Goal: Task Accomplishment & Management: Complete application form

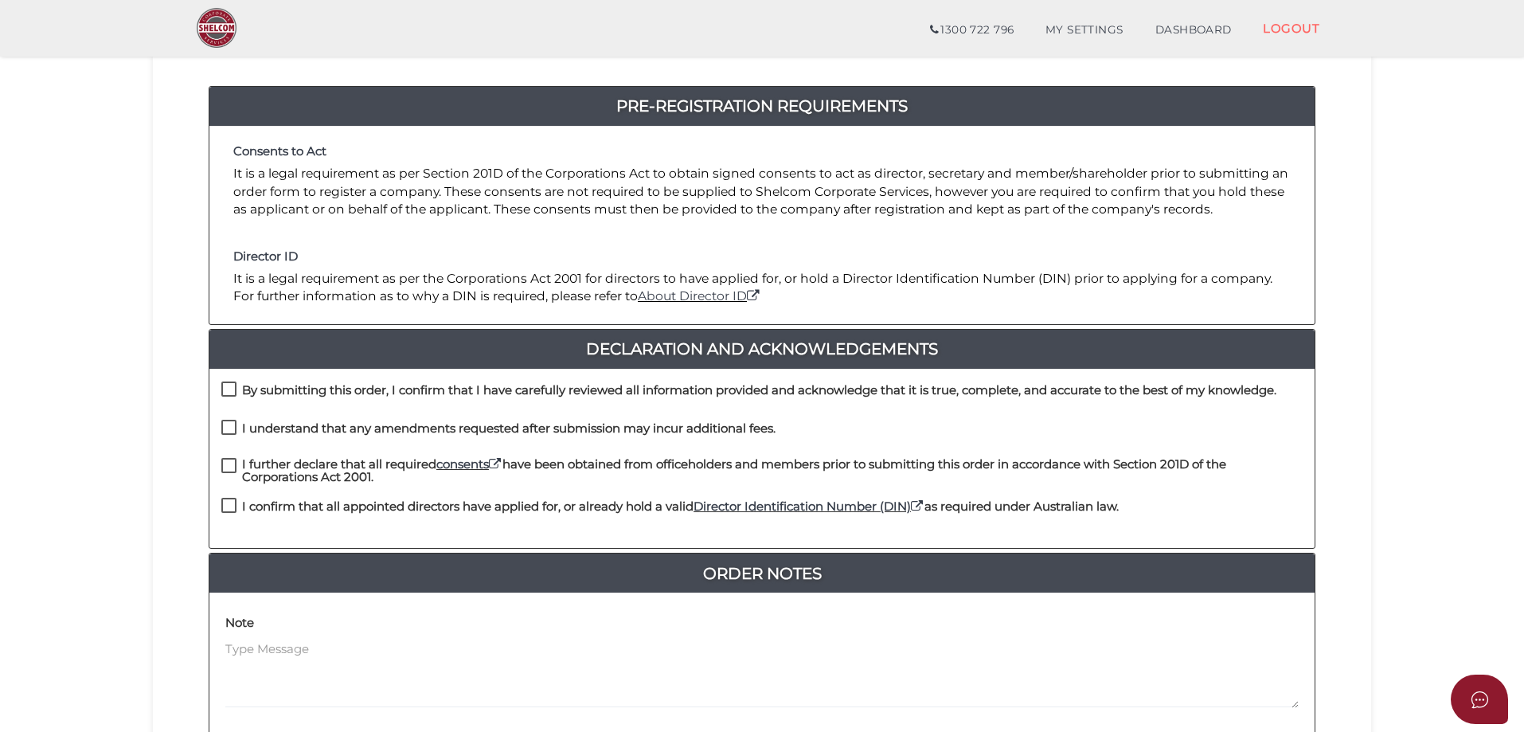
scroll to position [159, 0]
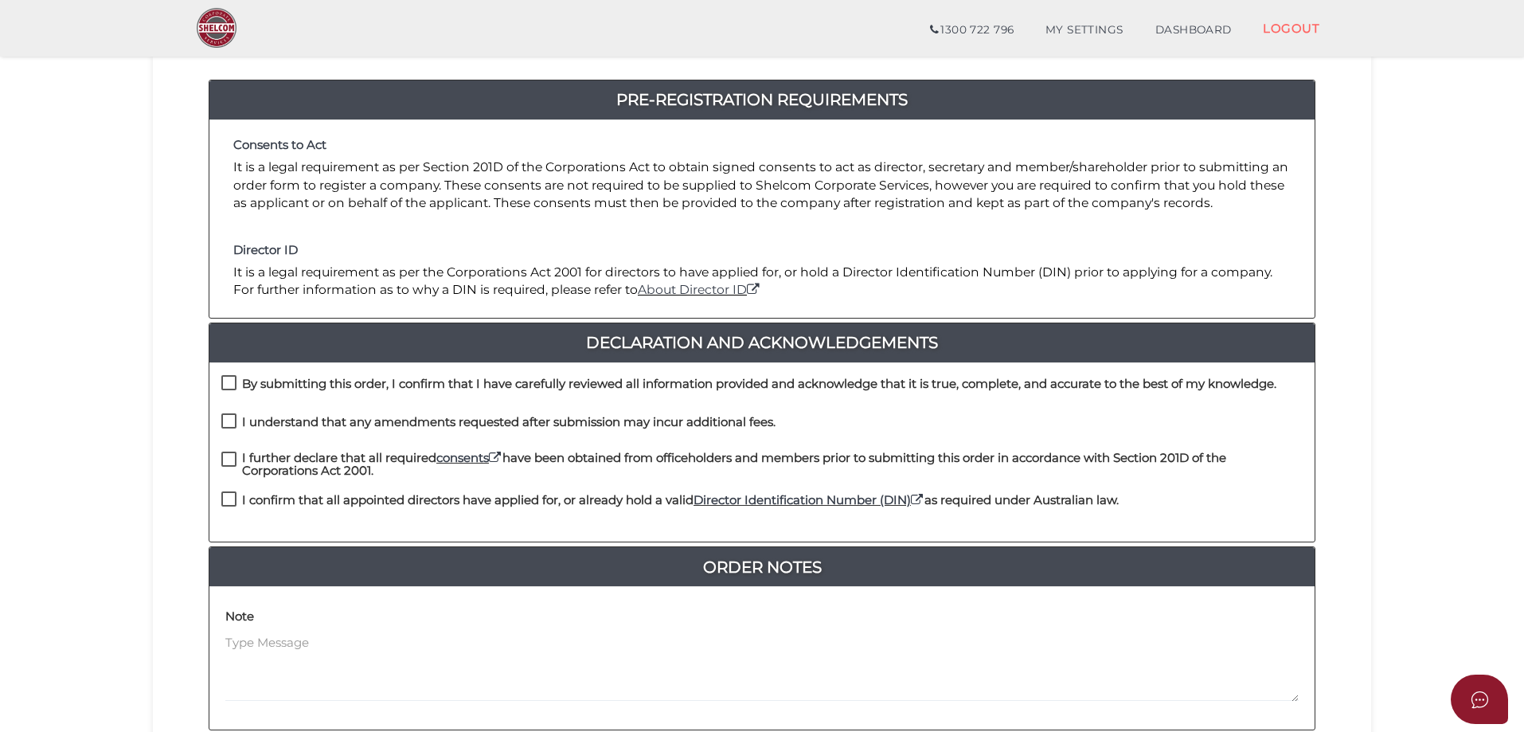
click at [235, 383] on label "By submitting this order, I confirm that I have carefully reviewed all informat…" at bounding box center [748, 387] width 1055 height 20
checkbox input "true"
click at [233, 422] on label "I understand that any amendments requested after submission may incur additiona…" at bounding box center [498, 426] width 554 height 20
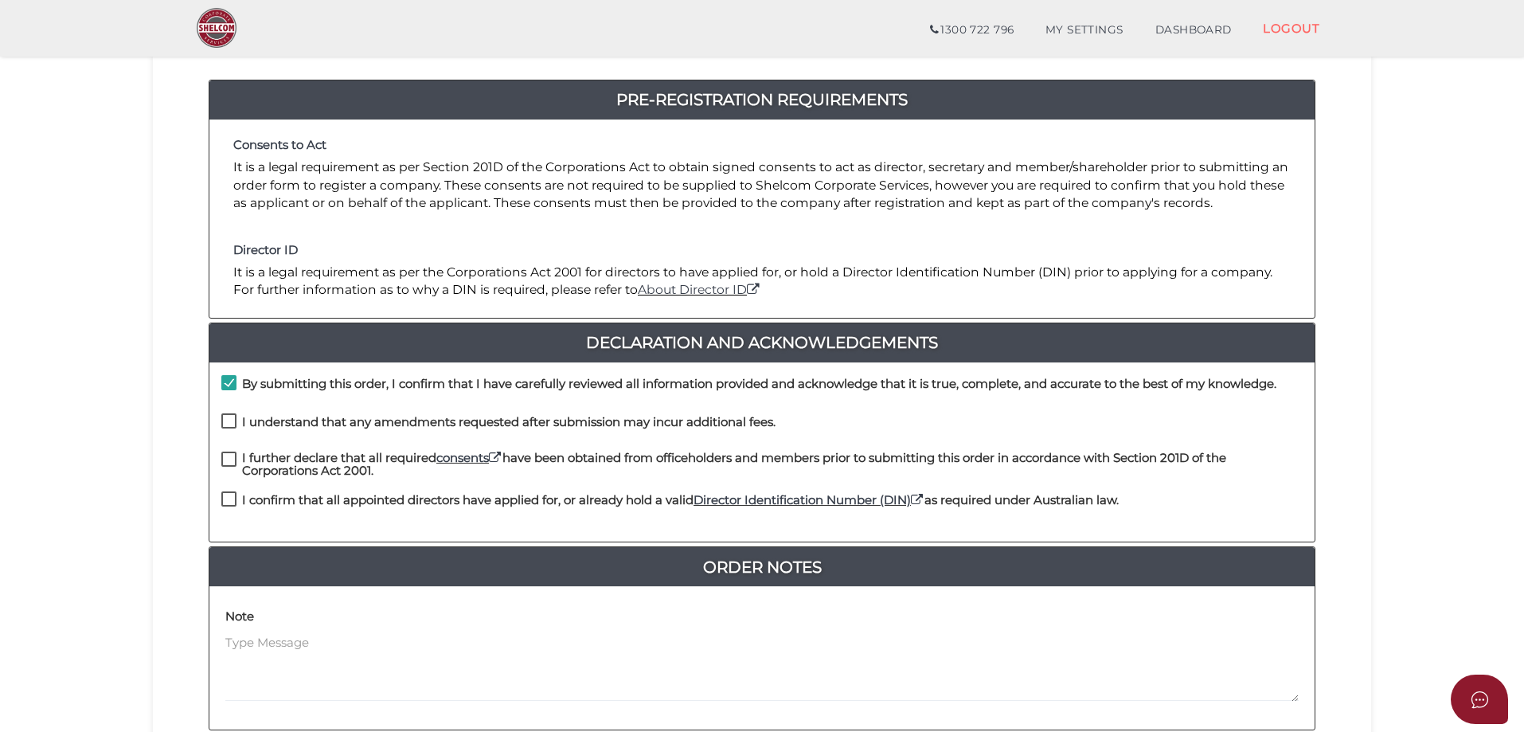
checkbox input "true"
click at [231, 456] on label "I further declare that all required consents have been obtained from officehold…" at bounding box center [761, 462] width 1081 height 20
checkbox input "true"
click at [228, 501] on label "I confirm that all appointed directors have applied for, or already hold a vali…" at bounding box center [670, 504] width 898 height 20
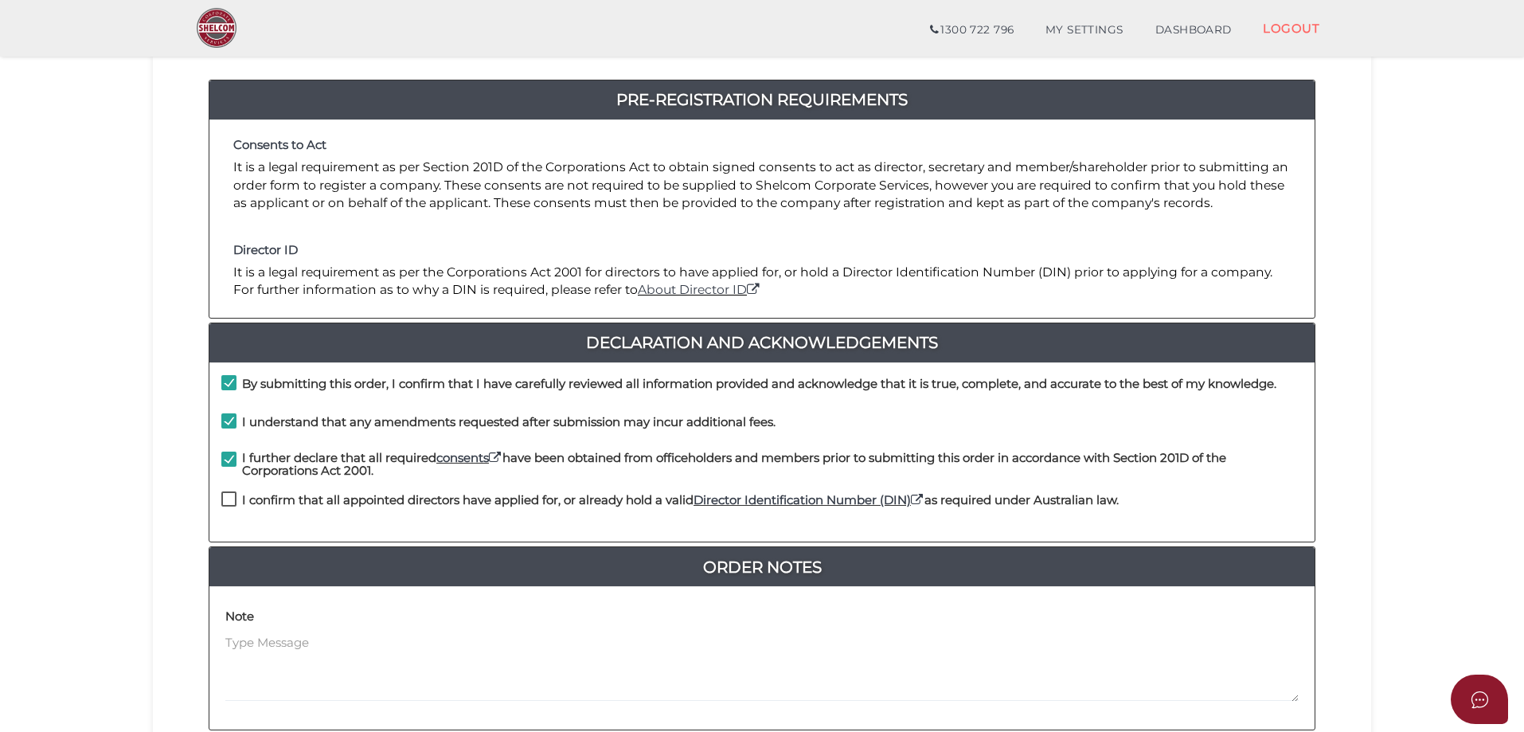
checkbox input "true"
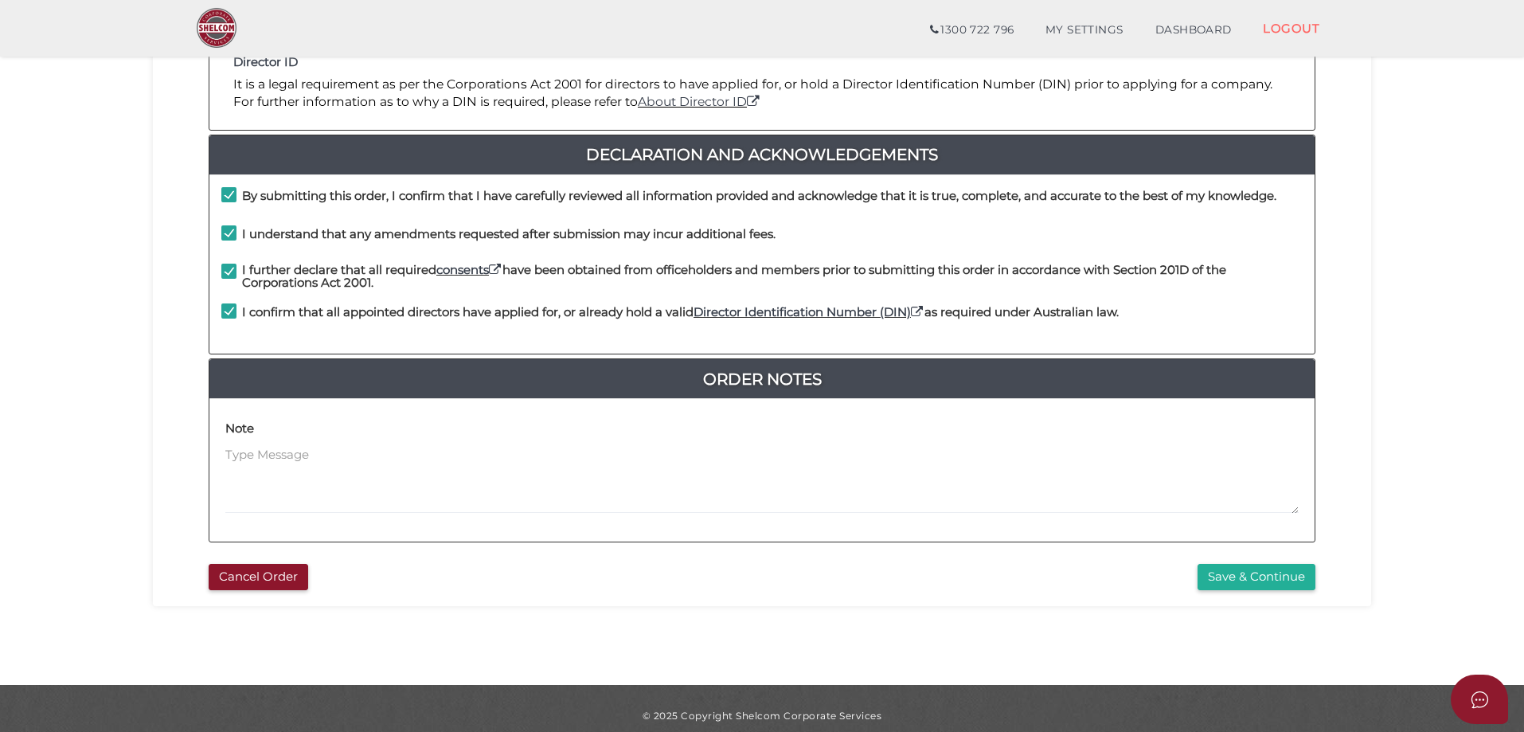
scroll to position [362, 0]
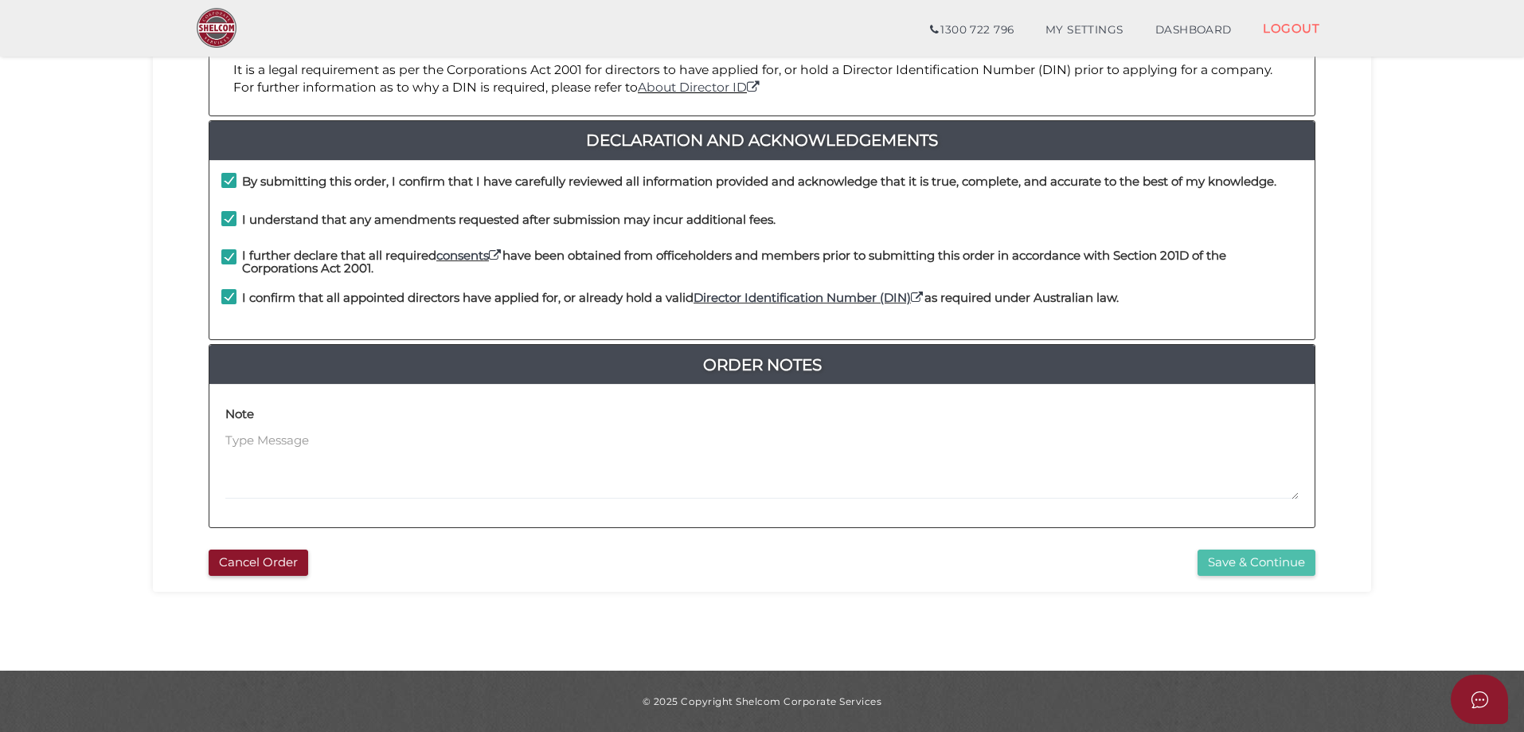
click at [1248, 566] on button "Save & Continue" at bounding box center [1257, 562] width 118 height 26
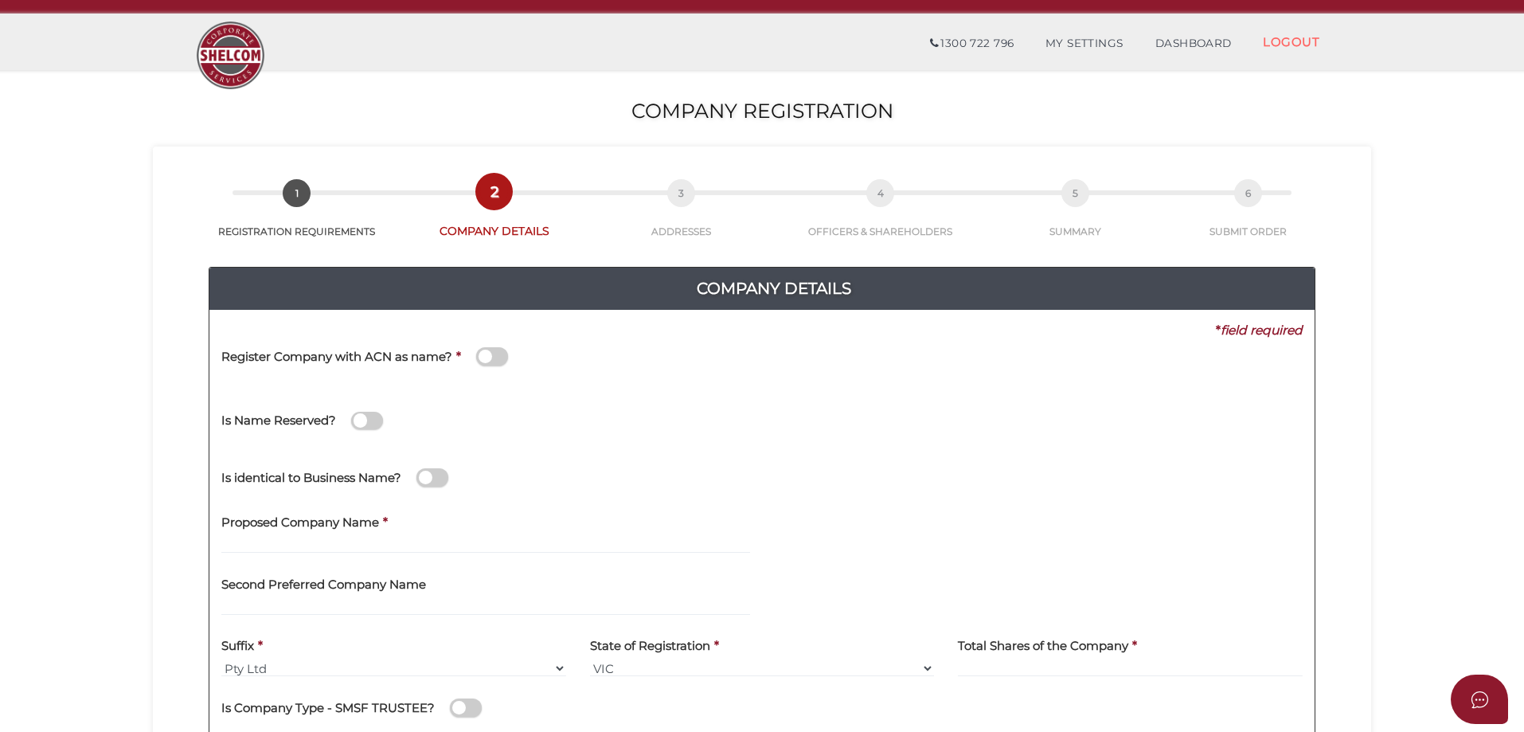
scroll to position [80, 0]
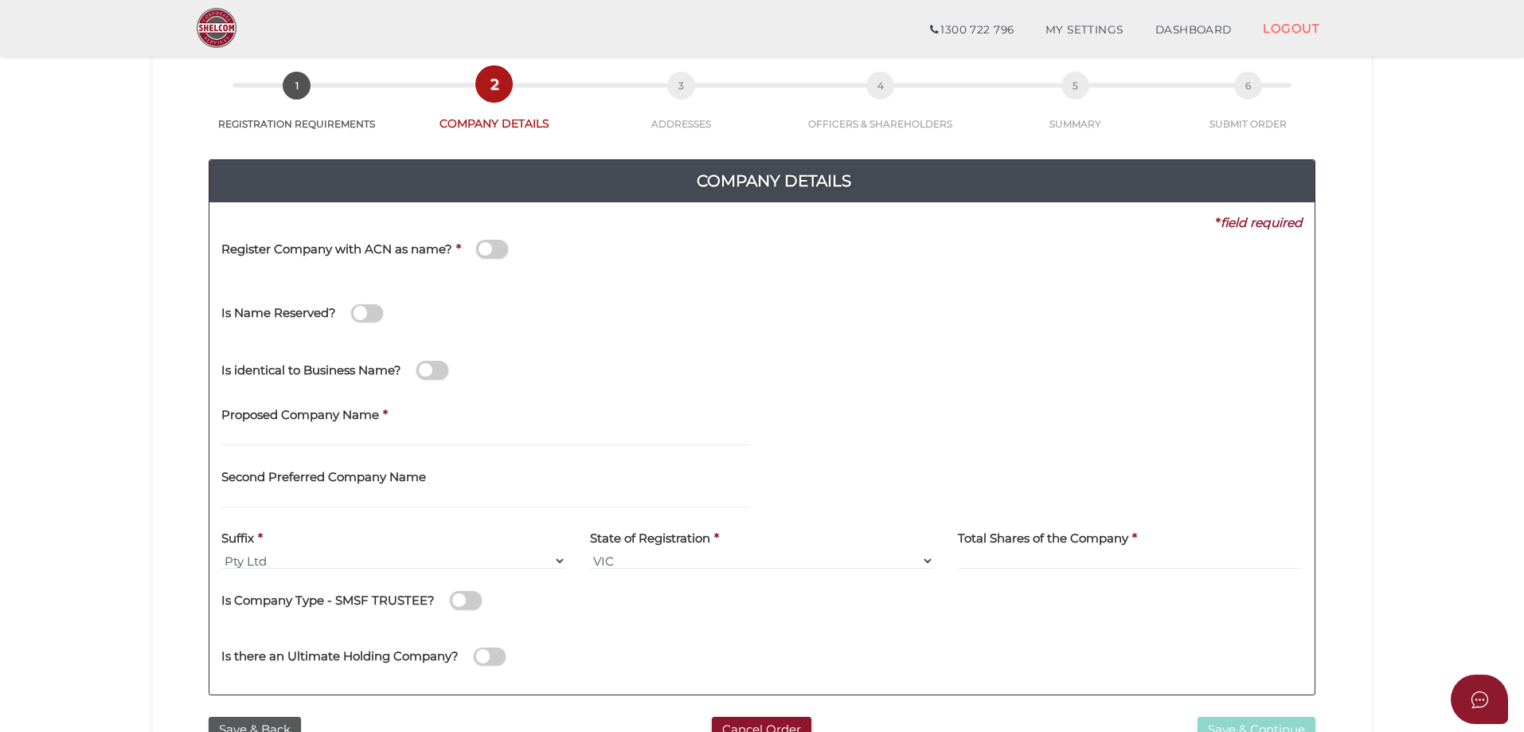
click at [489, 252] on span at bounding box center [492, 249] width 32 height 18
click at [0, 0] on input "checkbox" at bounding box center [0, 0] width 0 height 0
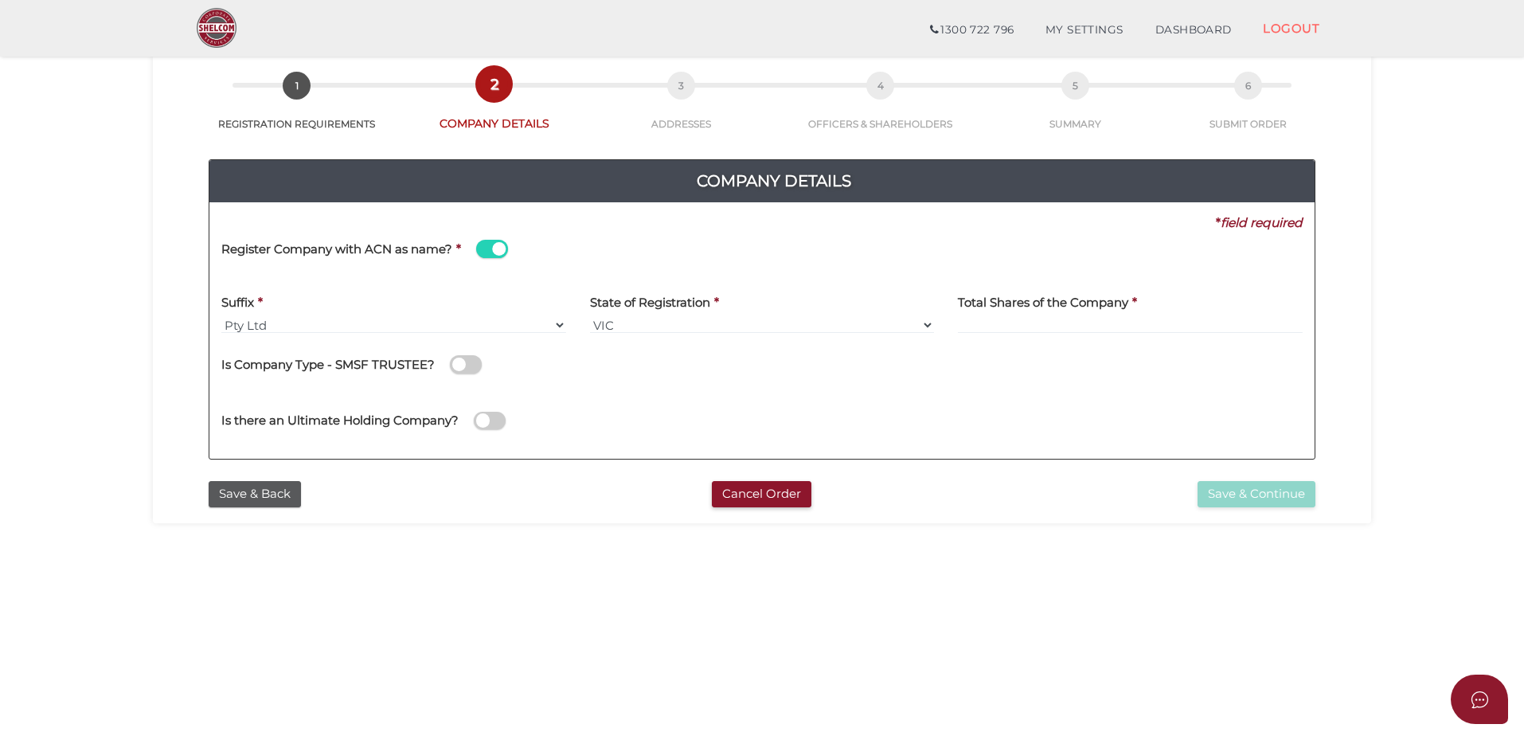
click at [489, 252] on span at bounding box center [492, 249] width 32 height 18
click at [0, 0] on input "checkbox" at bounding box center [0, 0] width 0 height 0
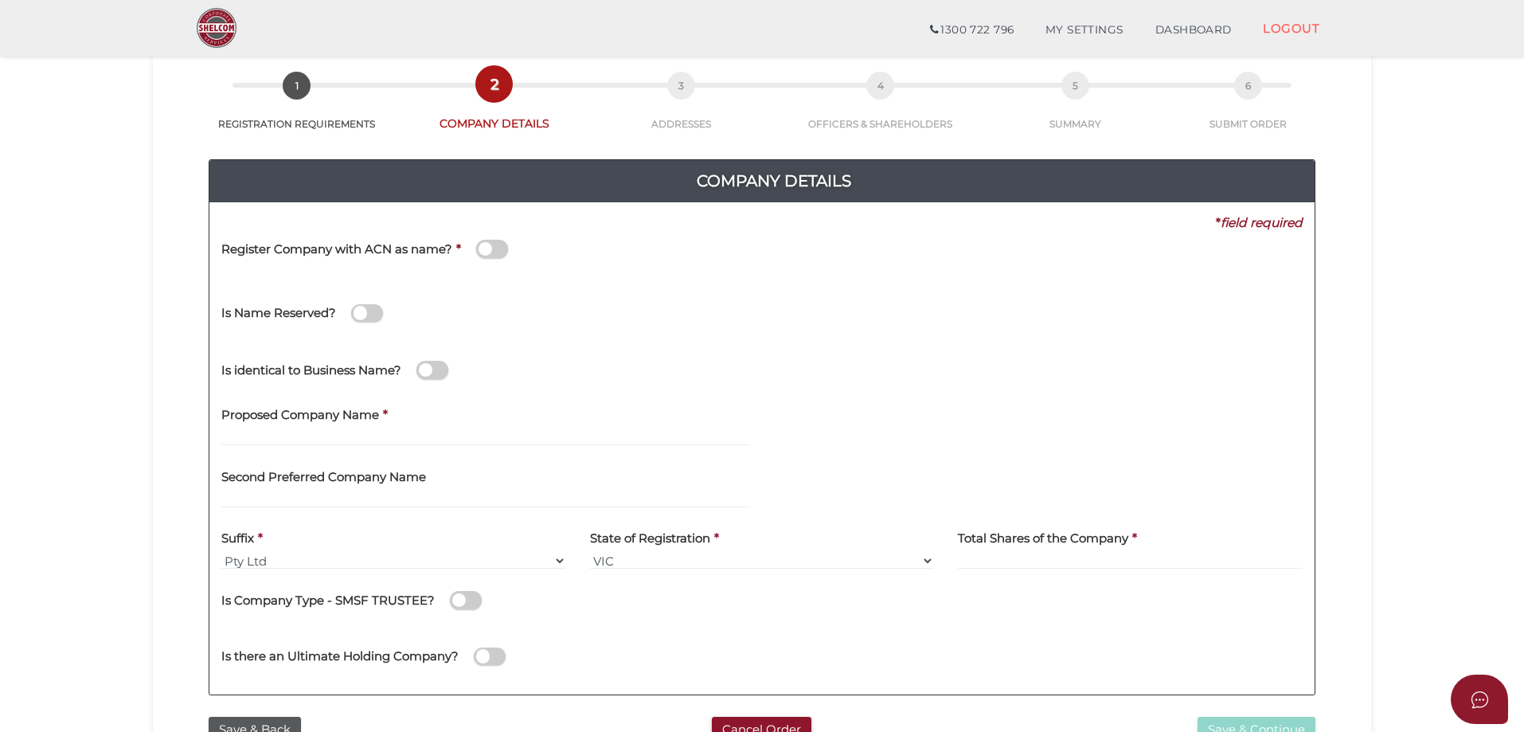
click at [489, 252] on span at bounding box center [492, 249] width 32 height 18
click at [0, 0] on input "checkbox" at bounding box center [0, 0] width 0 height 0
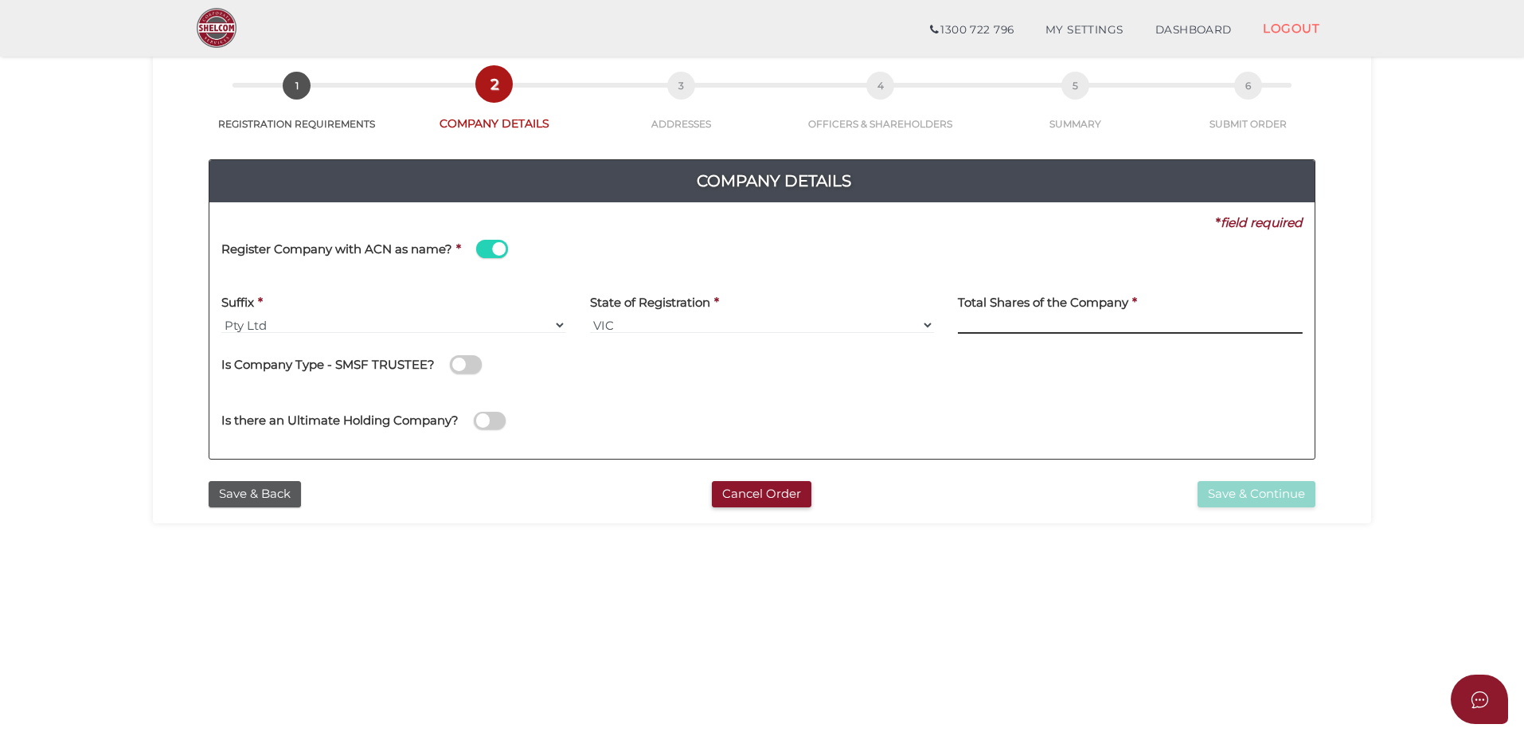
click at [989, 320] on input at bounding box center [1130, 325] width 345 height 18
type input "100"
click at [702, 388] on div "Is Company Type - SMSF TRUSTEE?" at bounding box center [761, 368] width 1081 height 45
click at [1222, 490] on button "Save & Continue" at bounding box center [1257, 494] width 118 height 26
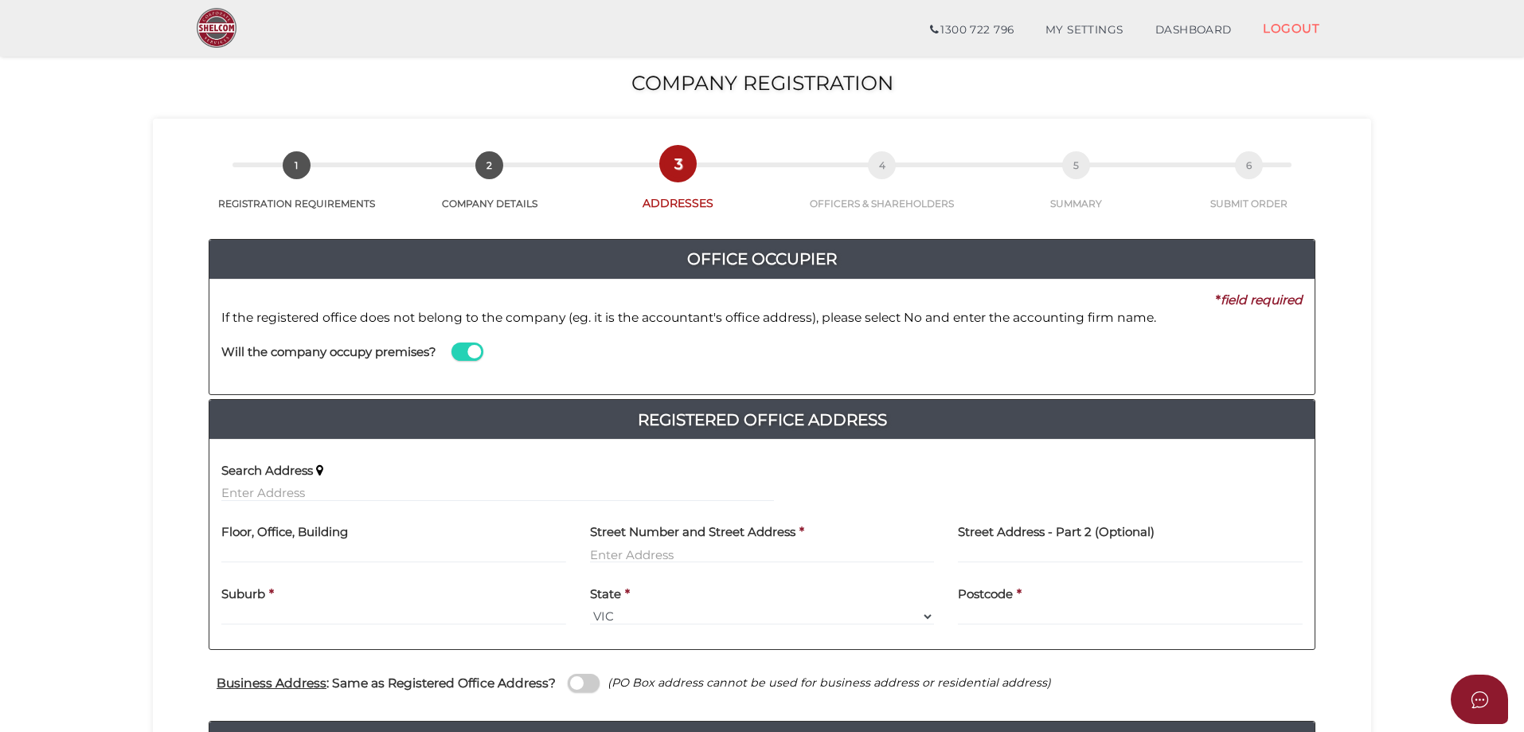
scroll to position [80, 0]
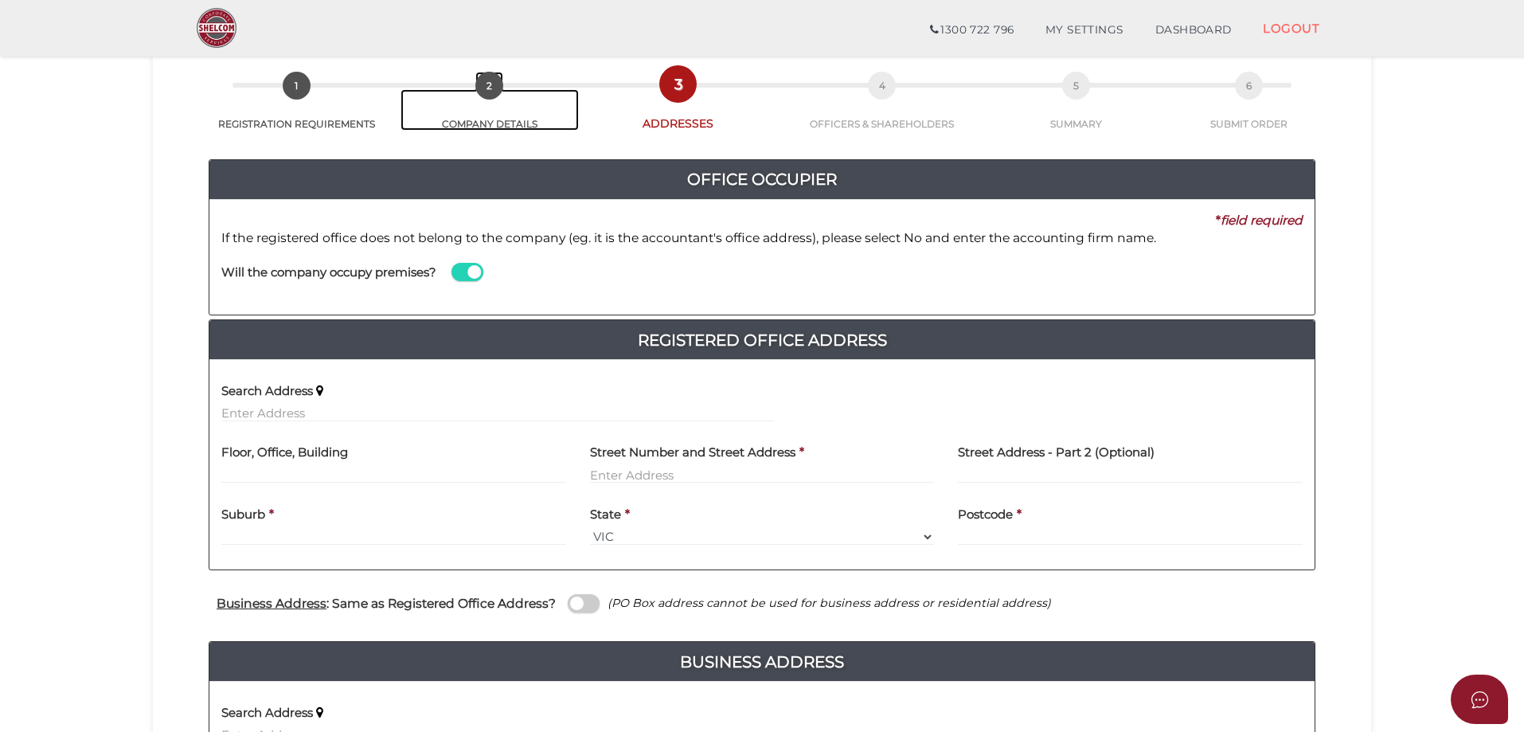
click at [483, 87] on span "2" at bounding box center [489, 86] width 28 height 28
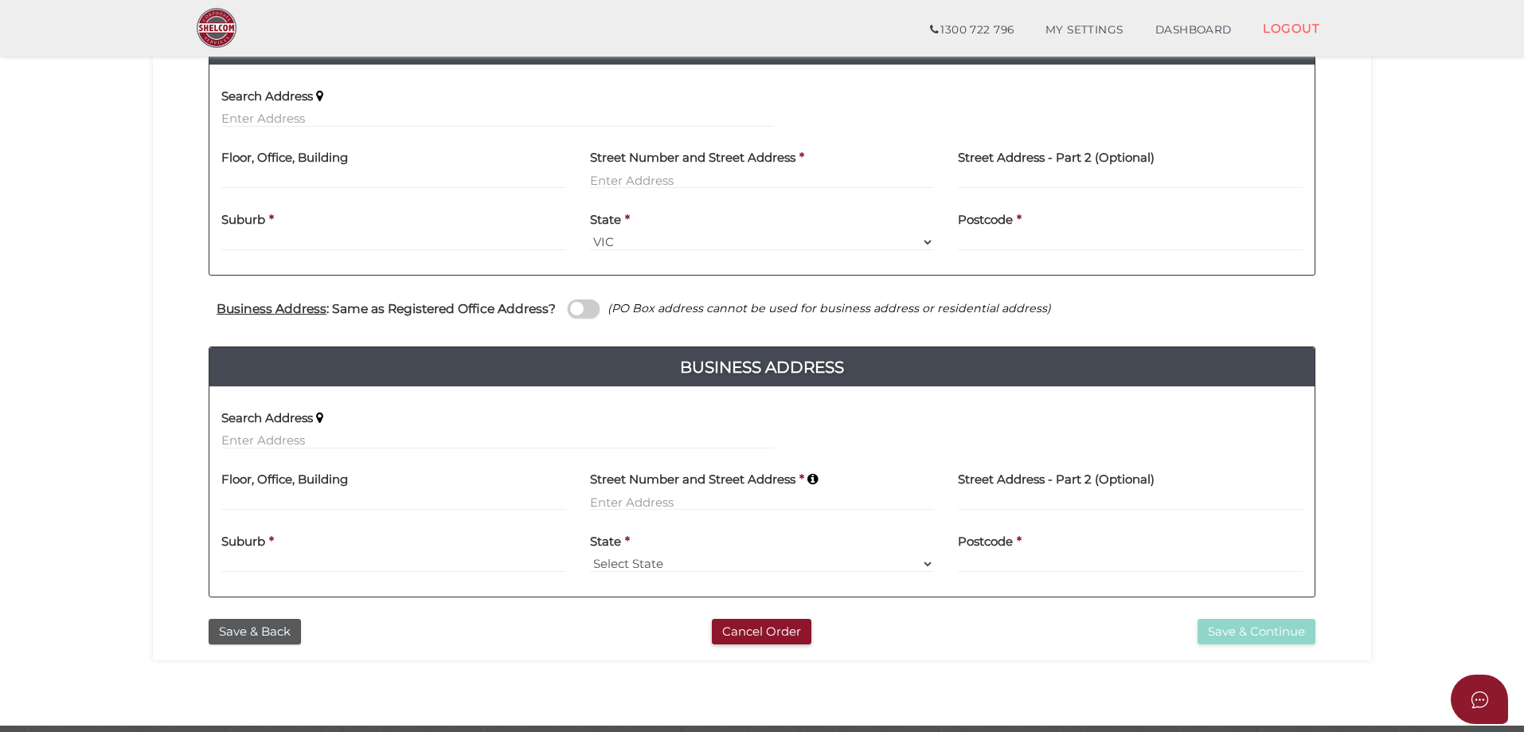
scroll to position [429, 0]
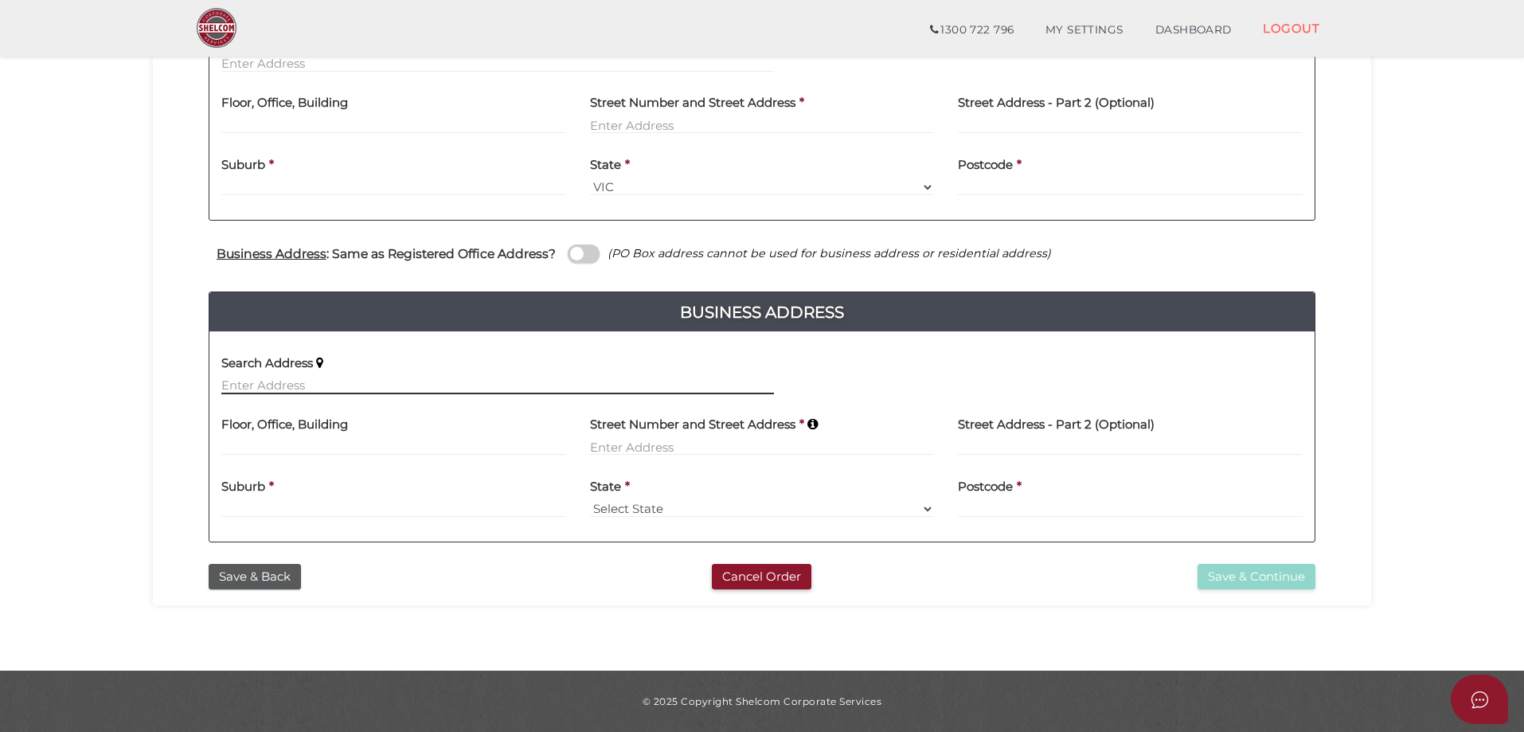
click at [257, 384] on input "text" at bounding box center [497, 386] width 553 height 18
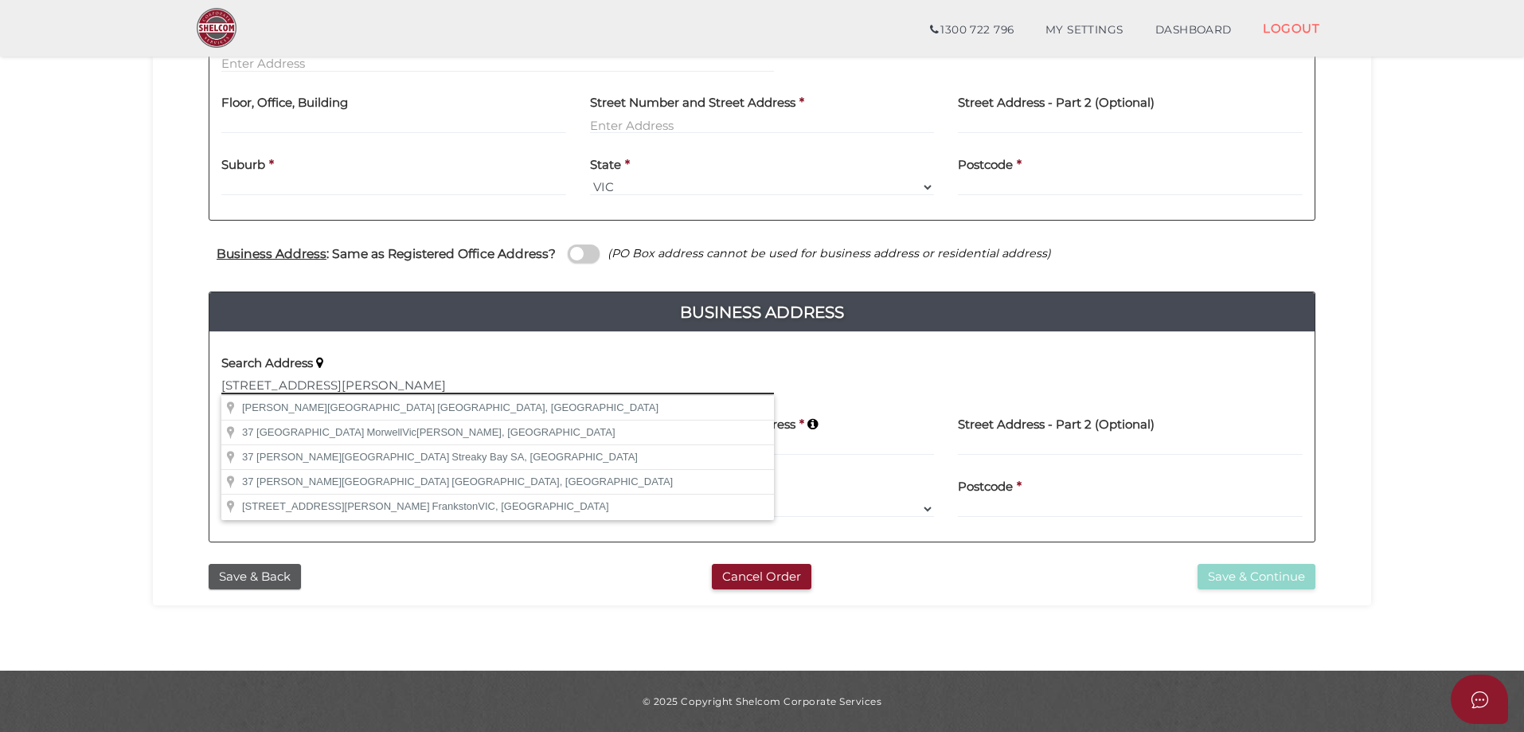
click at [271, 386] on input "37 Wells Street Brighton VIC" at bounding box center [497, 386] width 553 height 18
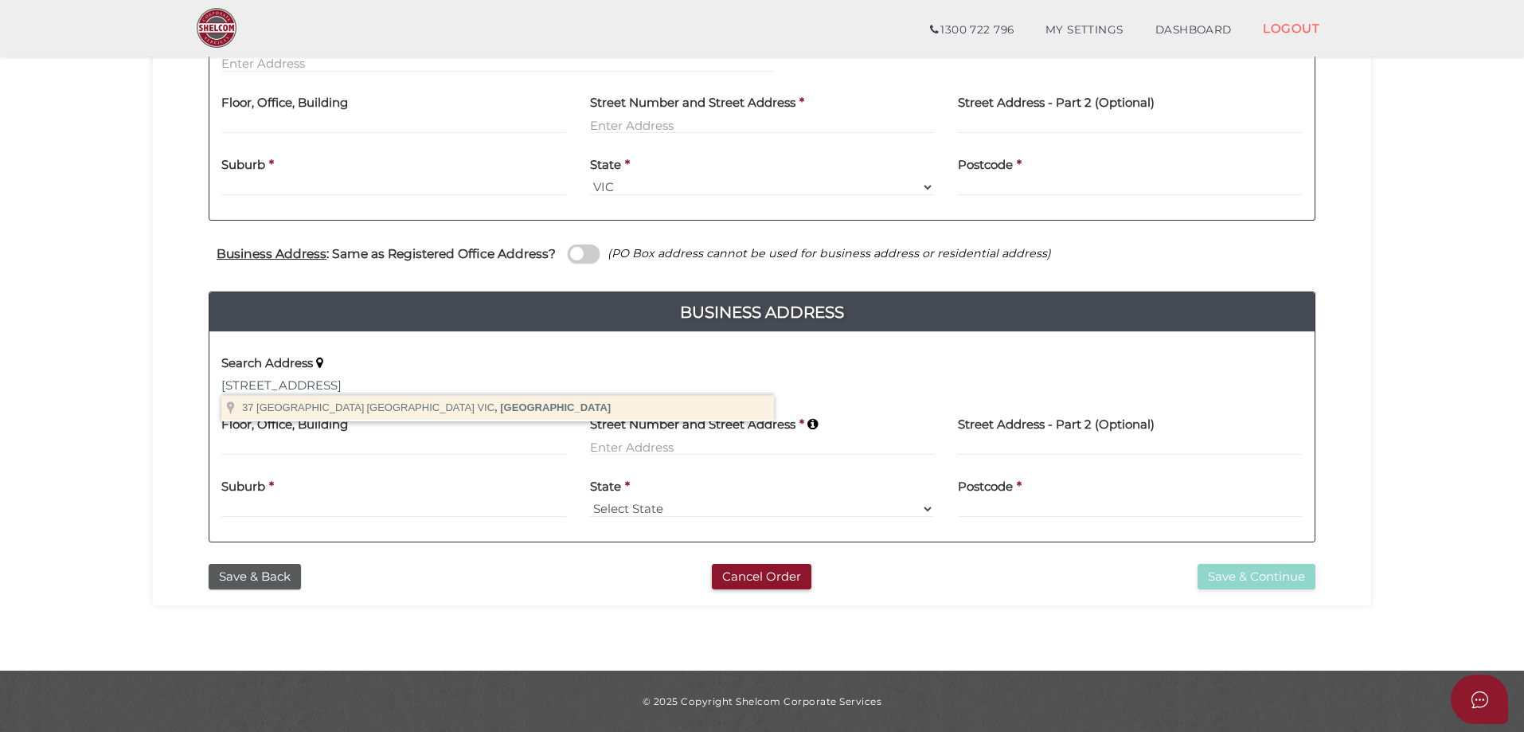
type input "37 Well Street, Brighton VIC, Australia"
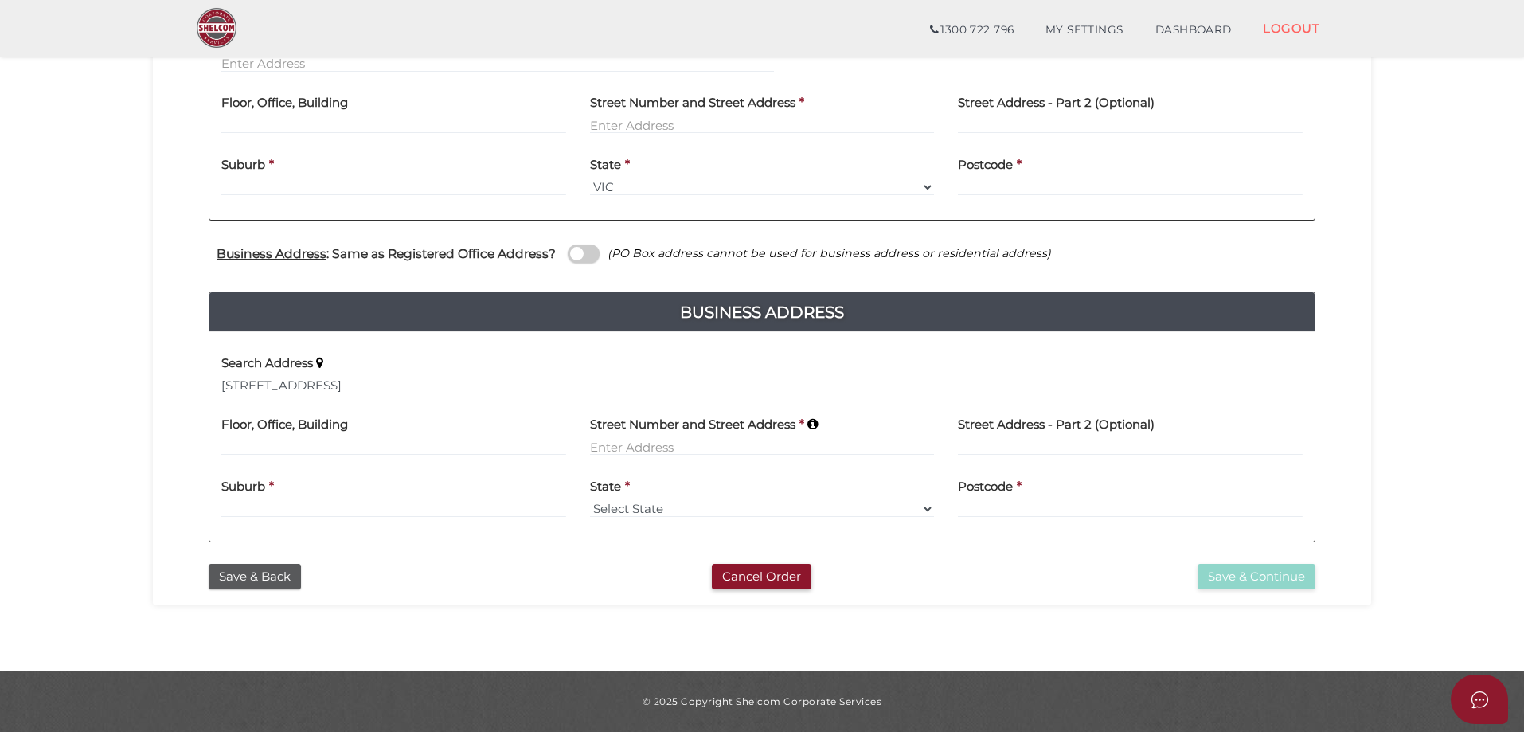
type input "37 Well Street"
type input "Brighton"
select select "VIC"
type input "3186"
click at [277, 581] on button "Save & Back" at bounding box center [255, 577] width 92 height 26
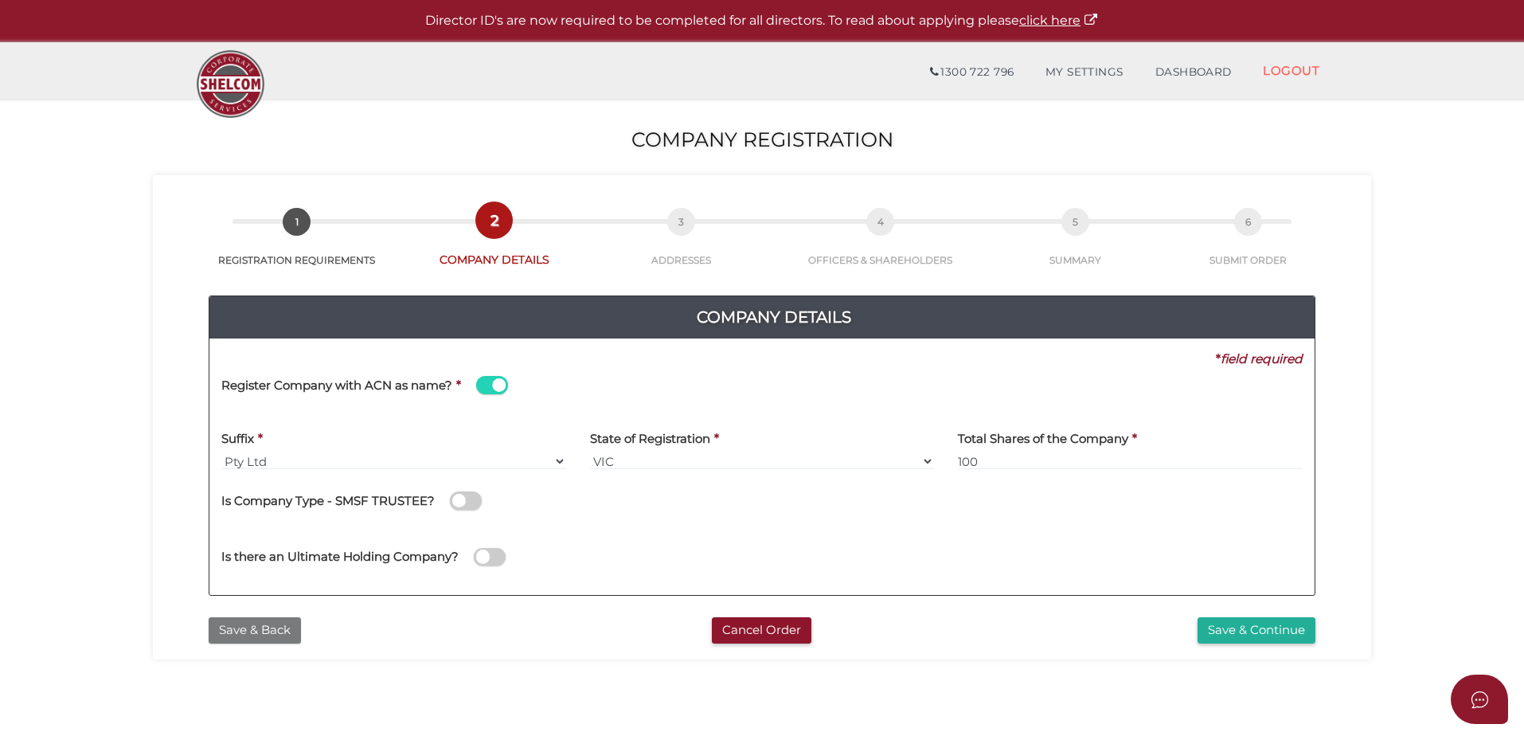
click at [241, 619] on button "Save & Back" at bounding box center [255, 630] width 92 height 26
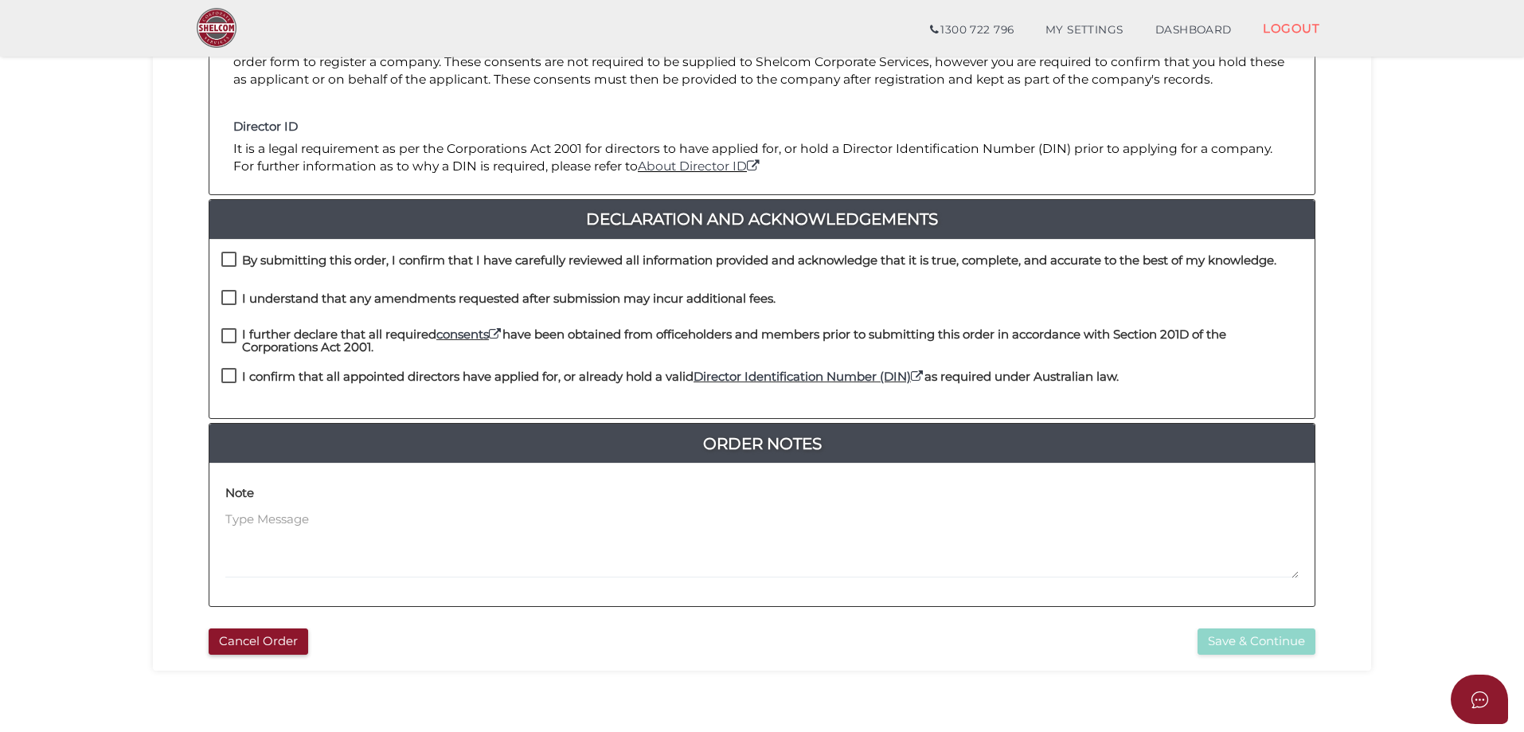
scroll to position [319, 0]
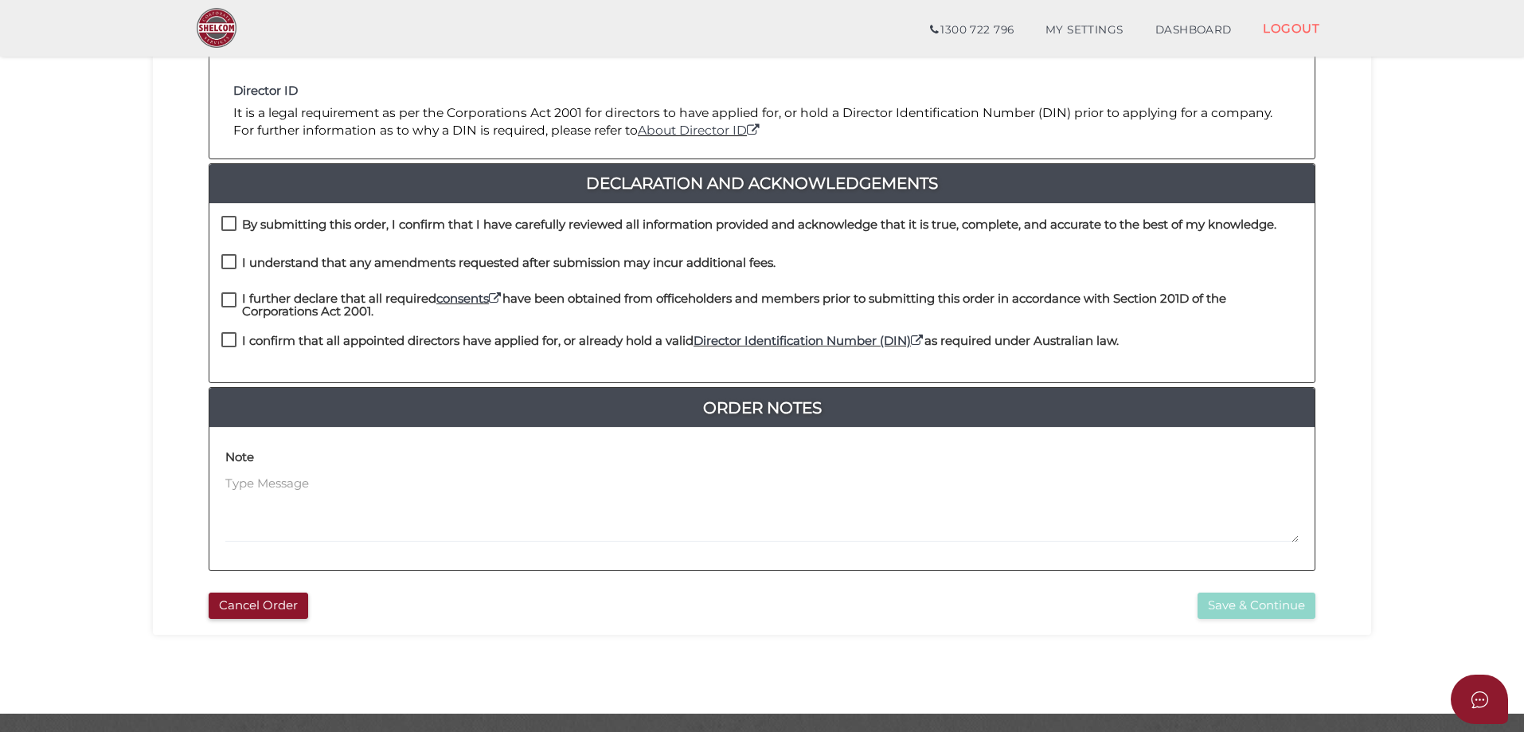
click at [231, 339] on label "I confirm that all appointed directors have applied for, or already hold a vali…" at bounding box center [670, 344] width 898 height 20
checkbox input "true"
click at [227, 299] on label "I further declare that all required consents have been obtained from officehold…" at bounding box center [761, 302] width 1081 height 20
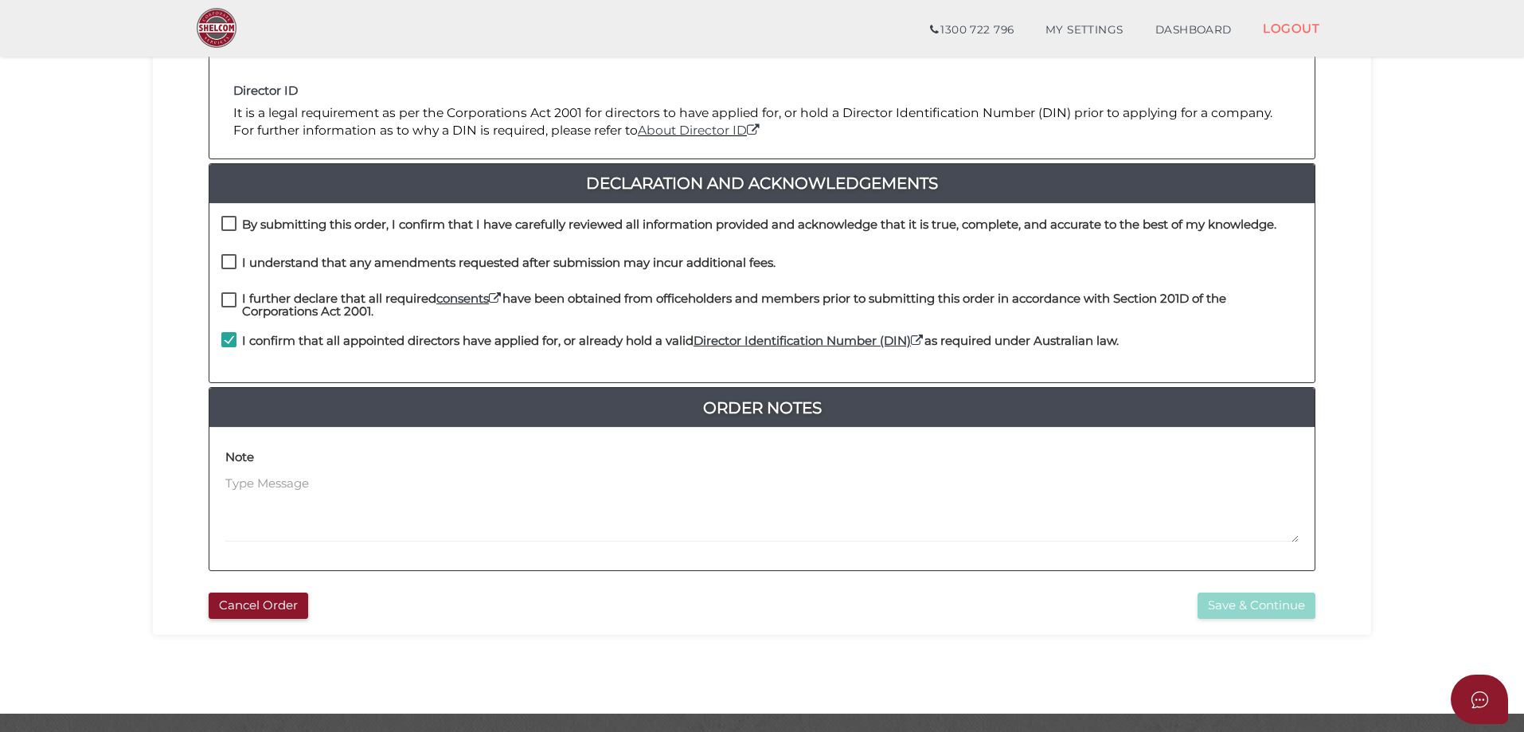
checkbox input "true"
click at [231, 256] on label "I understand that any amendments requested after submission may incur additiona…" at bounding box center [498, 266] width 554 height 20
checkbox input "true"
click at [226, 222] on label "By submitting this order, I confirm that I have carefully reviewed all informat…" at bounding box center [748, 228] width 1055 height 20
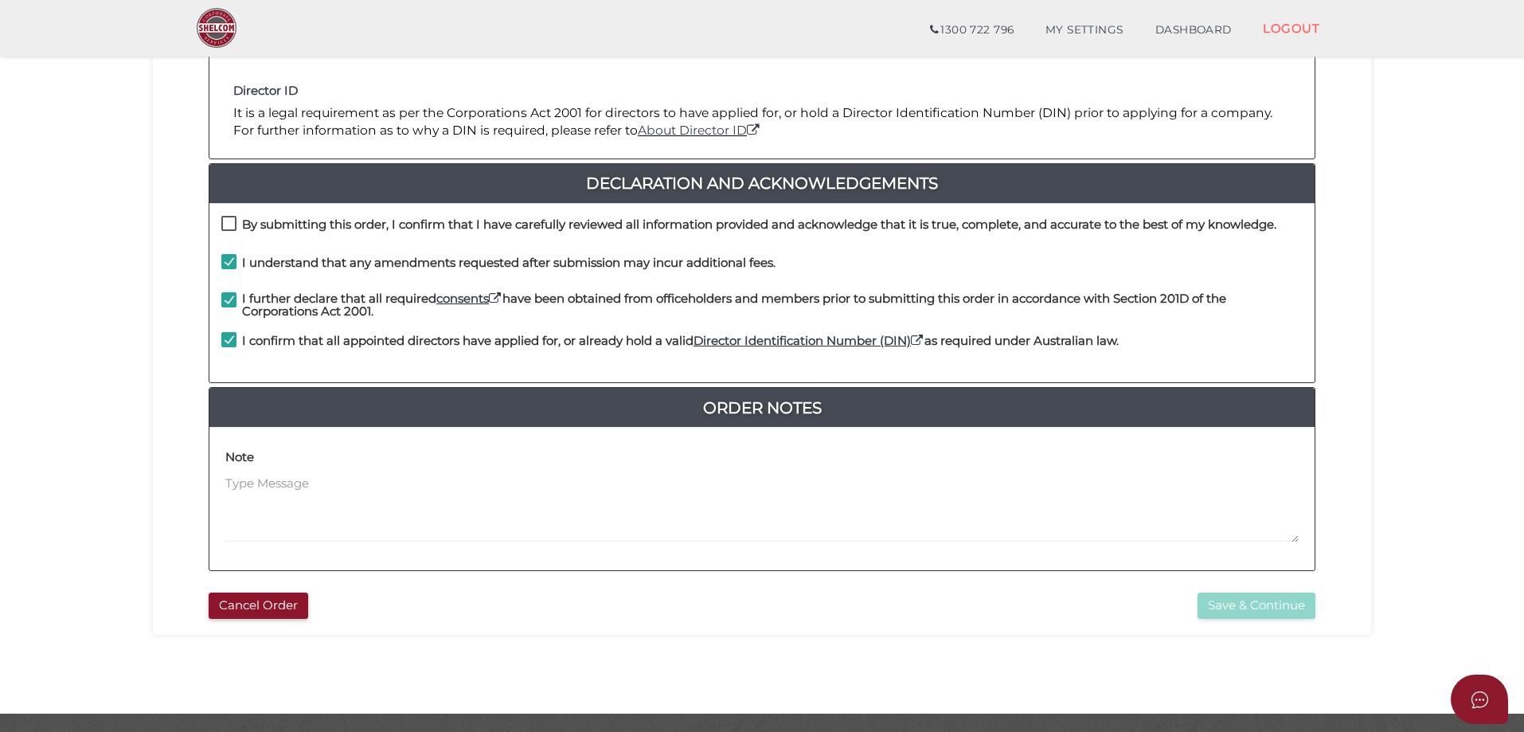
checkbox input "true"
click at [1227, 603] on button "Save & Continue" at bounding box center [1257, 605] width 118 height 26
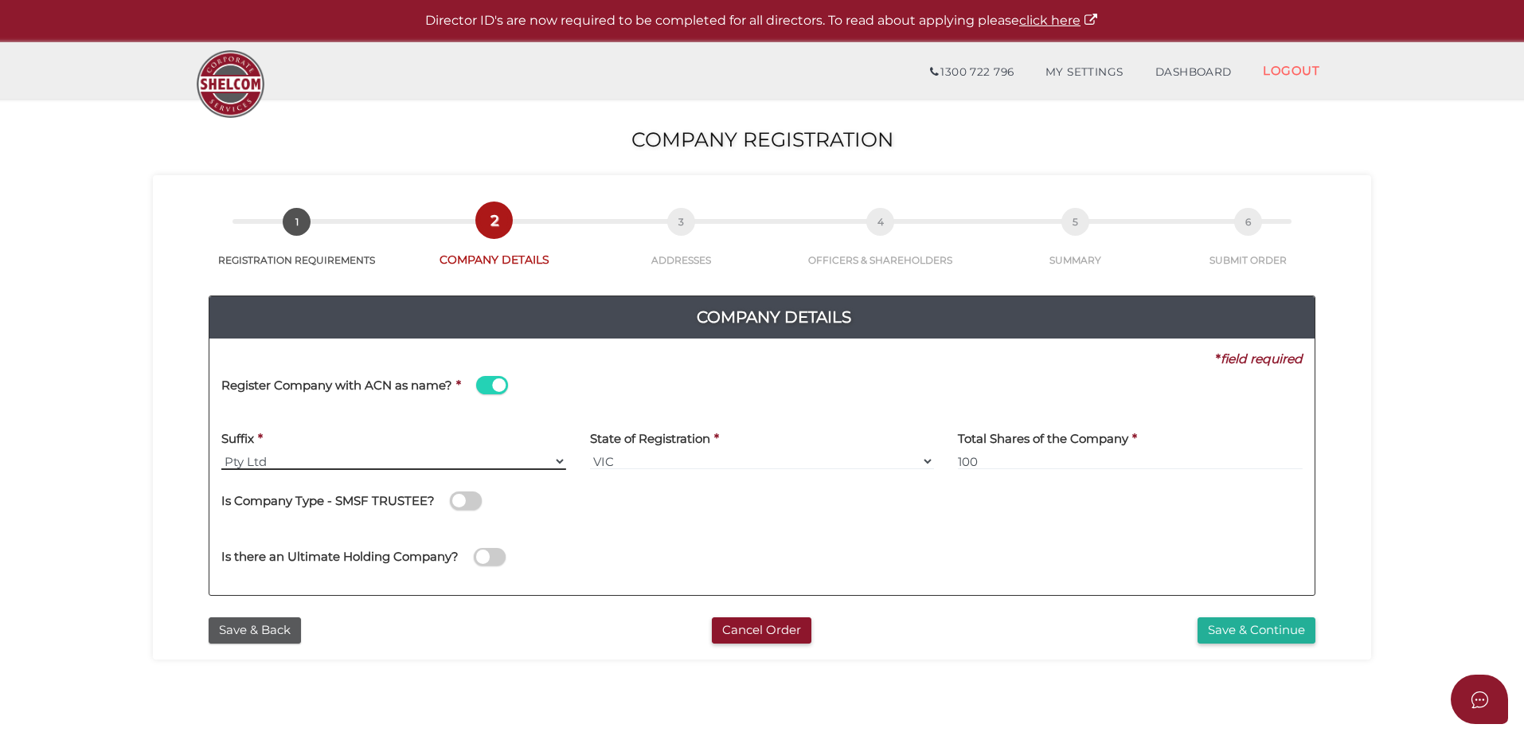
click at [229, 455] on select "Pty Ltd Pty Ltd Pty. Ltd. Pty Limited Proprietary Limited Proprietary Ltd" at bounding box center [393, 461] width 345 height 18
click at [221, 452] on select "Pty Ltd Pty Ltd Pty. Ltd. Pty Limited Proprietary Limited Proprietary Ltd" at bounding box center [393, 461] width 345 height 18
click at [493, 383] on span at bounding box center [492, 385] width 32 height 18
click at [0, 0] on input "checkbox" at bounding box center [0, 0] width 0 height 0
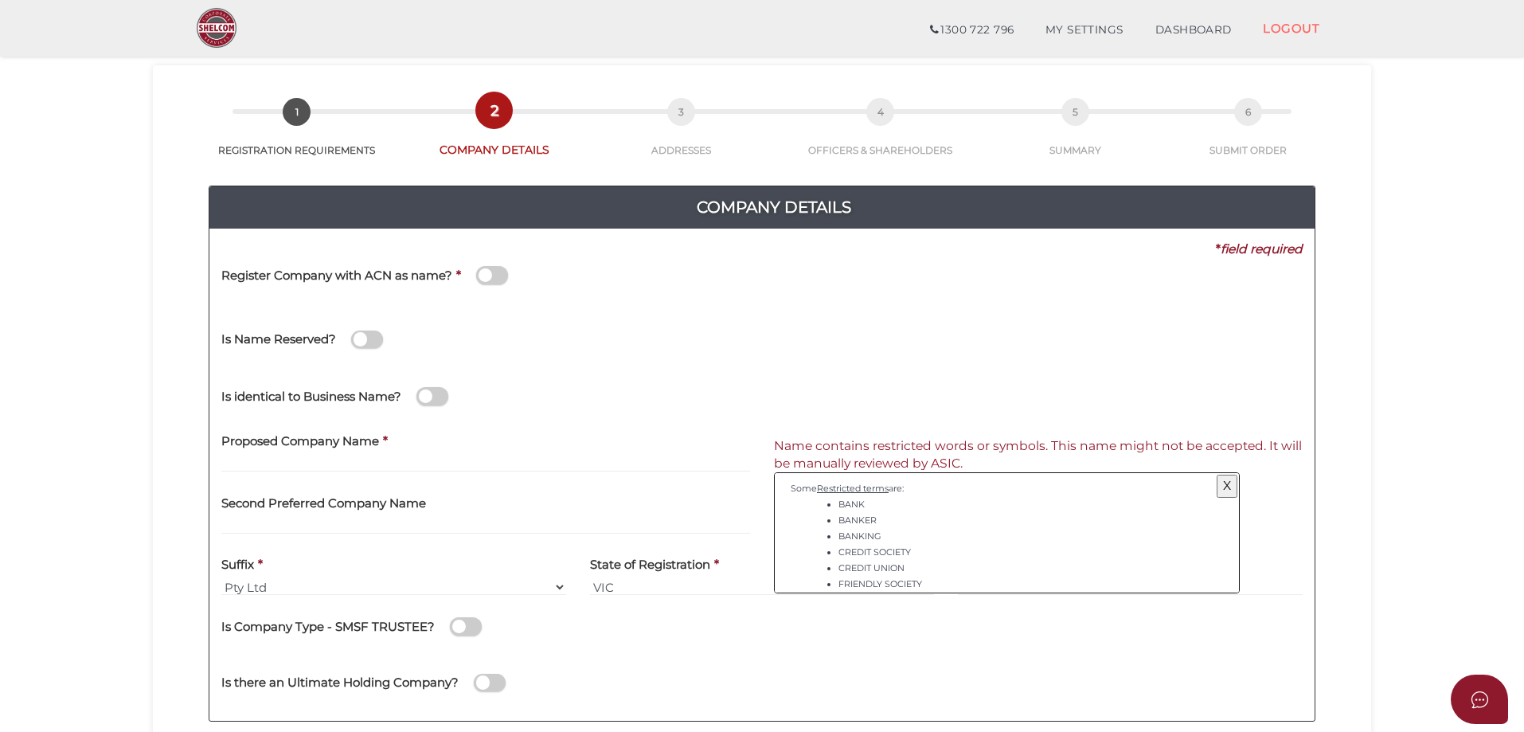
scroll to position [80, 0]
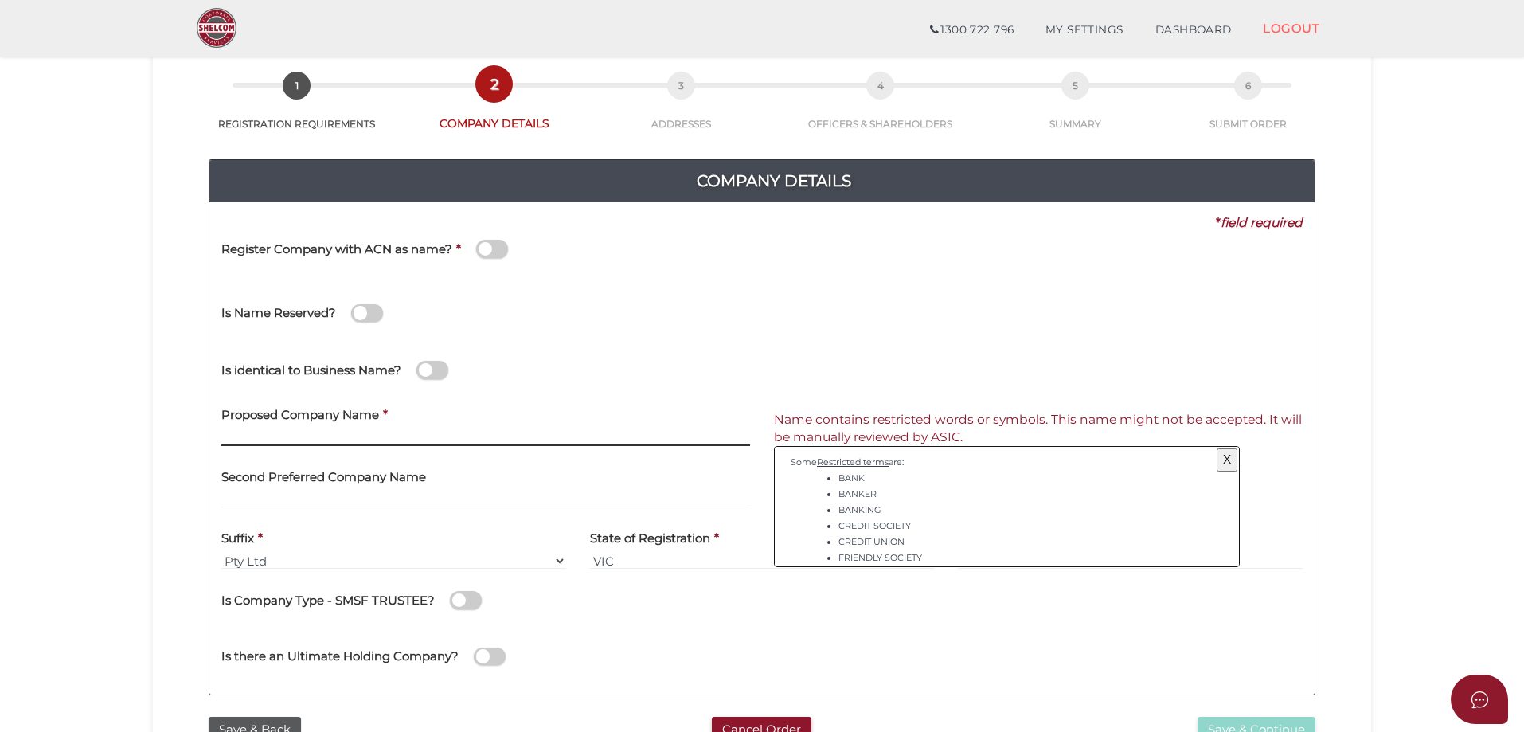
click at [373, 436] on input "text" at bounding box center [485, 437] width 529 height 18
type input "Brighton Automotive"
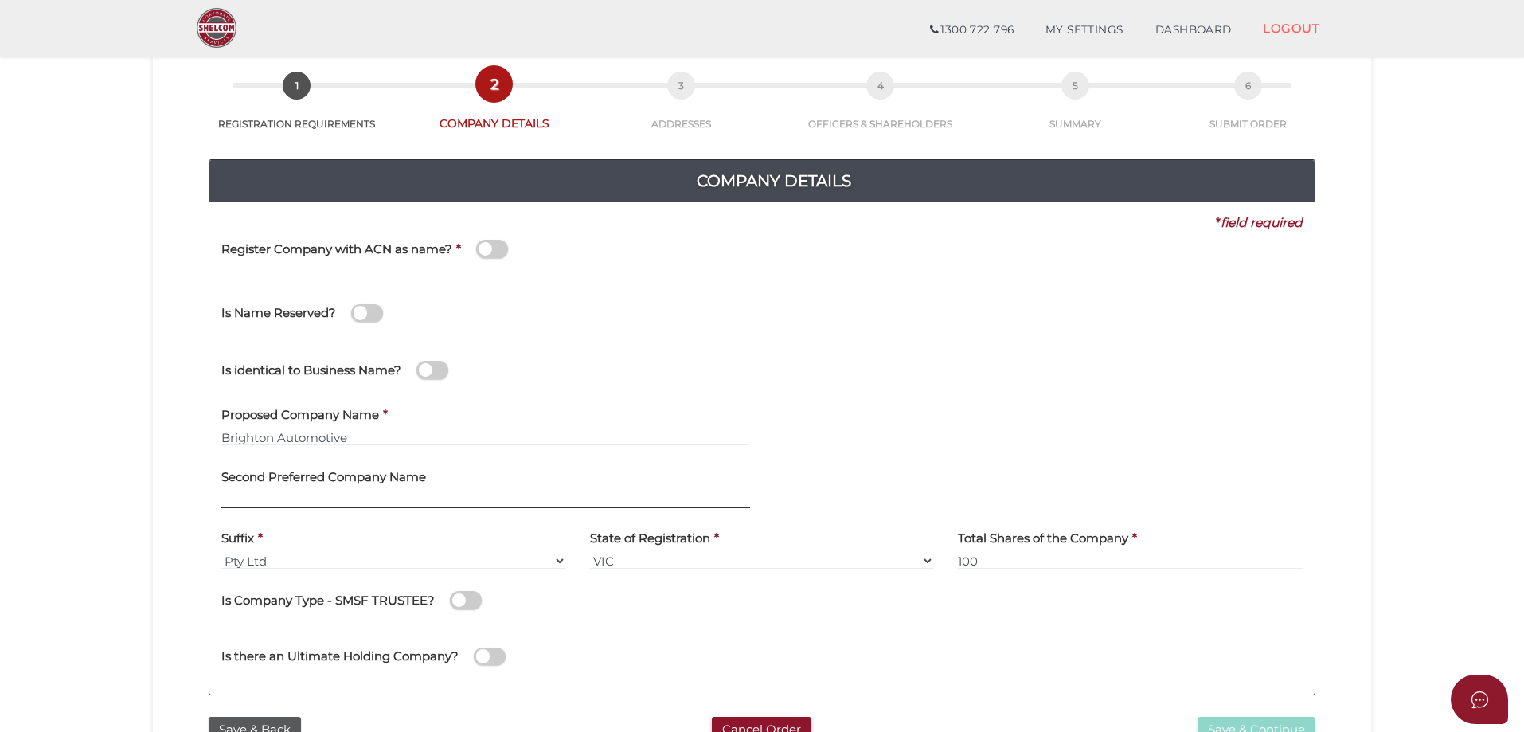
click at [389, 501] on input "text" at bounding box center [485, 500] width 529 height 18
click at [440, 370] on span at bounding box center [432, 370] width 32 height 18
click at [0, 0] on input "checkbox" at bounding box center [0, 0] width 0 height 0
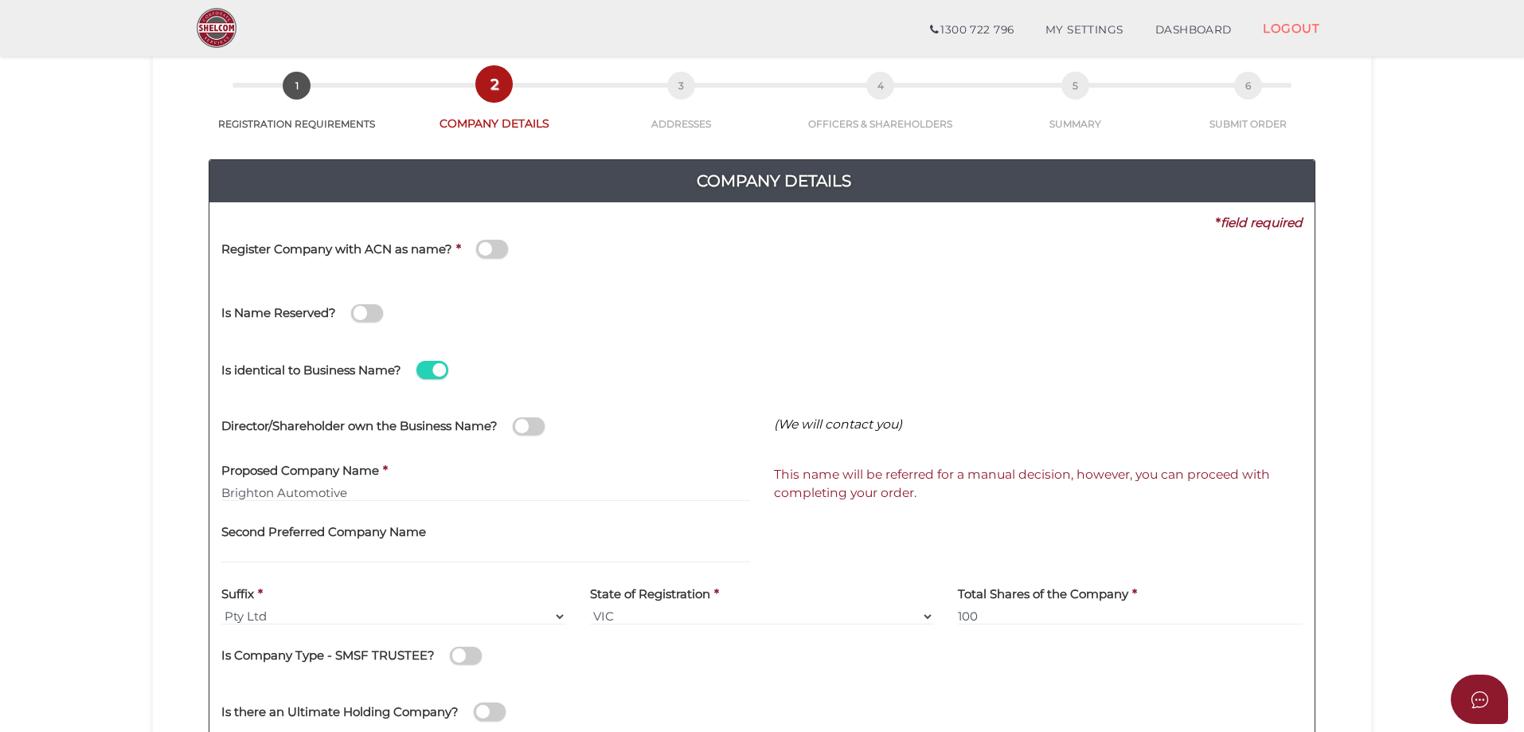
scroll to position [159, 0]
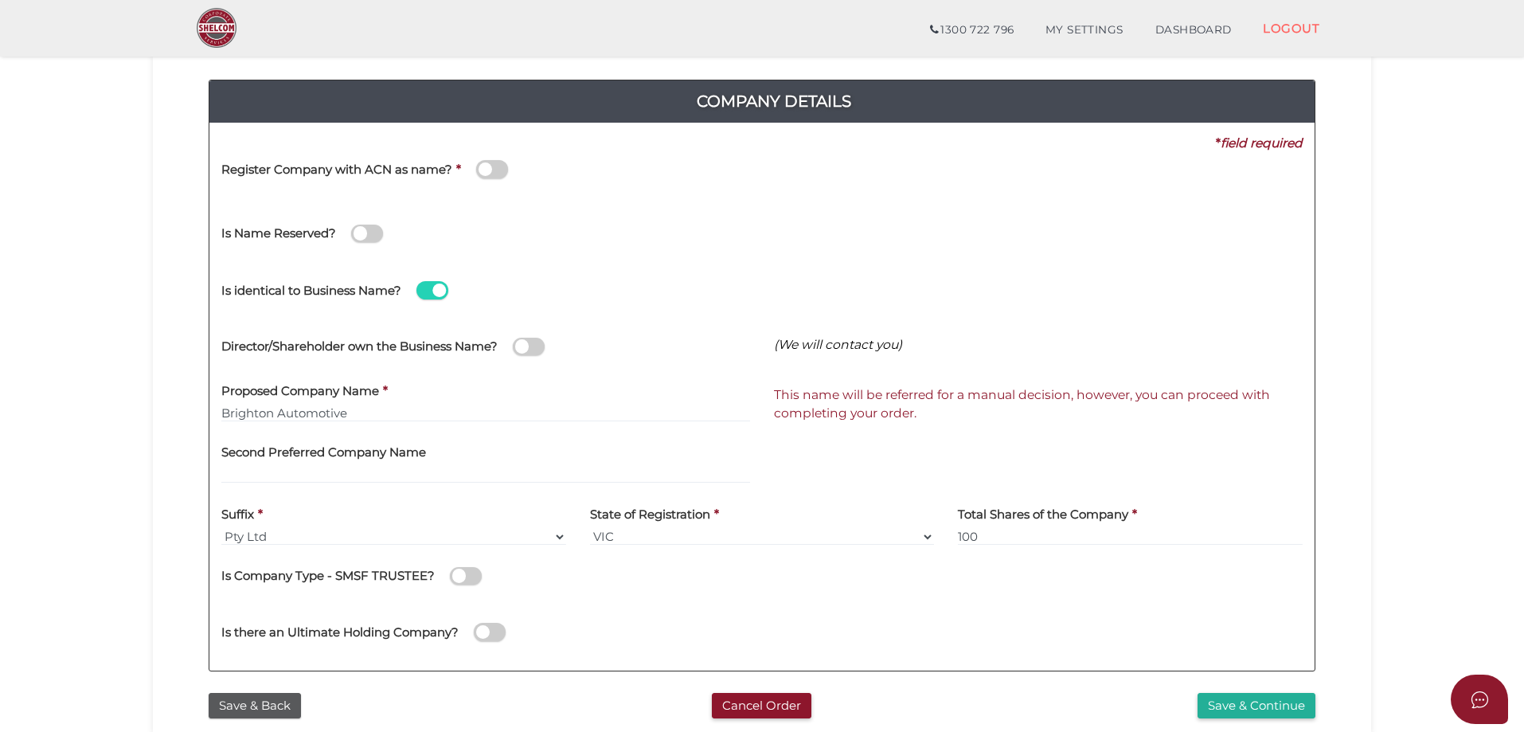
click at [533, 345] on span at bounding box center [529, 347] width 32 height 18
click at [0, 0] on input "checkbox" at bounding box center [0, 0] width 0 height 0
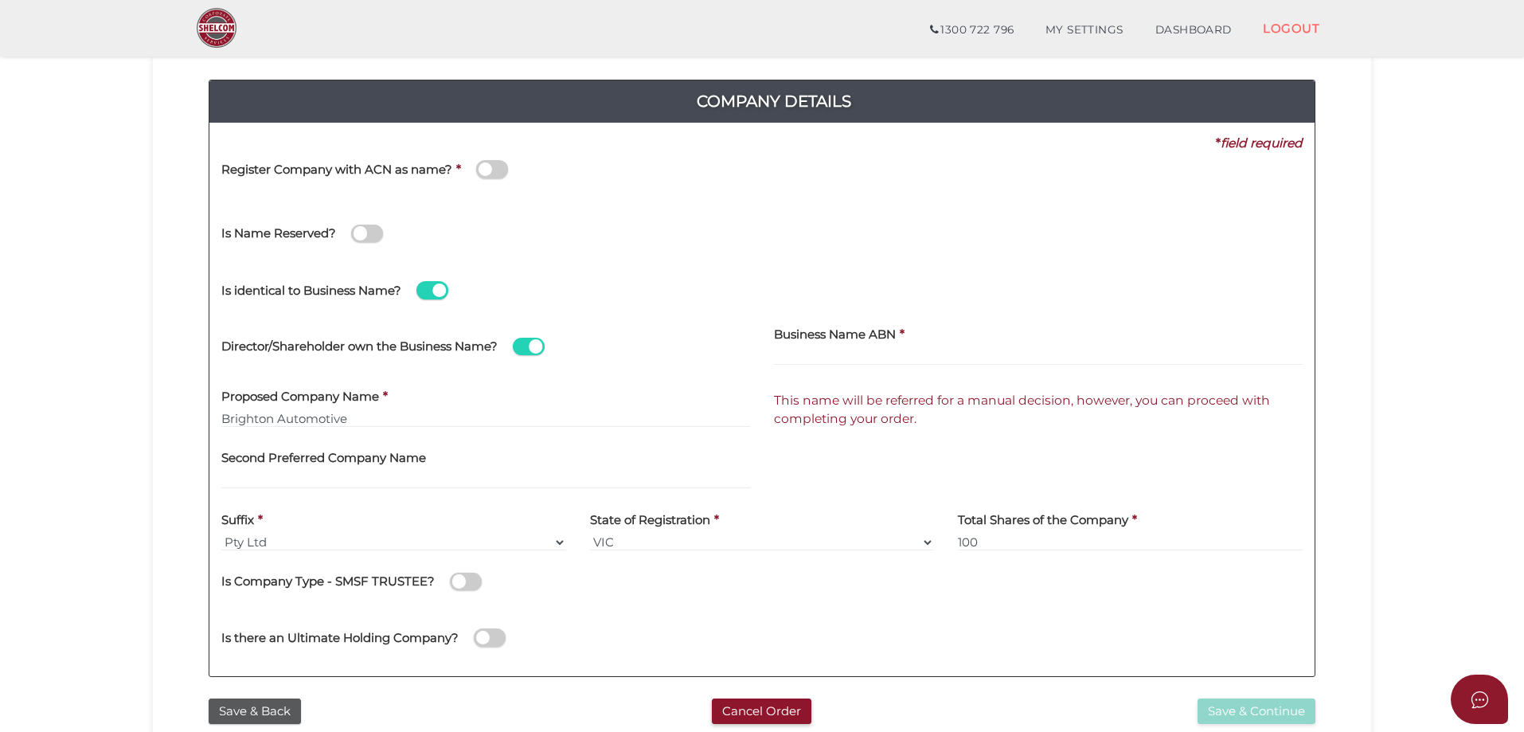
click at [533, 345] on span at bounding box center [529, 347] width 32 height 18
click at [0, 0] on input "checkbox" at bounding box center [0, 0] width 0 height 0
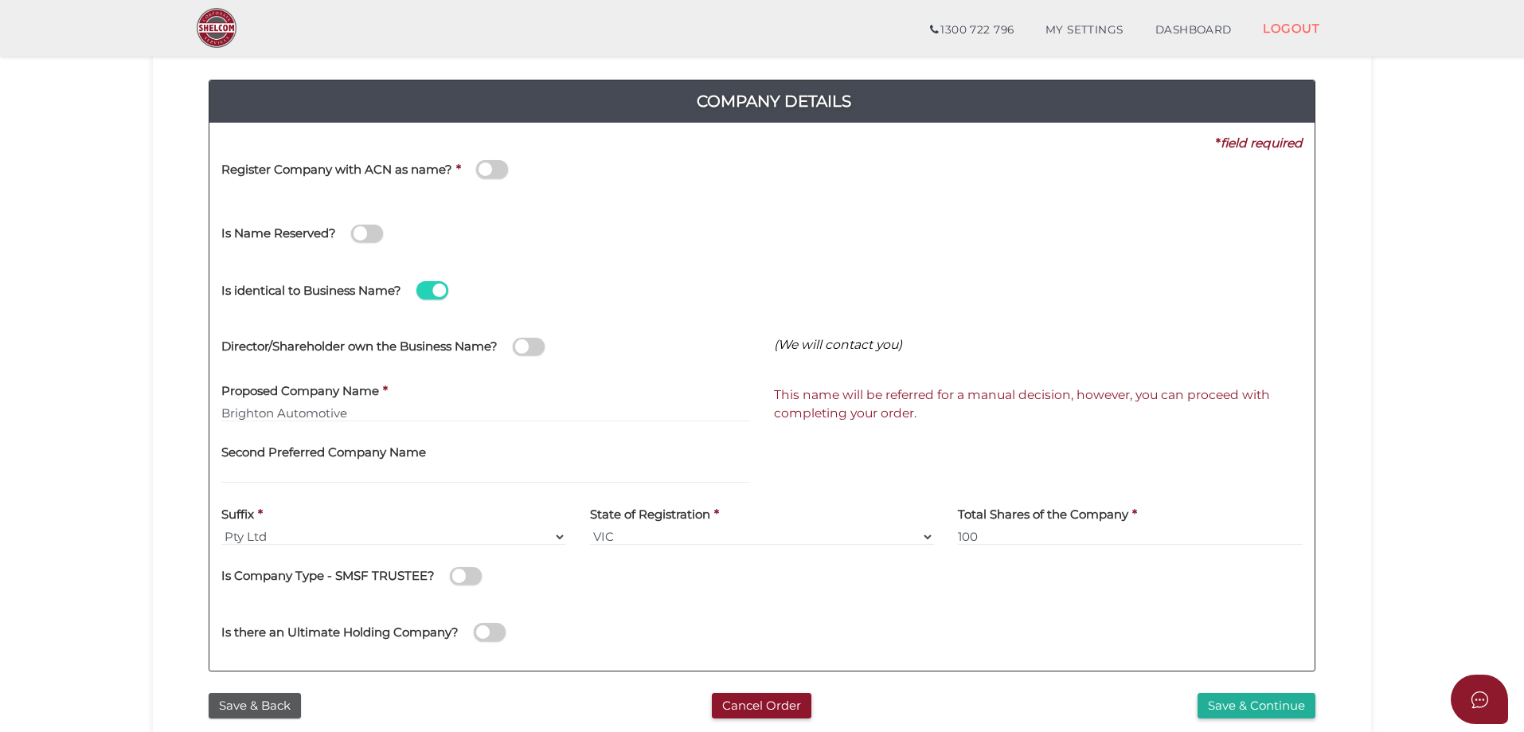
click at [428, 287] on span at bounding box center [432, 290] width 32 height 18
click at [0, 0] on input "checkbox" at bounding box center [0, 0] width 0 height 0
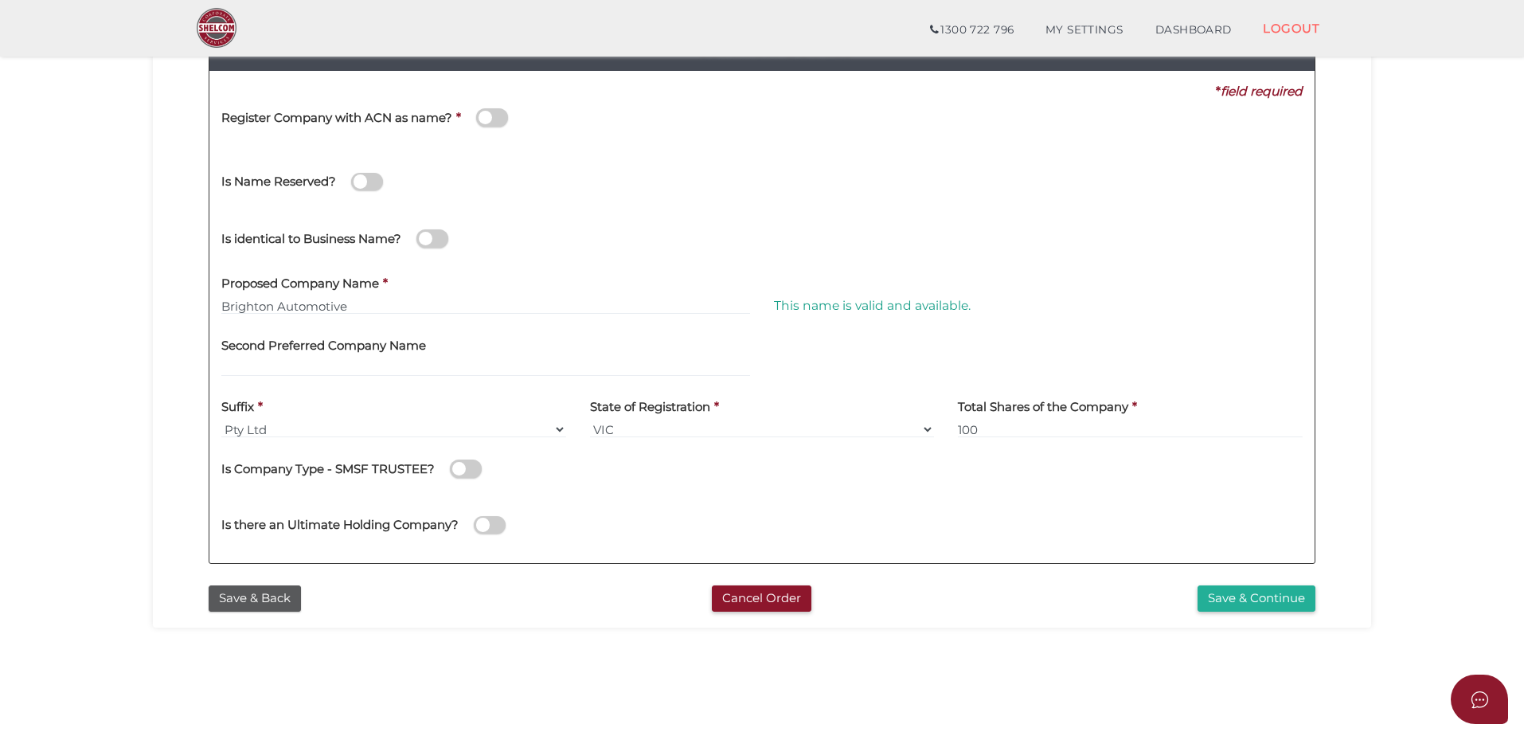
scroll to position [239, 0]
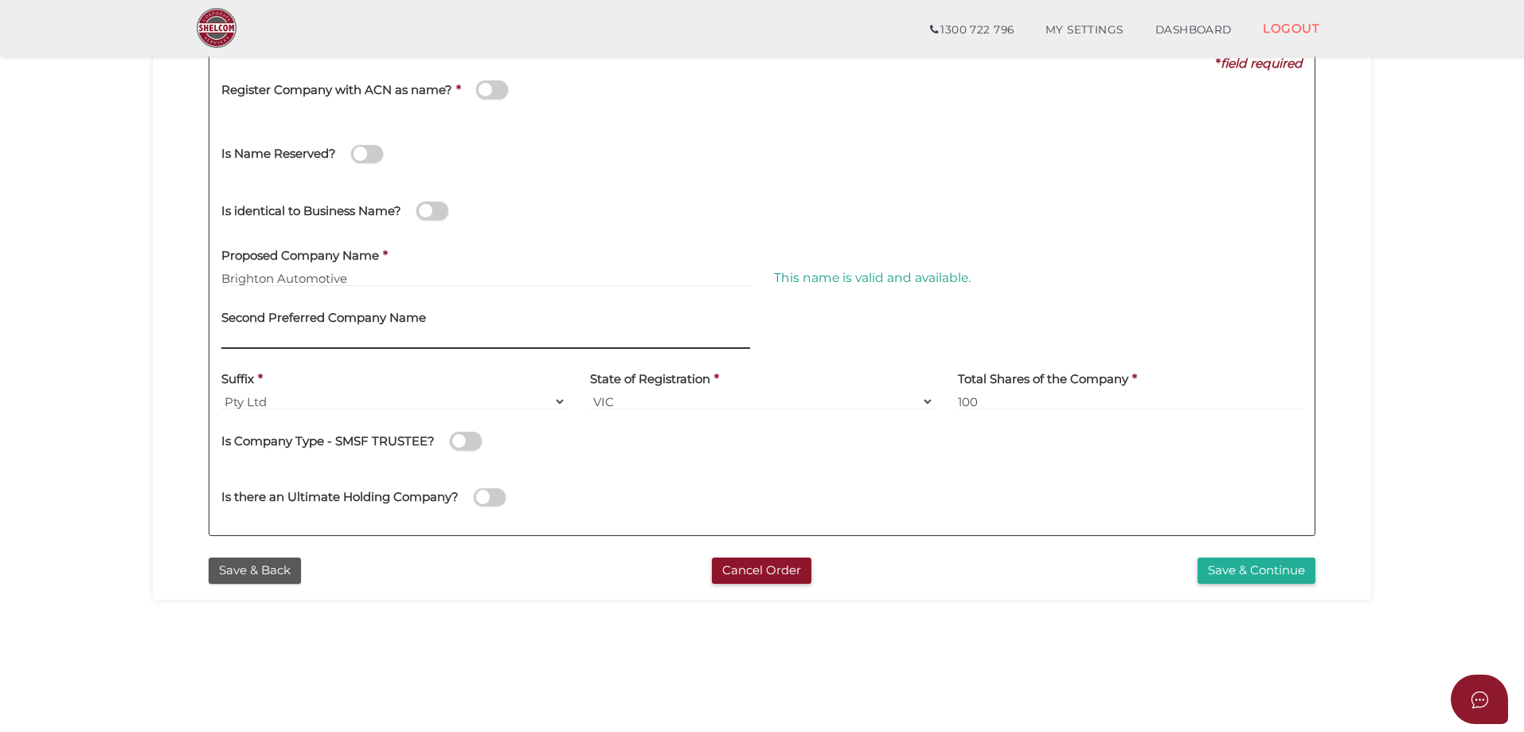
click at [291, 338] on input "text" at bounding box center [485, 340] width 529 height 18
type input "Brighton Autoworks"
click at [868, 482] on div "Is there an Ultimate Holding Company?" at bounding box center [761, 495] width 1105 height 57
click at [1222, 568] on button "Save & Continue" at bounding box center [1257, 570] width 118 height 26
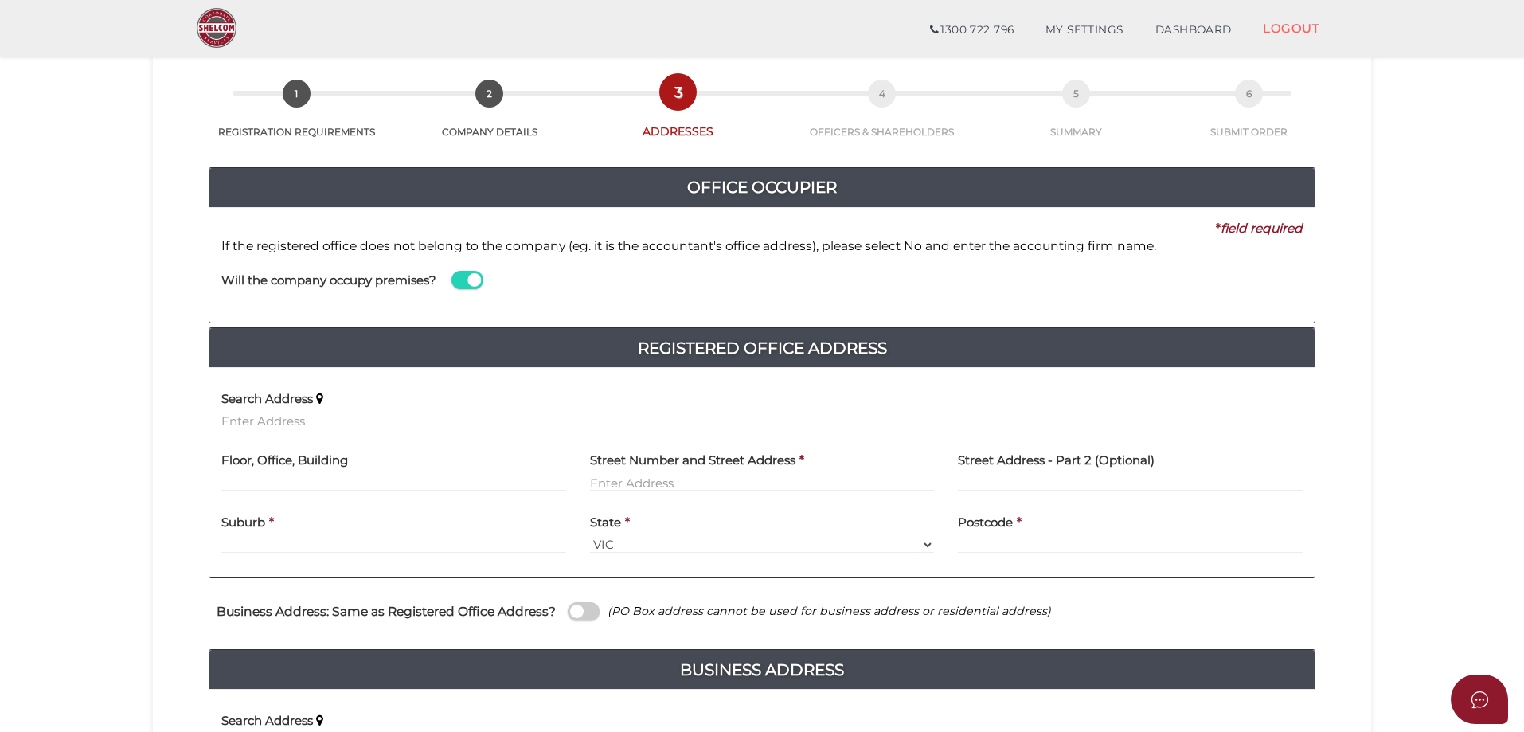
scroll to position [159, 0]
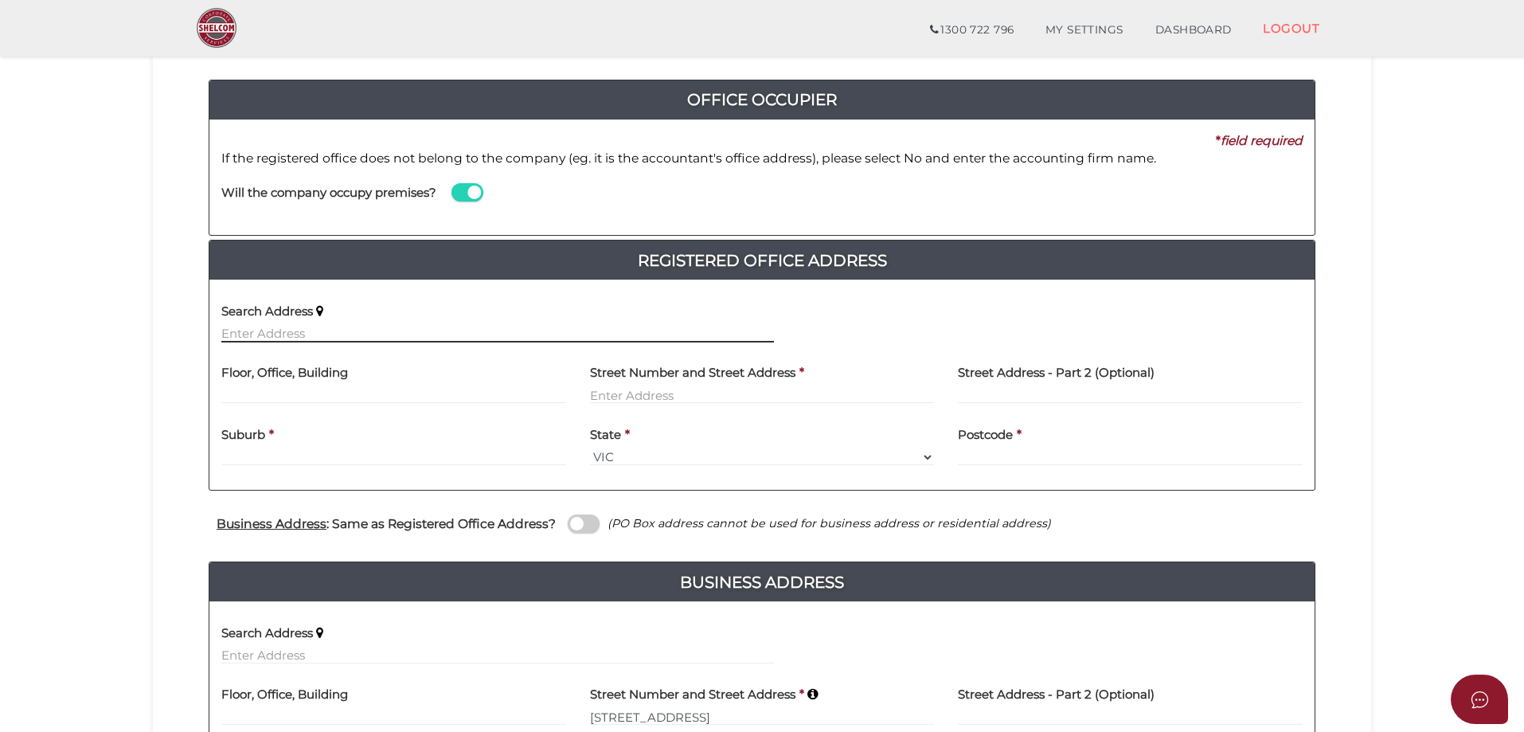
click at [382, 333] on input "text" at bounding box center [497, 334] width 553 height 18
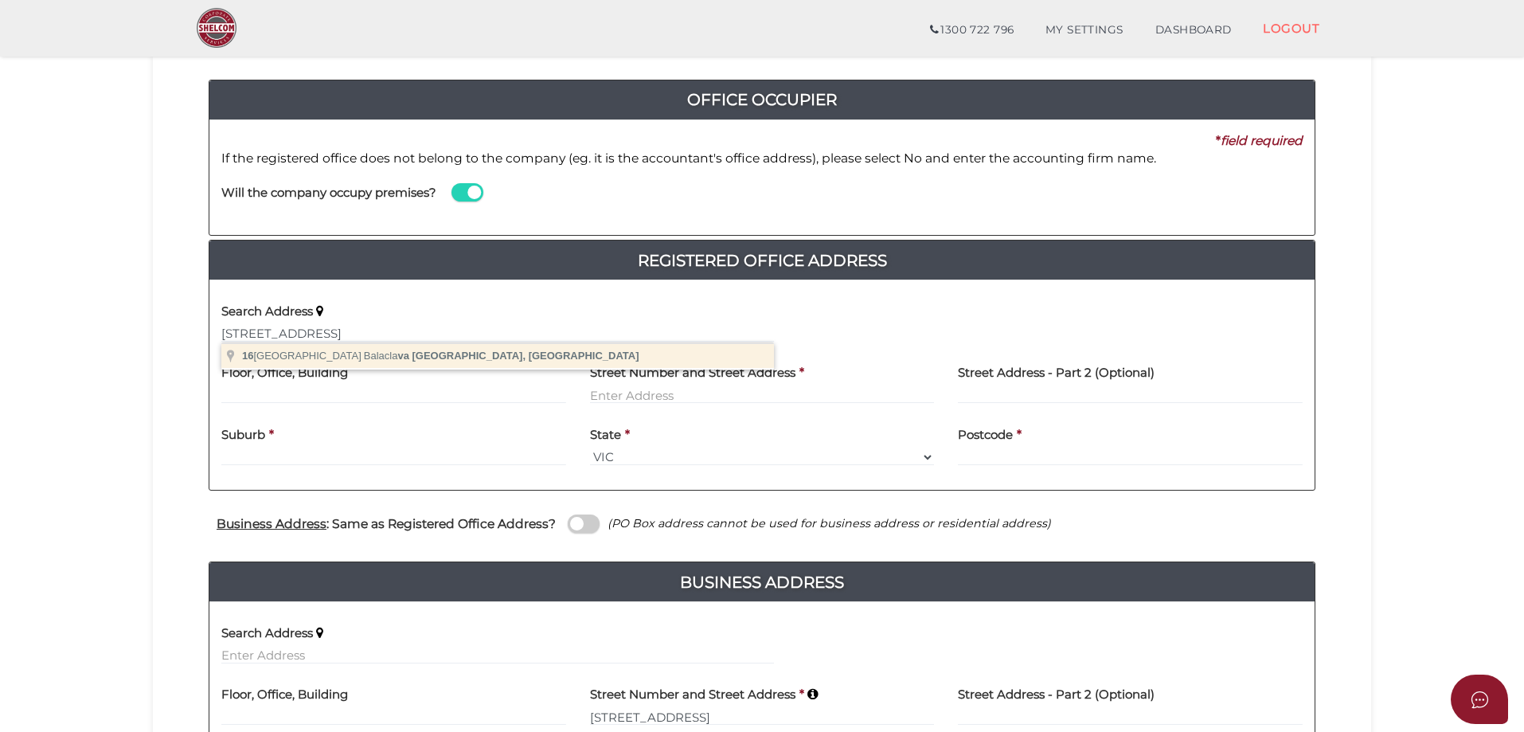
type input "16 Brighton Road, Balaclava VIC, Australia"
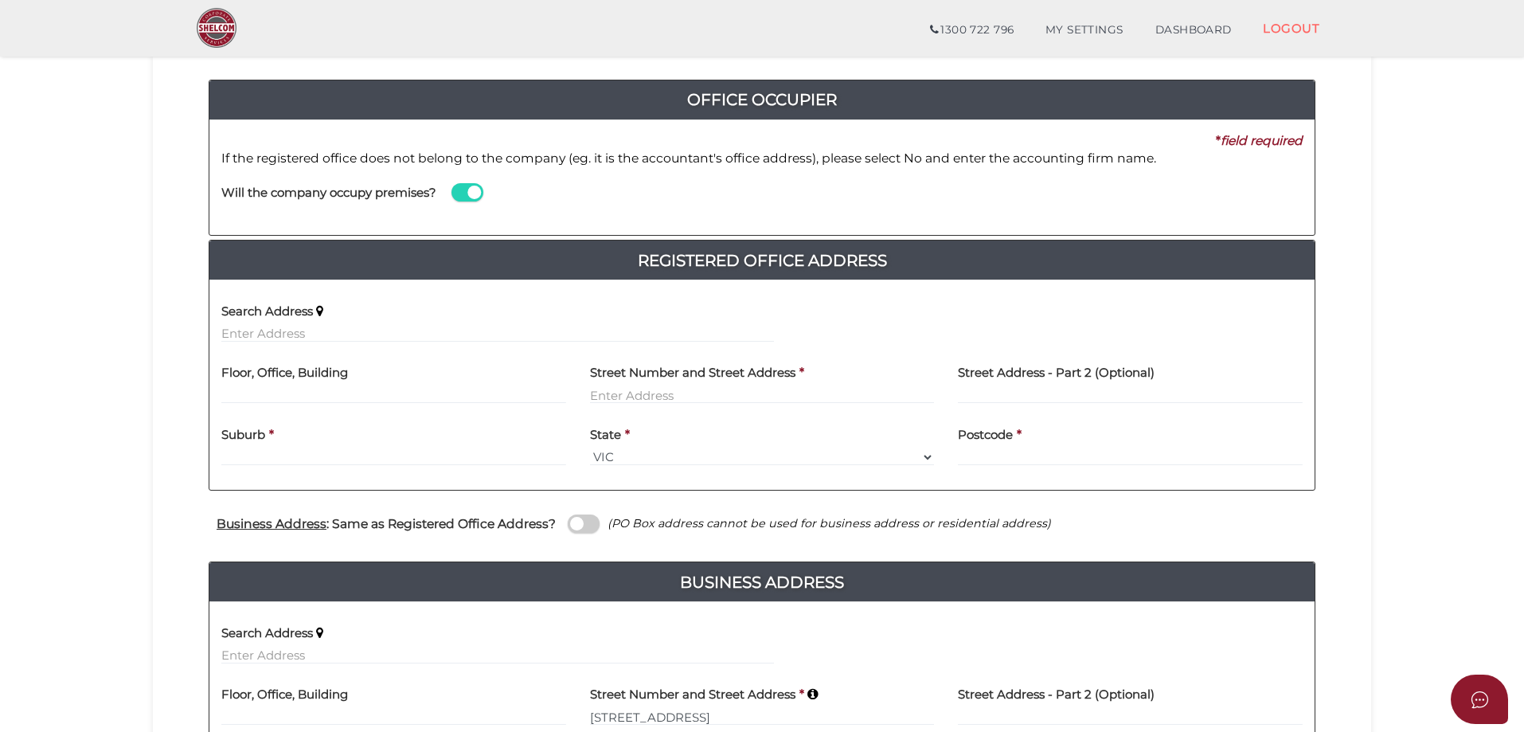
type input "Brighton Road"
type input "Balaclava"
select select "VIC"
type input "3183"
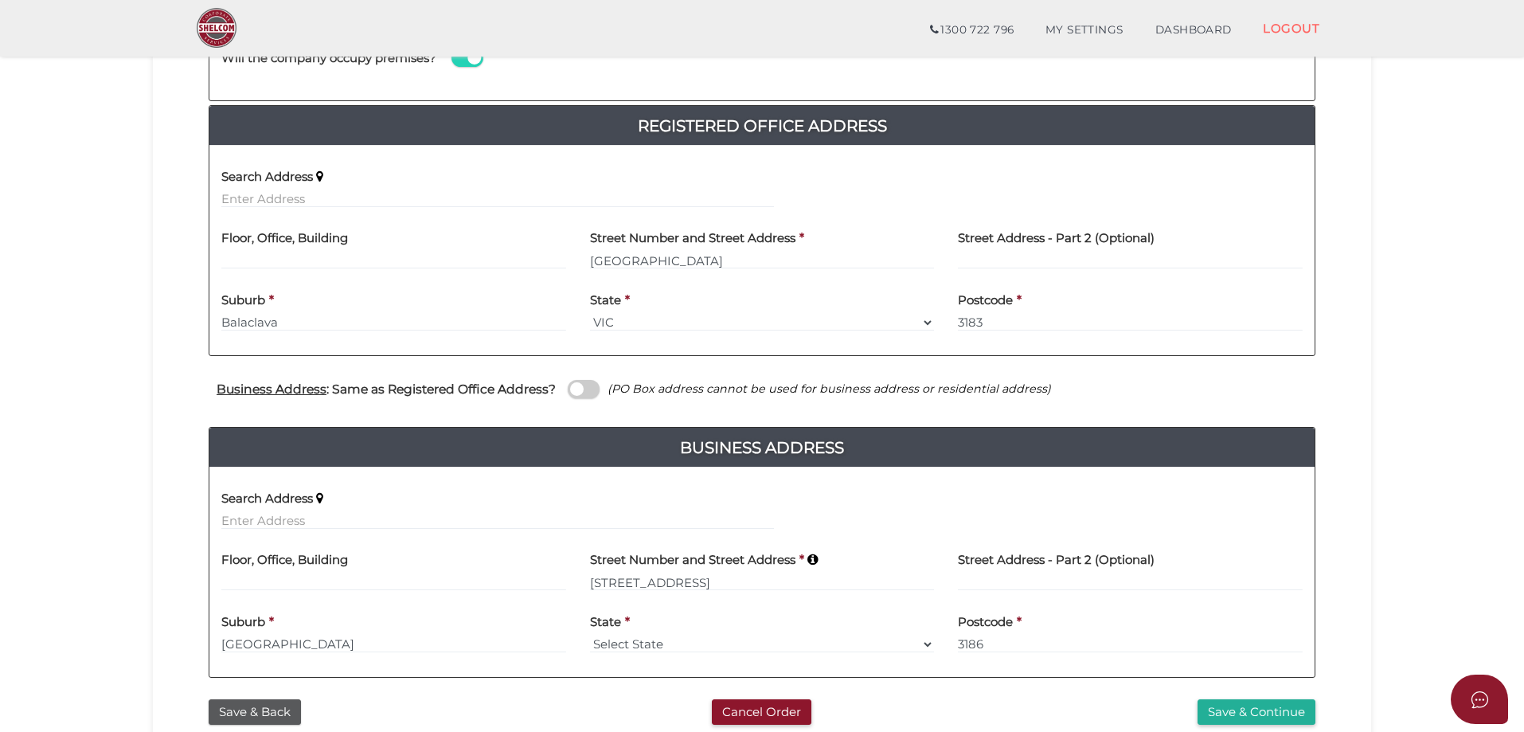
scroll to position [319, 0]
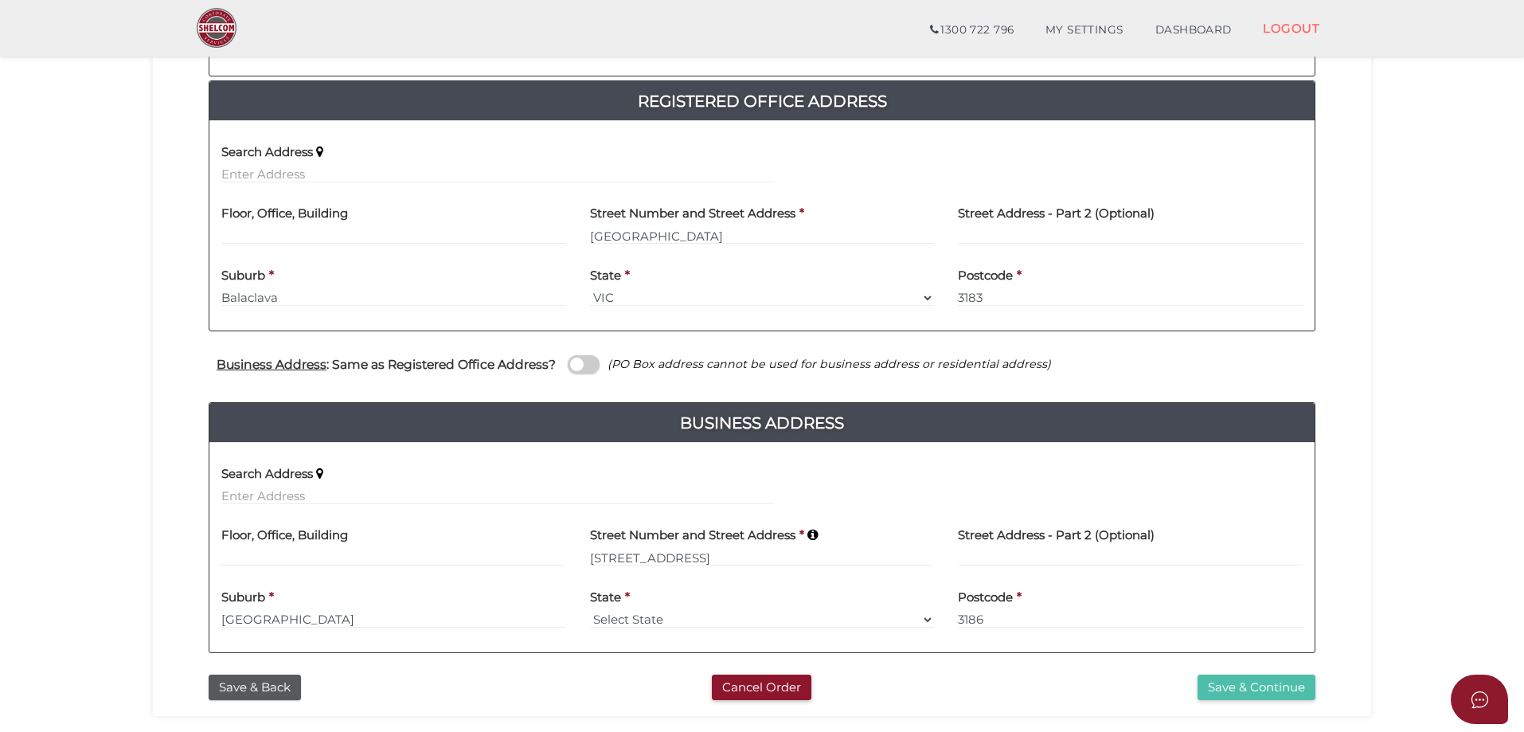
click at [1210, 685] on button "Save & Continue" at bounding box center [1257, 688] width 118 height 26
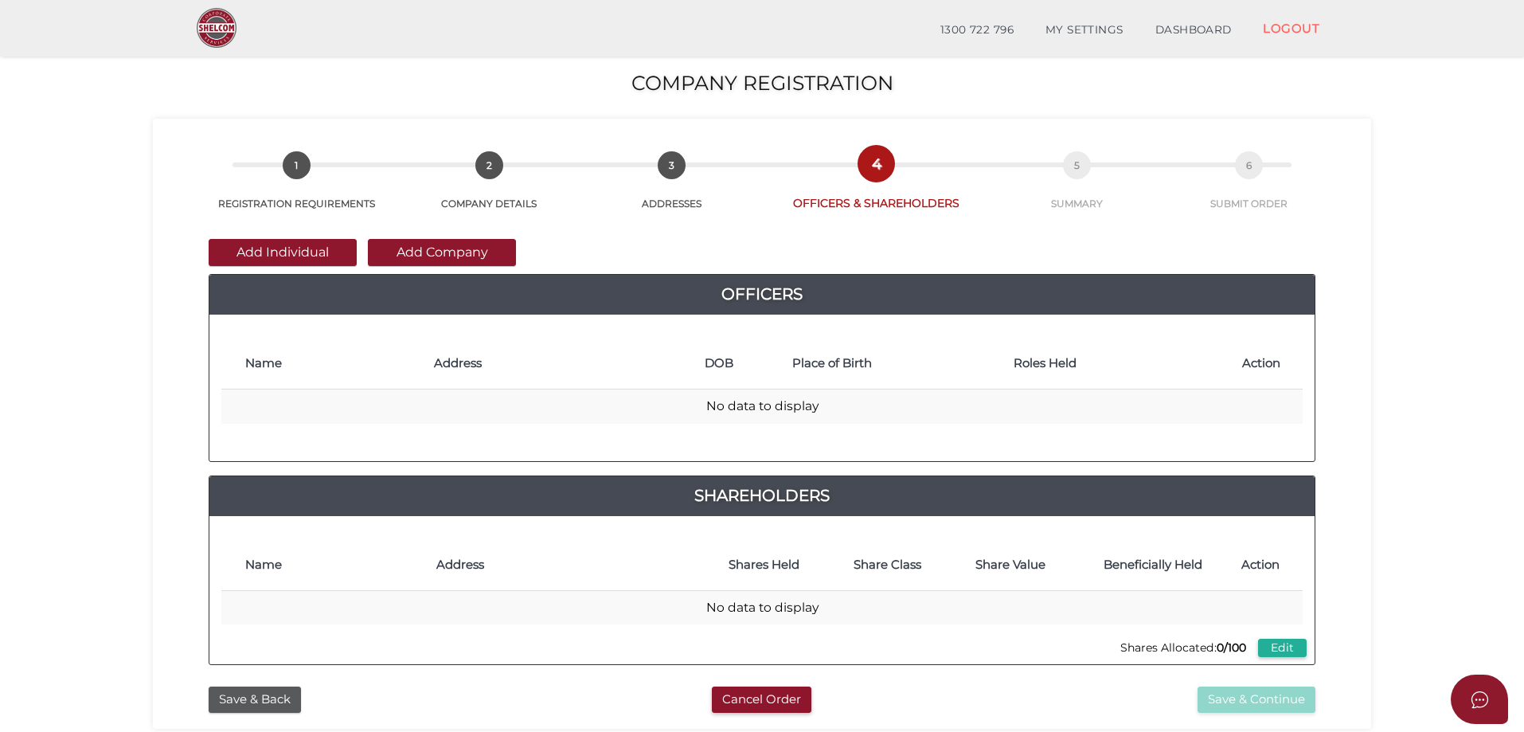
scroll to position [80, 0]
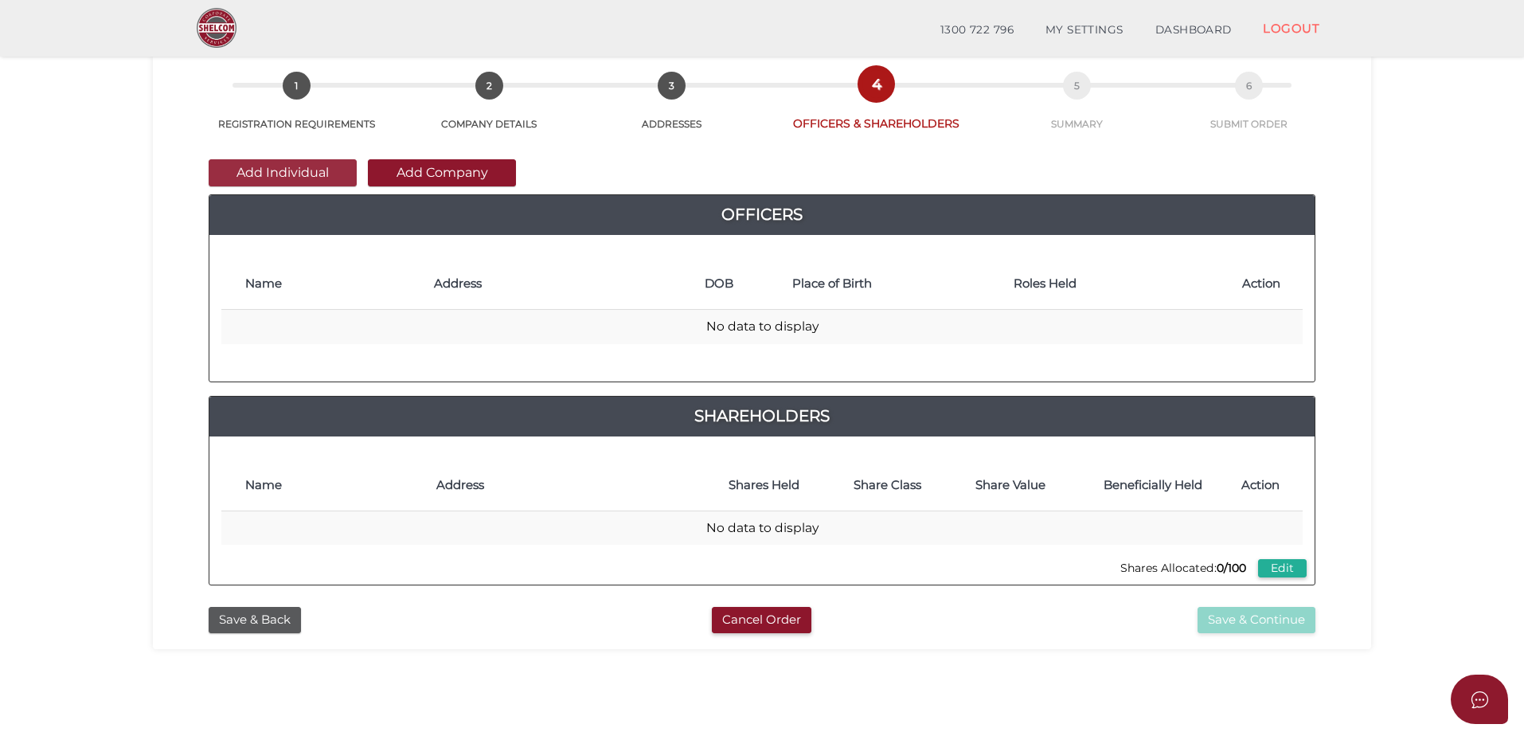
click at [254, 170] on button "Add Individual" at bounding box center [283, 172] width 148 height 27
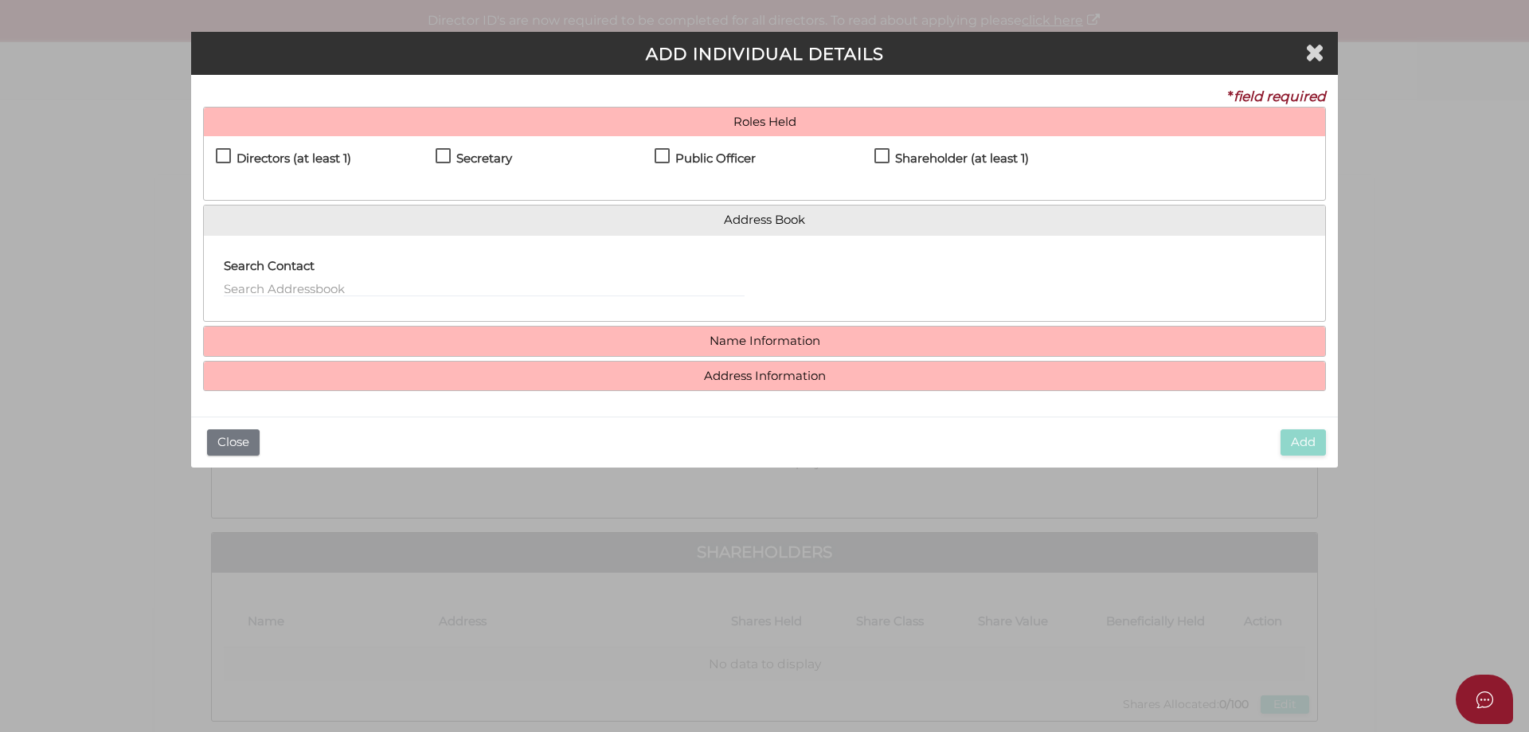
click at [222, 154] on label "Directors (at least 1)" at bounding box center [283, 162] width 135 height 20
checkbox input "true"
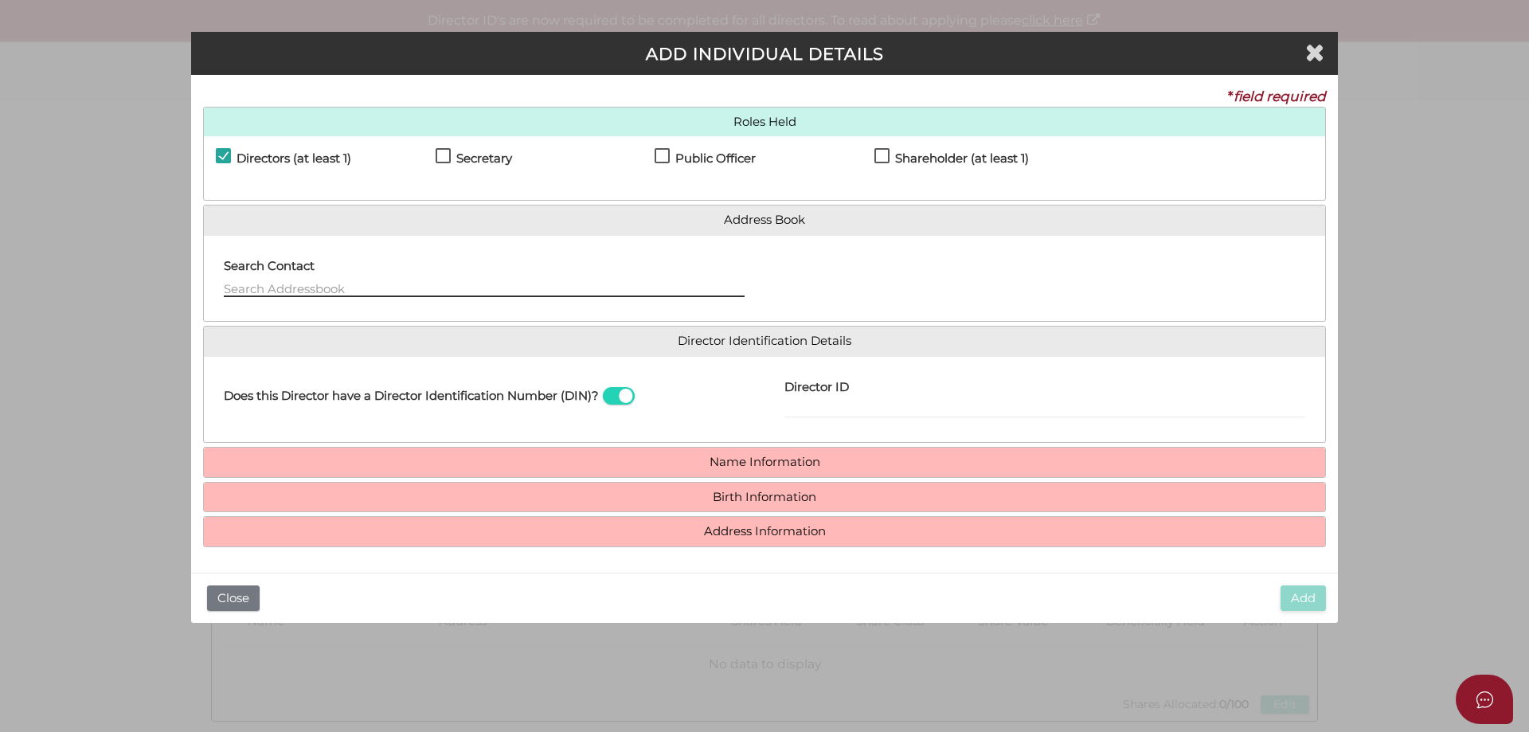
click at [244, 289] on input "text" at bounding box center [484, 289] width 521 height 18
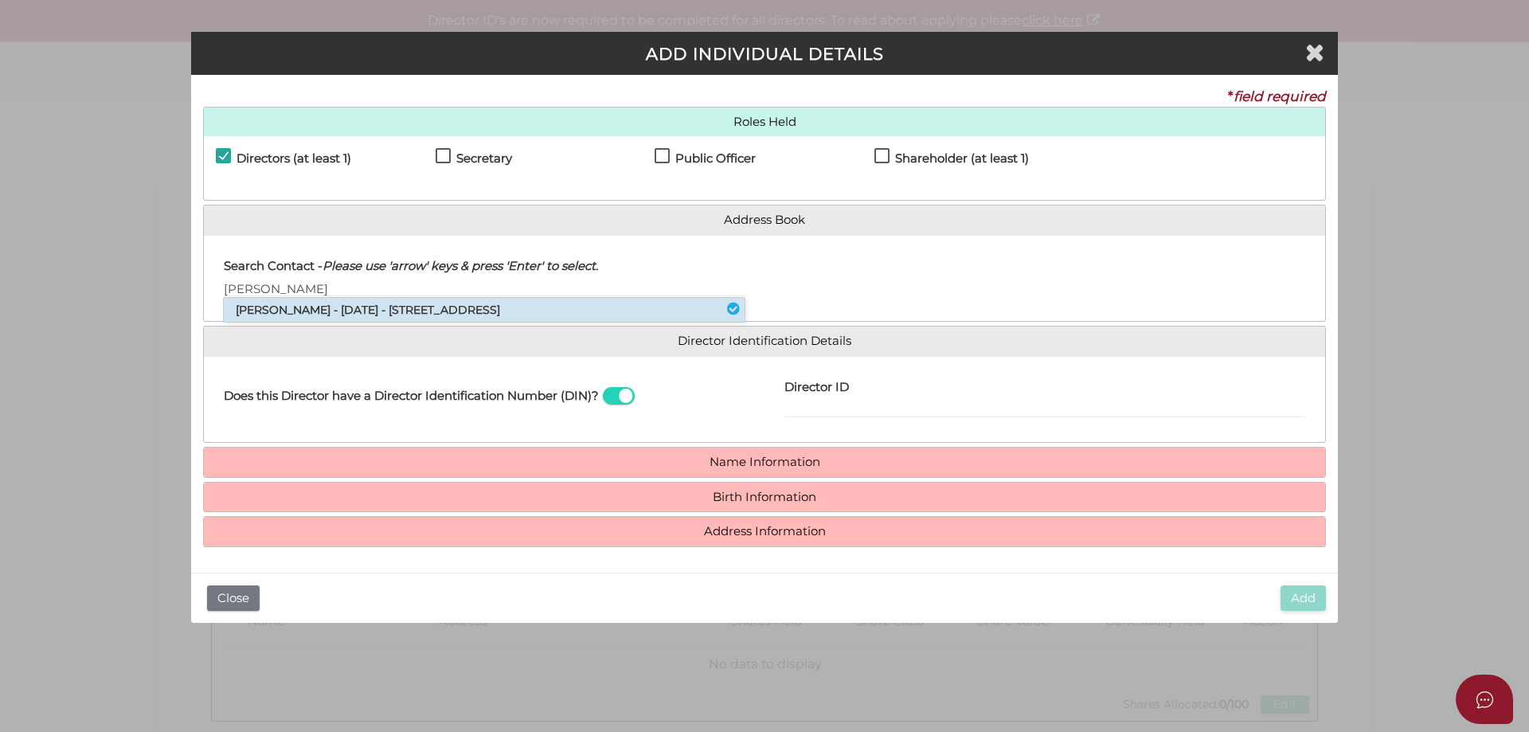
click at [452, 314] on li "Jonathan Sherren - 19/09/1974 - 6 Cosham Street, Brighton, VIC, 3186" at bounding box center [484, 310] width 521 height 24
type input "Jonathan"
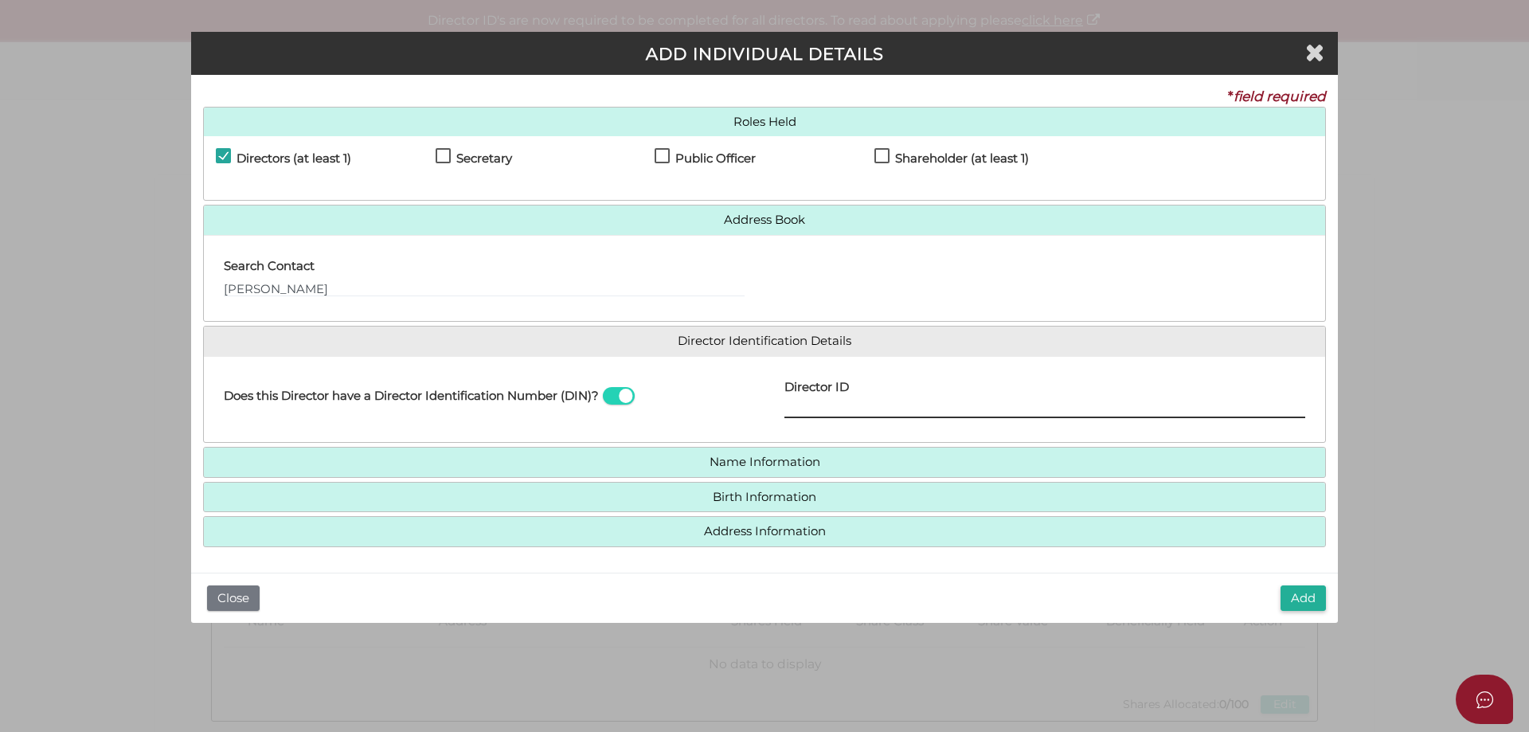
click at [815, 412] on input "Director ID" at bounding box center [1044, 410] width 521 height 18
click at [843, 405] on input "Director ID" at bounding box center [1044, 410] width 521 height 18
type input "036168261924010"
click at [735, 399] on div "Does this Director have a Director Identification Number (DIN)?" at bounding box center [484, 400] width 561 height 62
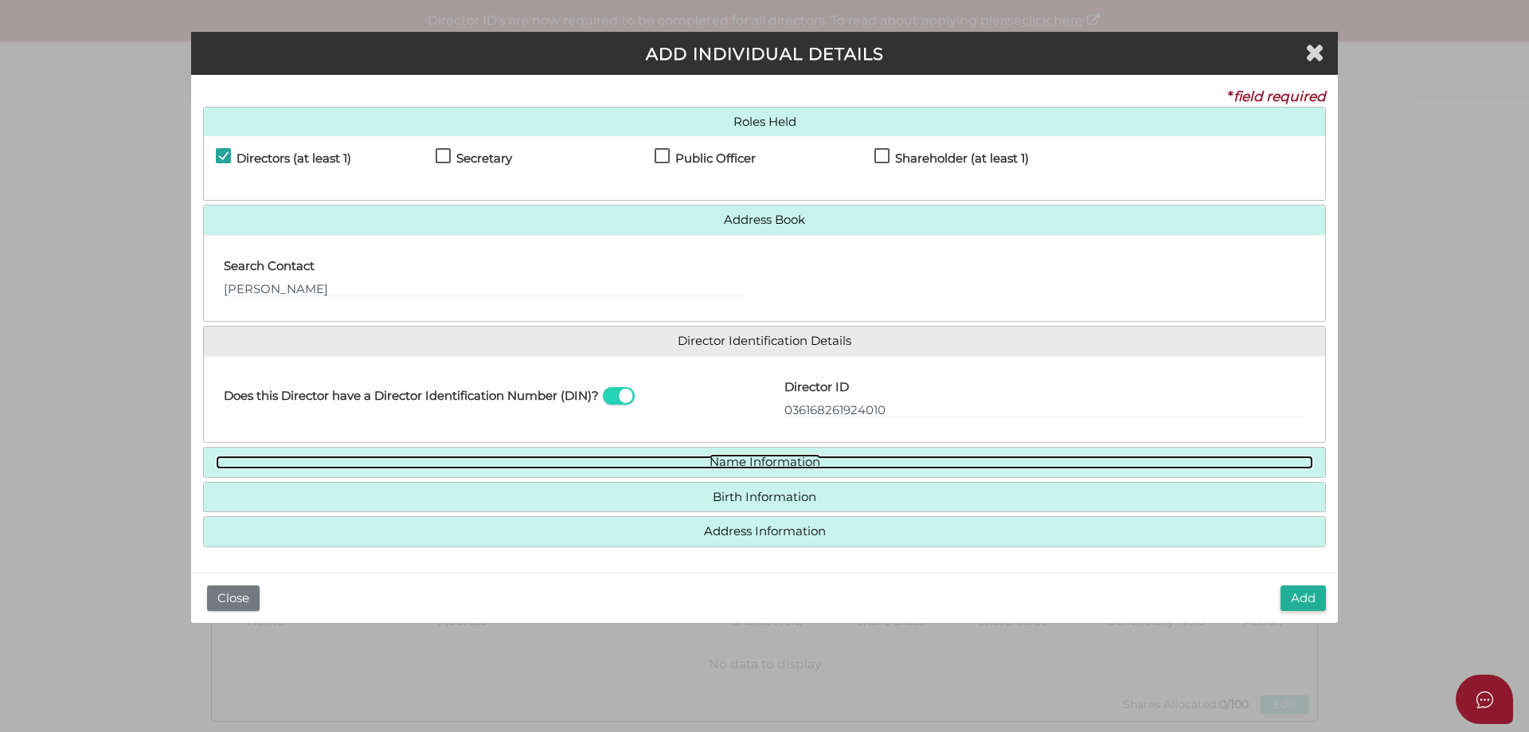
click at [755, 456] on link "Name Information" at bounding box center [764, 463] width 1097 height 14
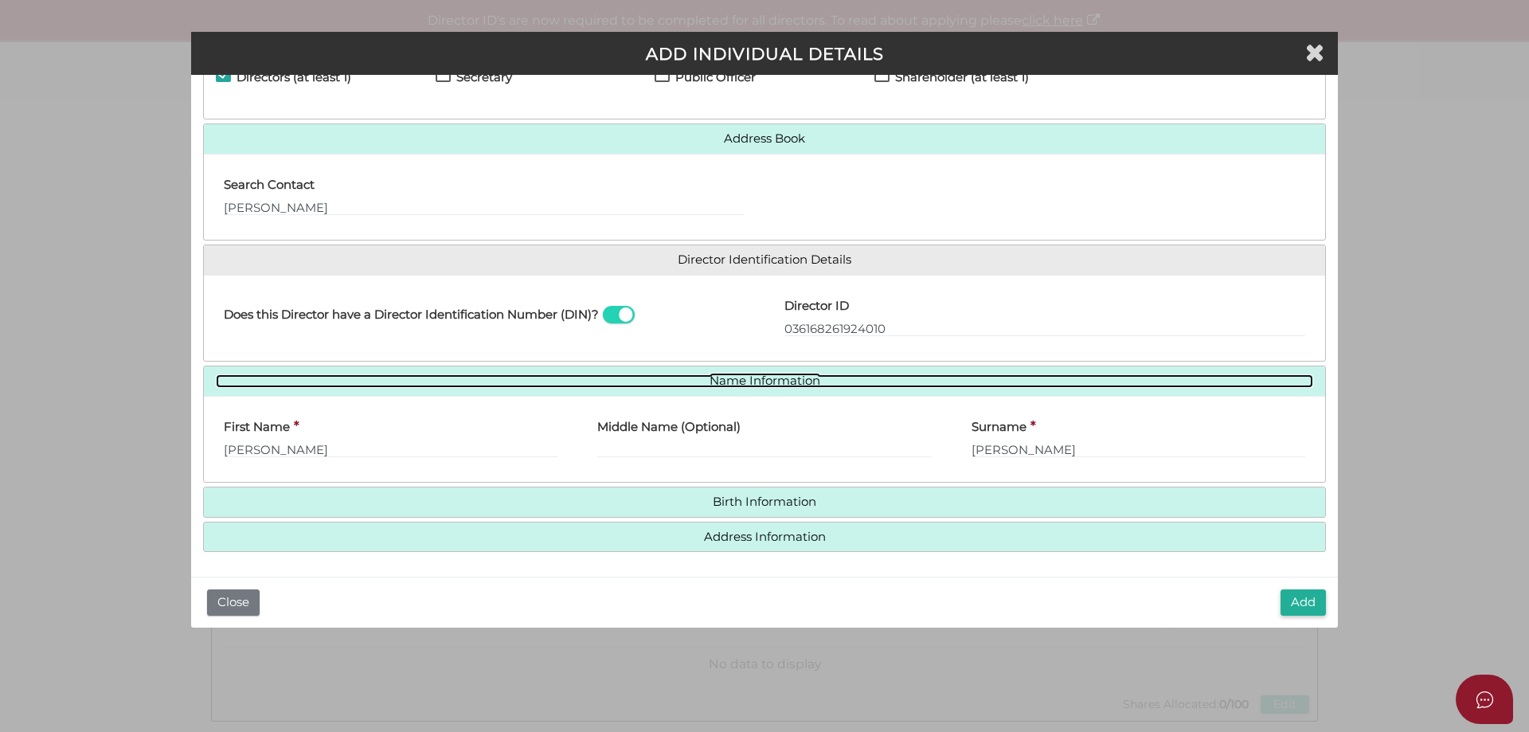
scroll to position [82, 0]
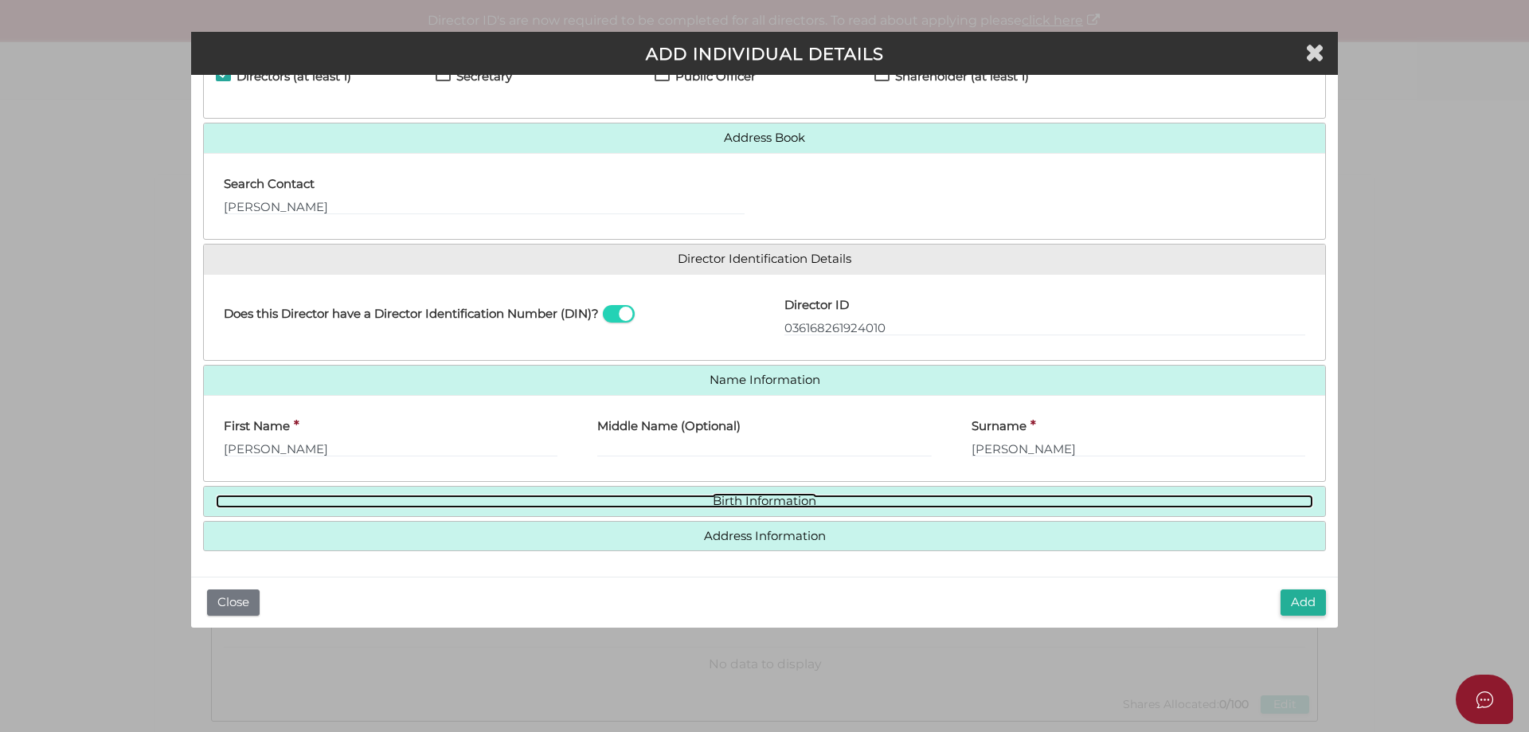
click at [820, 506] on link "Birth Information" at bounding box center [764, 502] width 1097 height 14
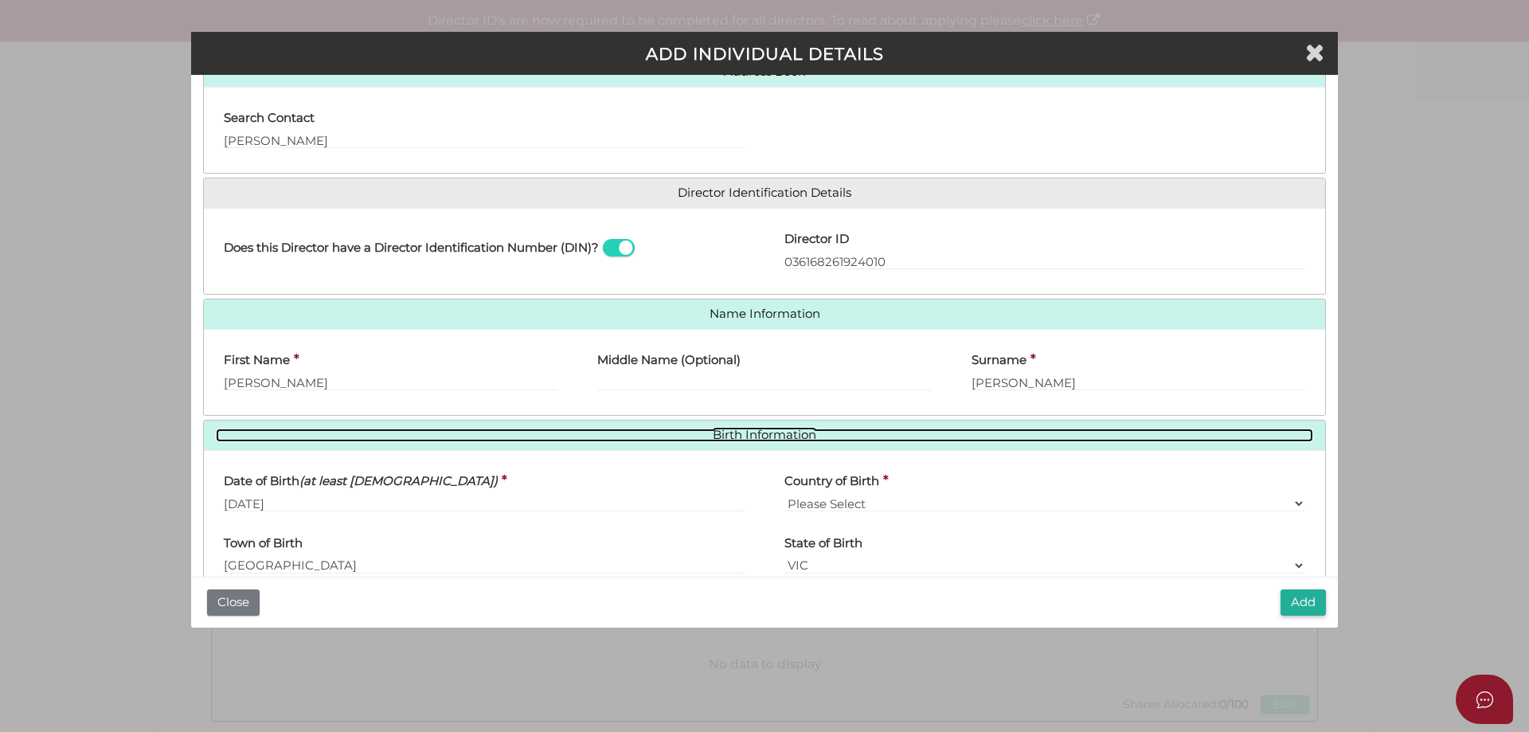
scroll to position [230, 0]
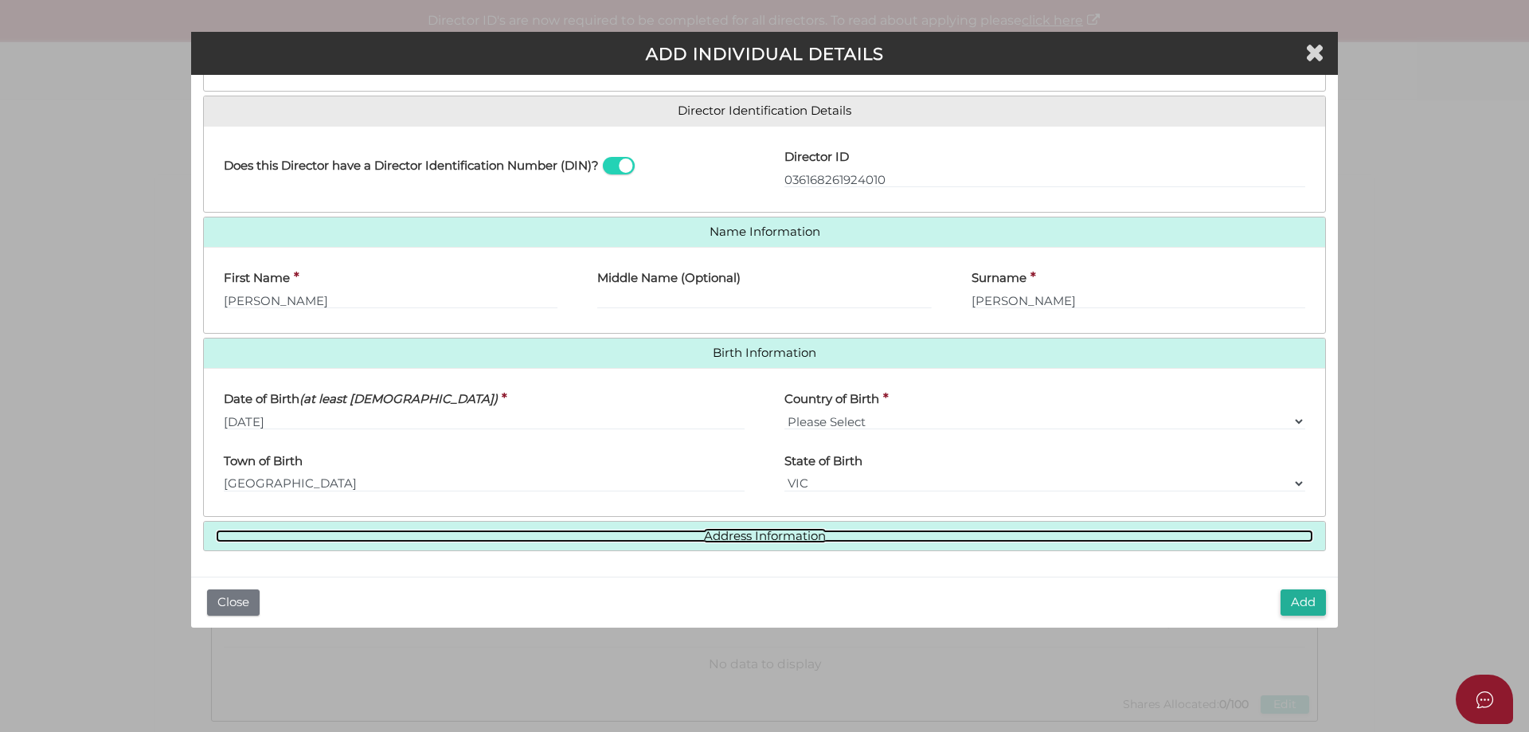
click at [817, 541] on link "Address Information" at bounding box center [764, 537] width 1097 height 14
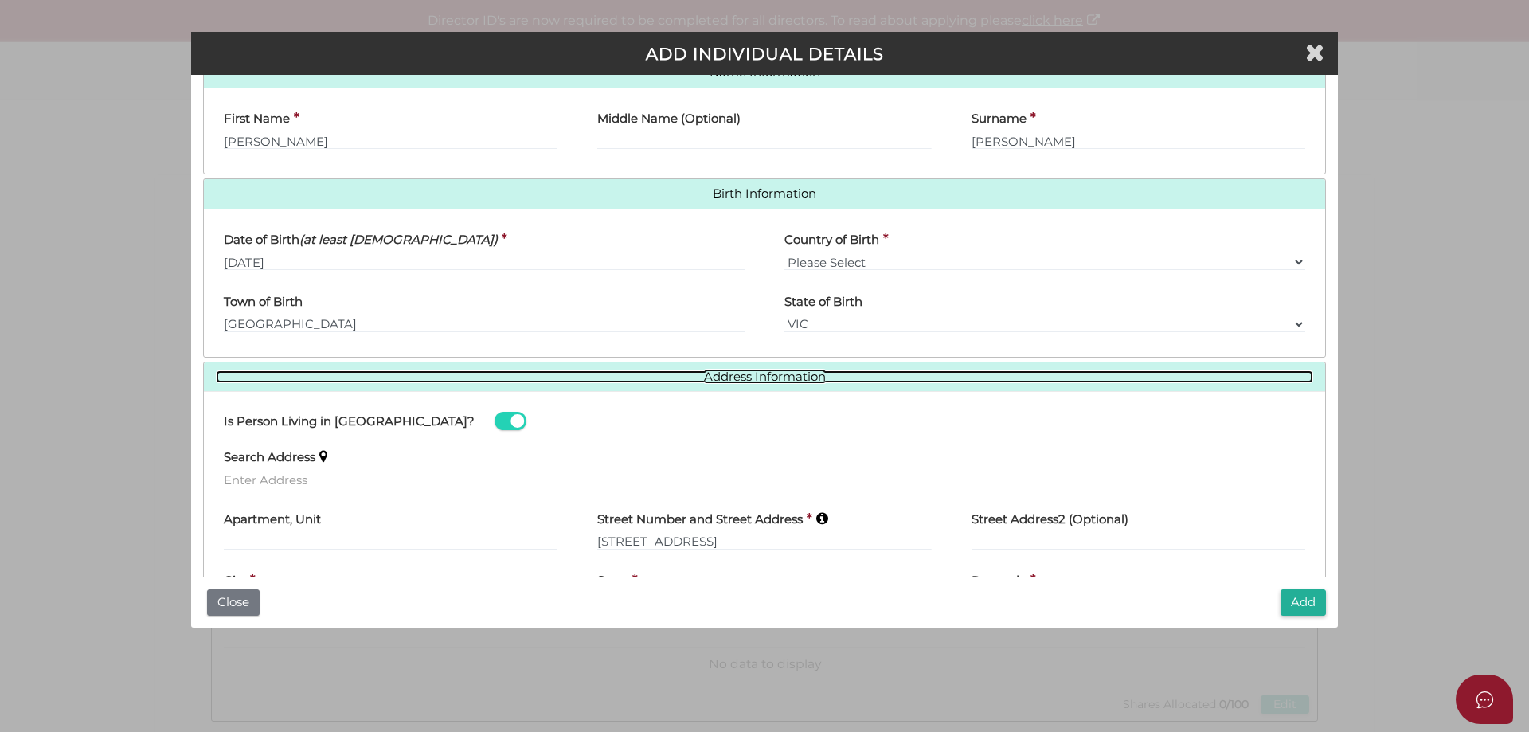
scroll to position [475, 0]
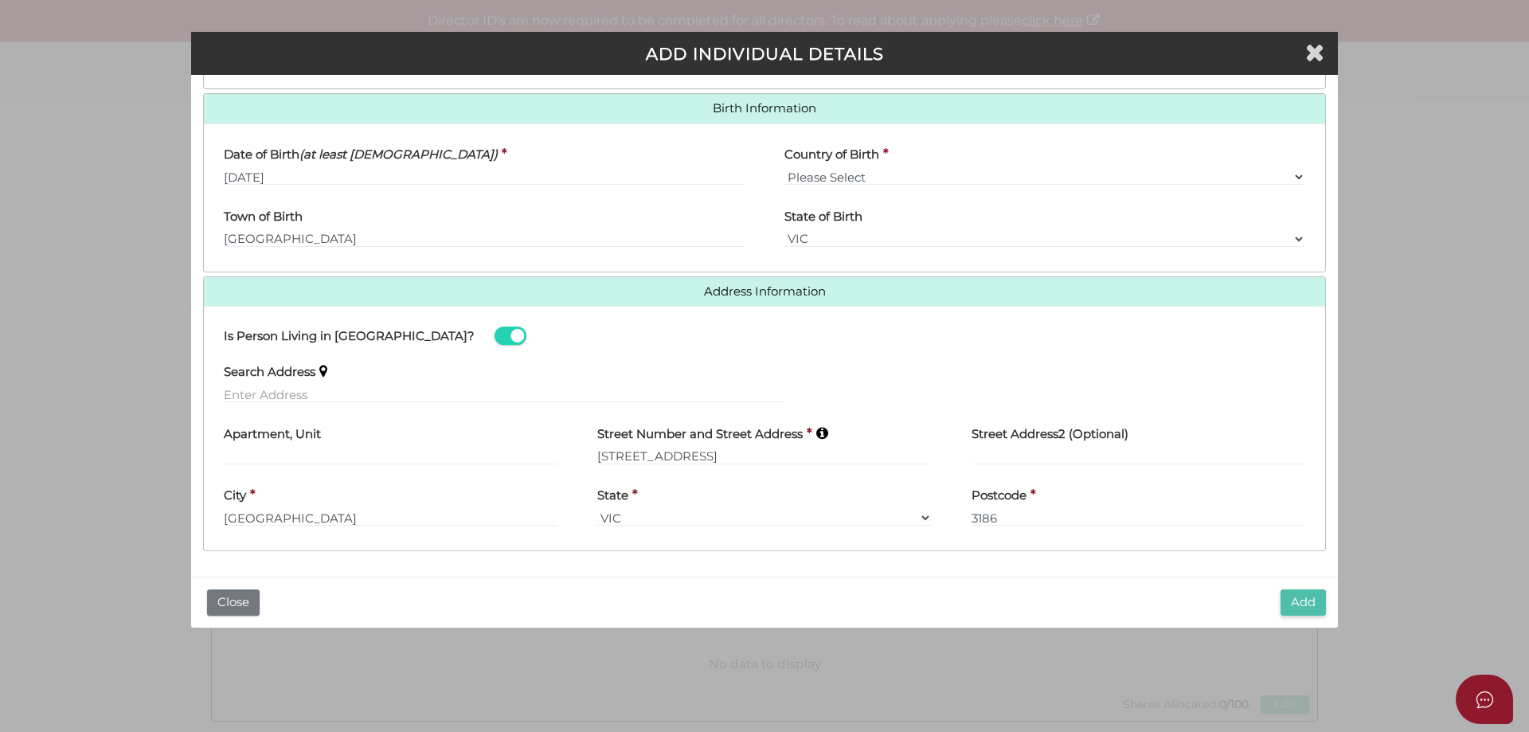
click at [1296, 611] on button "Add" at bounding box center [1303, 602] width 45 height 26
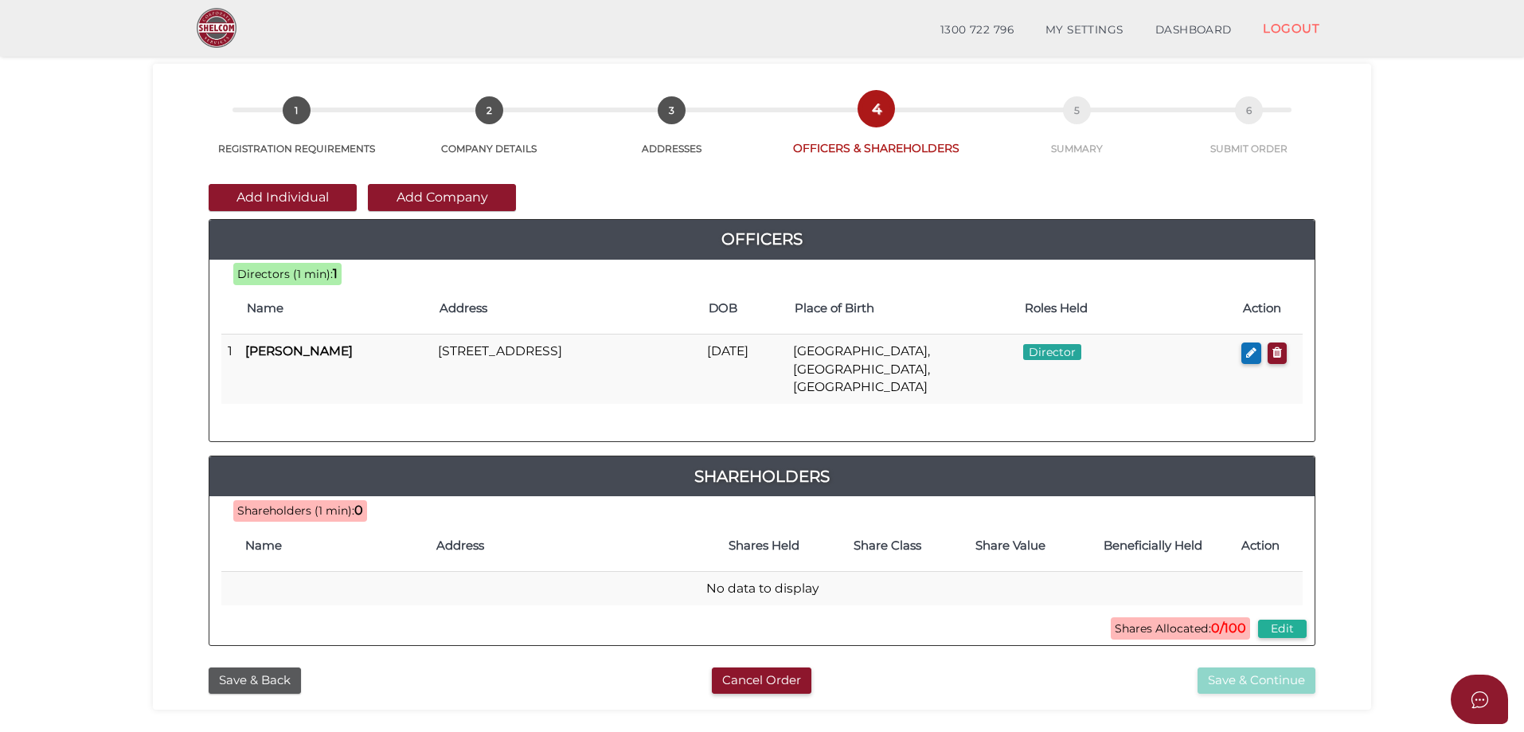
scroll to position [80, 0]
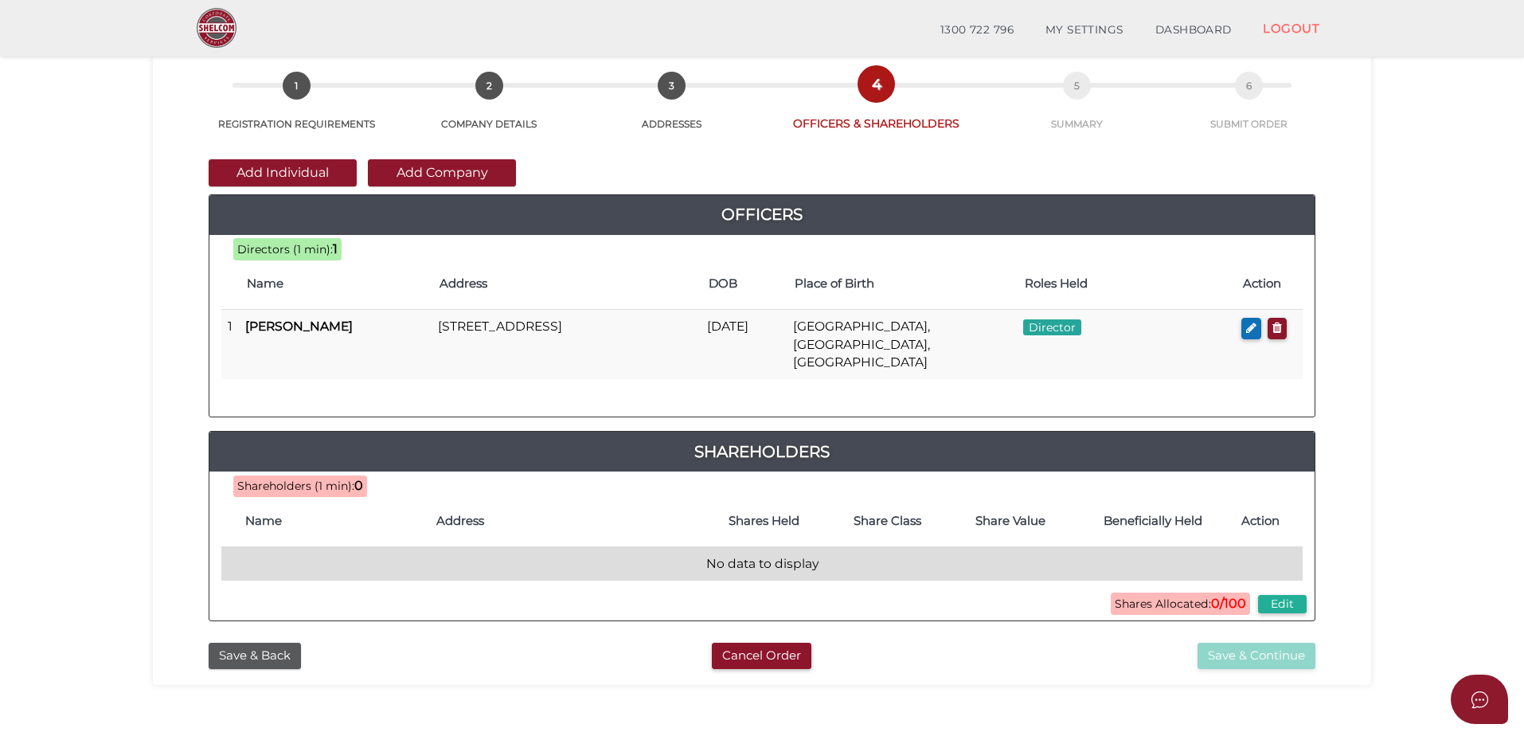
click at [294, 546] on td "No data to display" at bounding box center [761, 563] width 1081 height 34
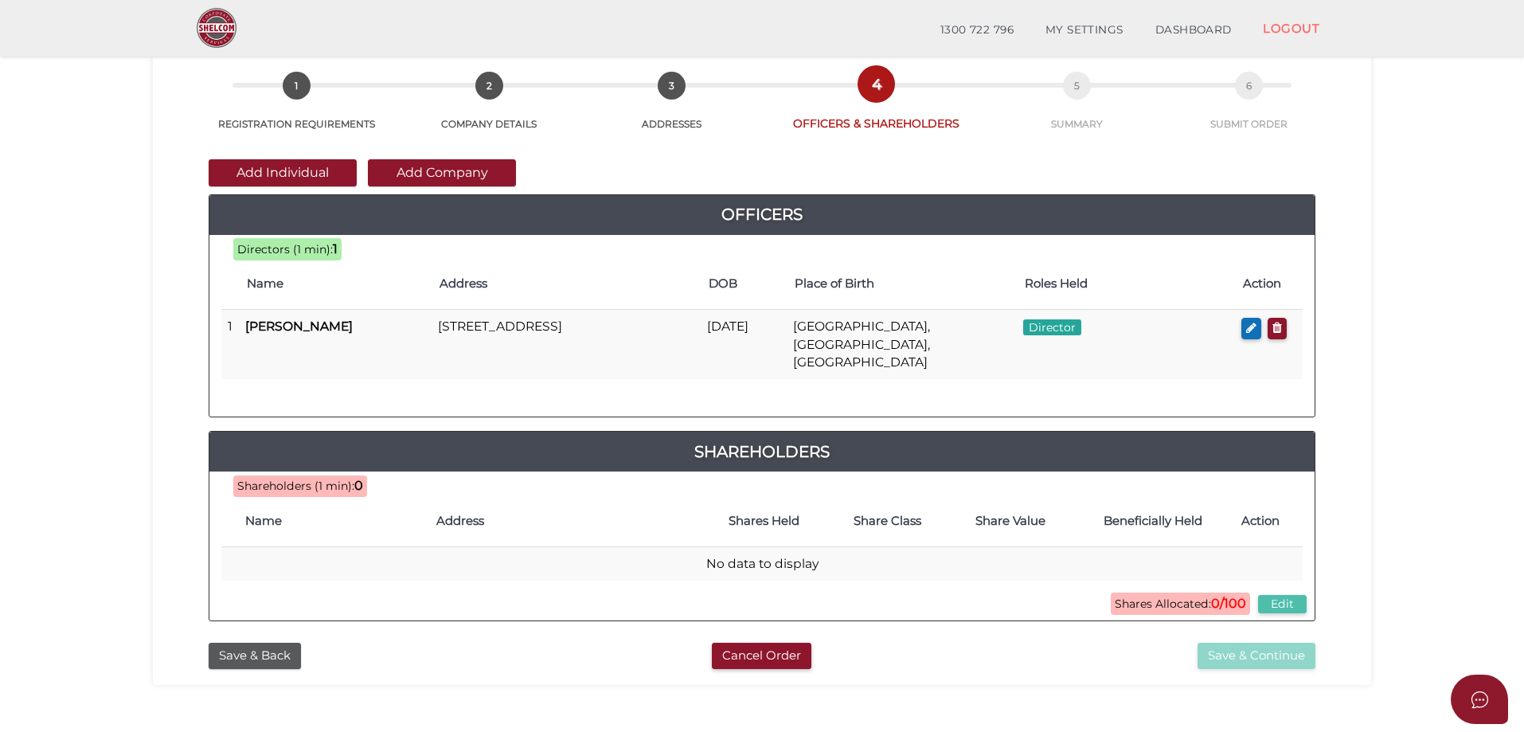
click at [1276, 595] on button "Edit" at bounding box center [1282, 604] width 49 height 18
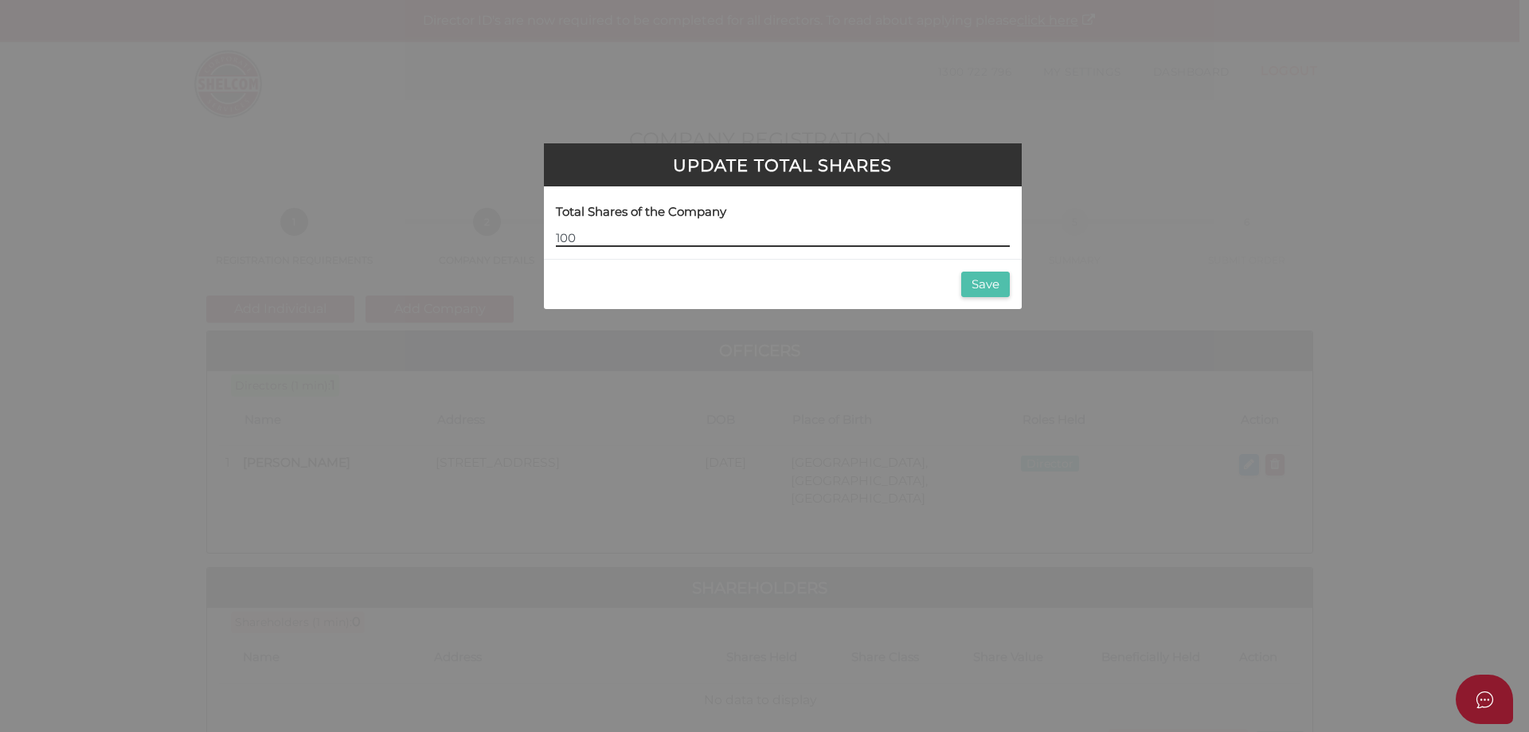
type input "100"
click at [987, 283] on button "Save" at bounding box center [985, 285] width 49 height 26
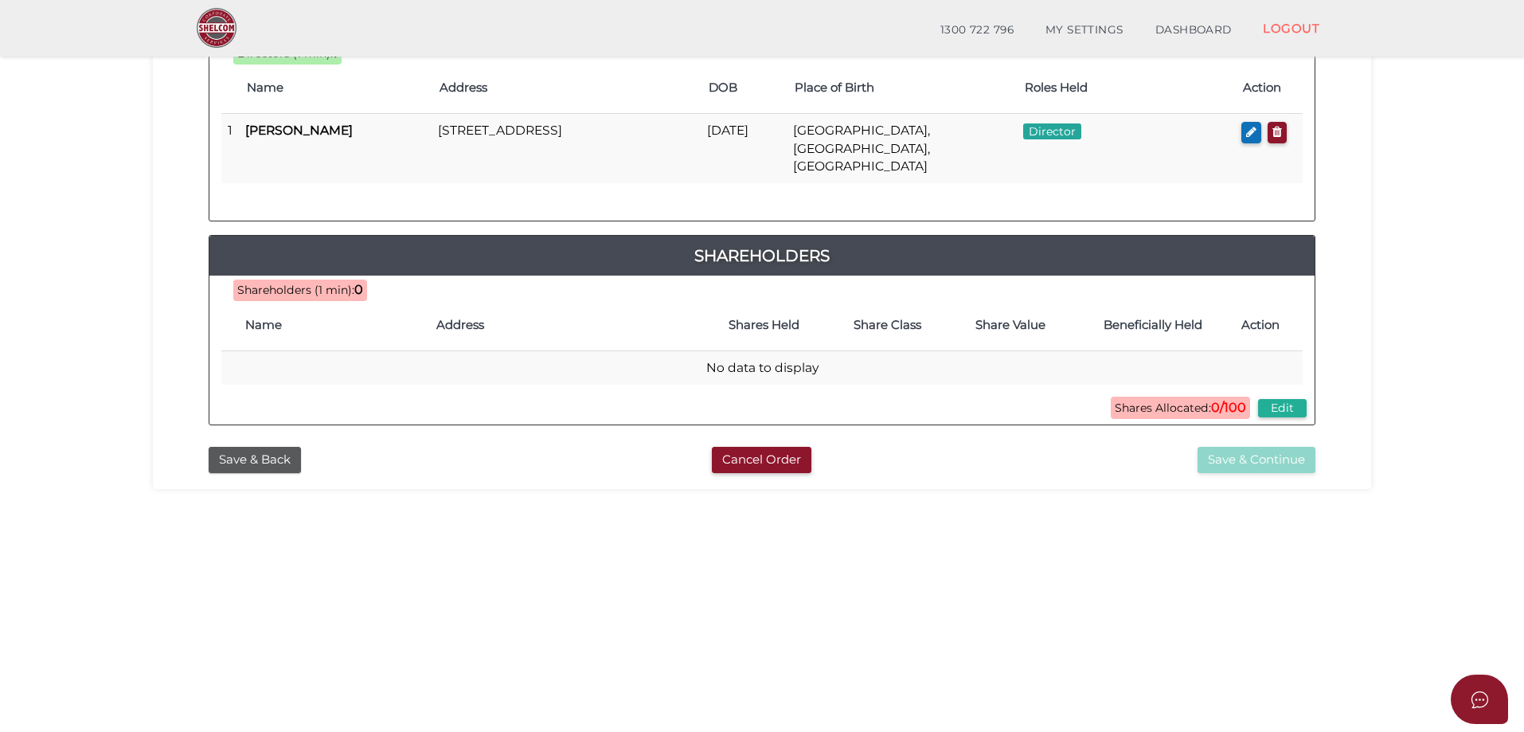
scroll to position [319, 0]
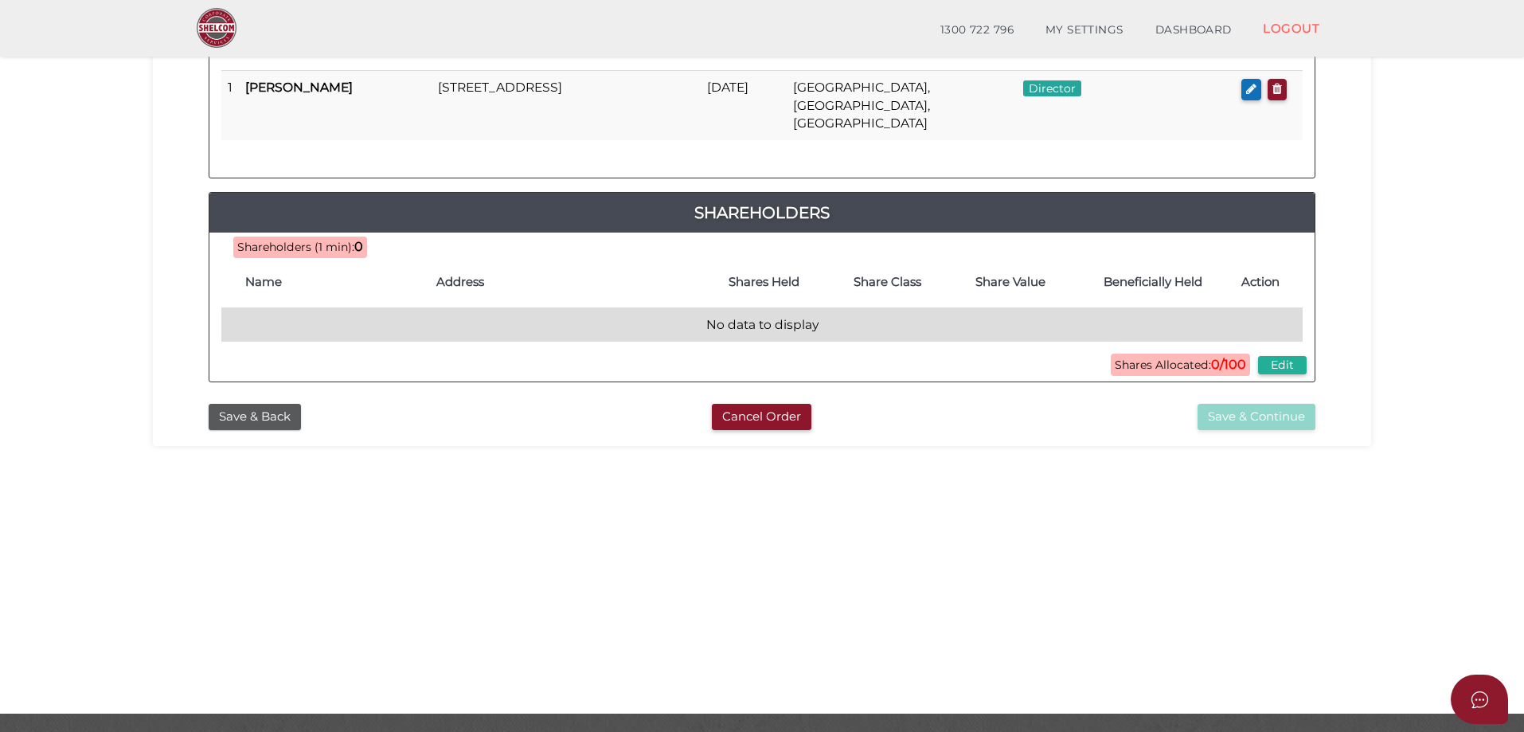
click at [326, 307] on td "No data to display" at bounding box center [761, 324] width 1081 height 34
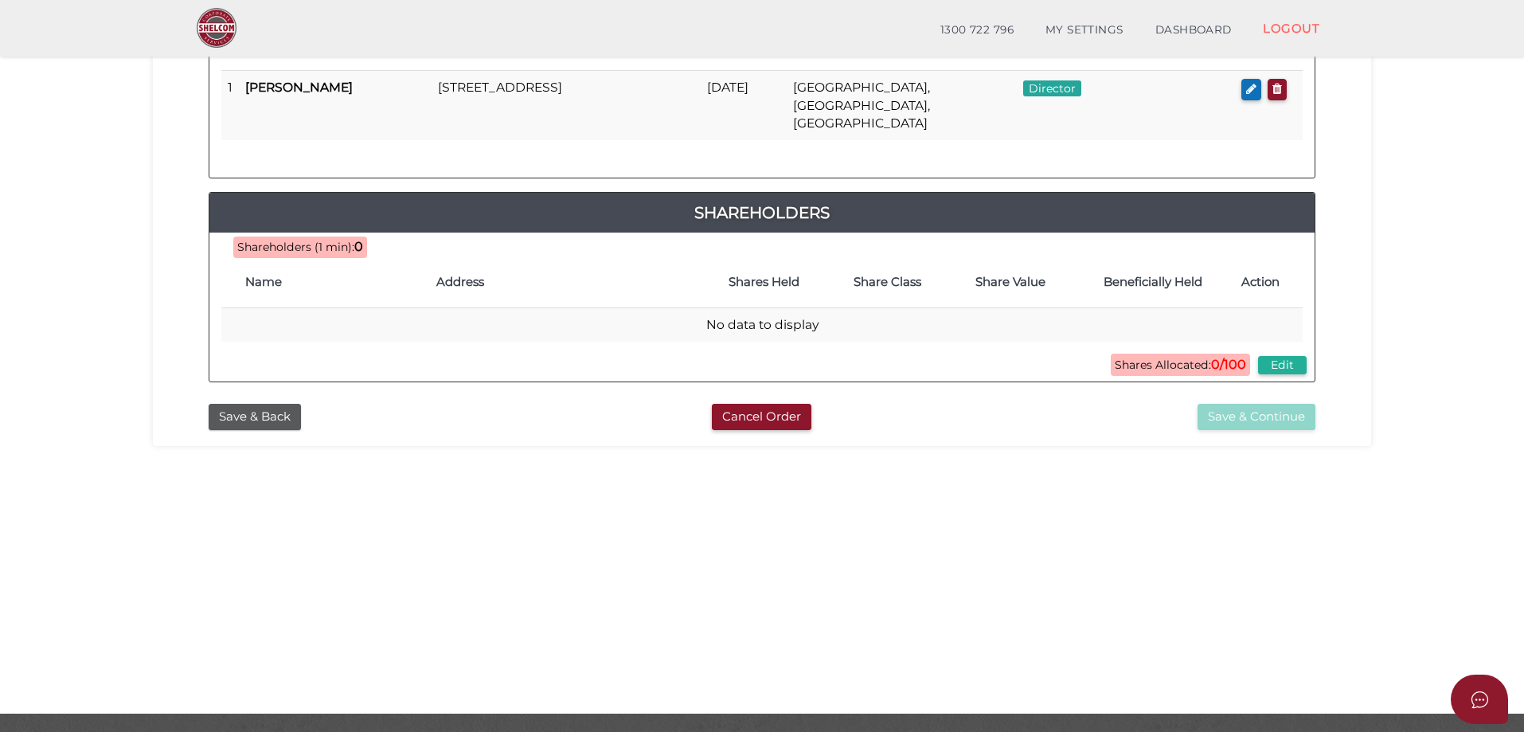
click at [284, 240] on span "Shareholders (1 min):" at bounding box center [295, 247] width 117 height 14
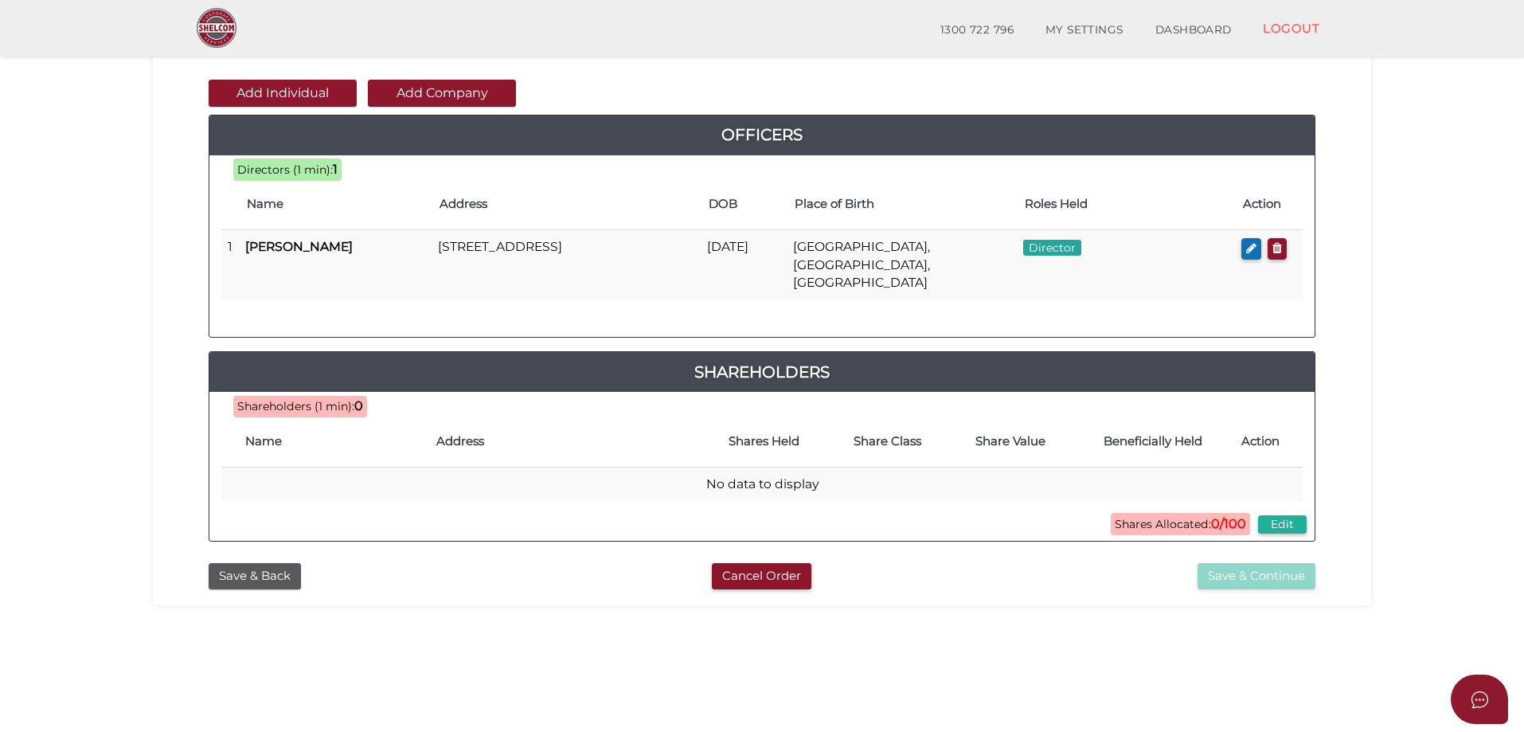
scroll to position [239, 0]
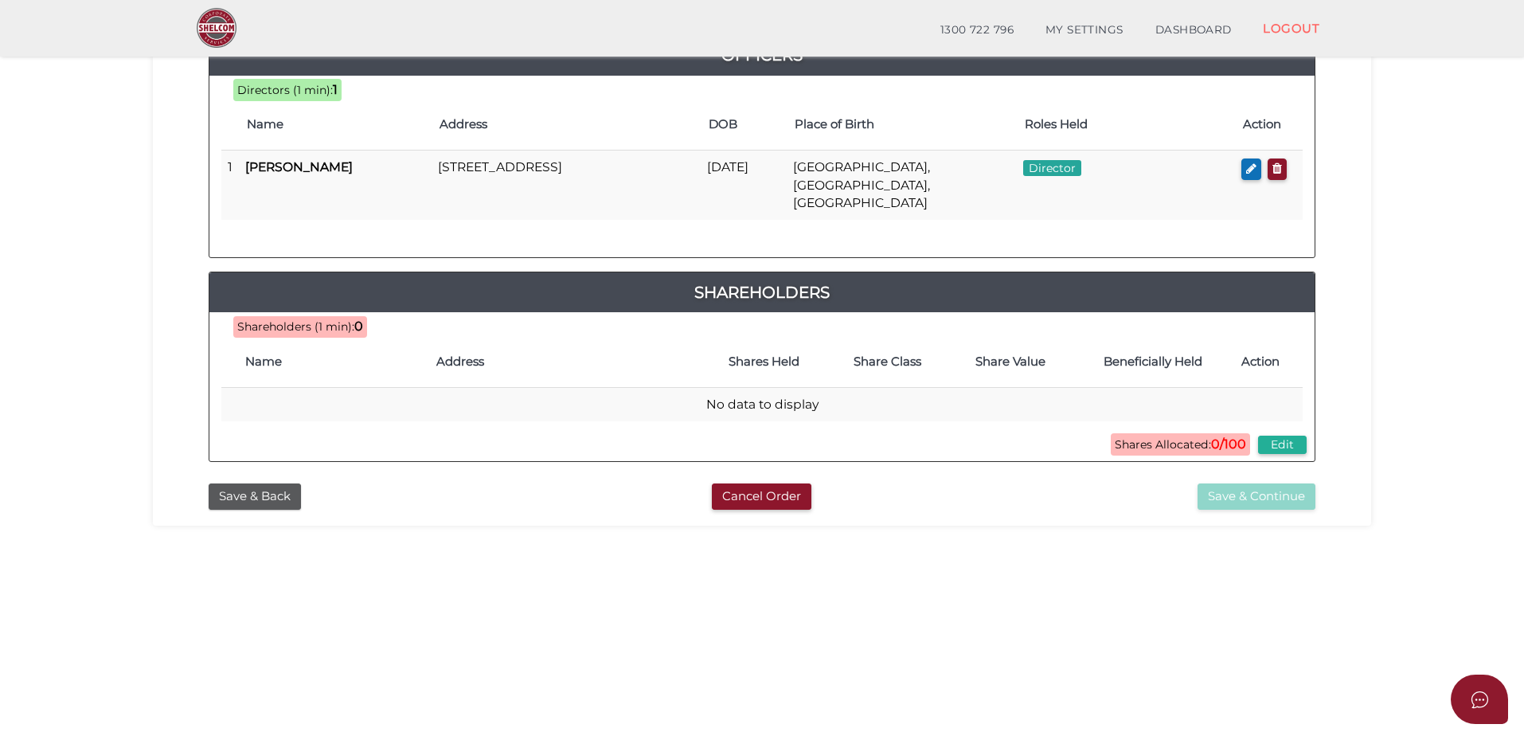
click at [334, 364] on th "Name" at bounding box center [332, 361] width 191 height 51
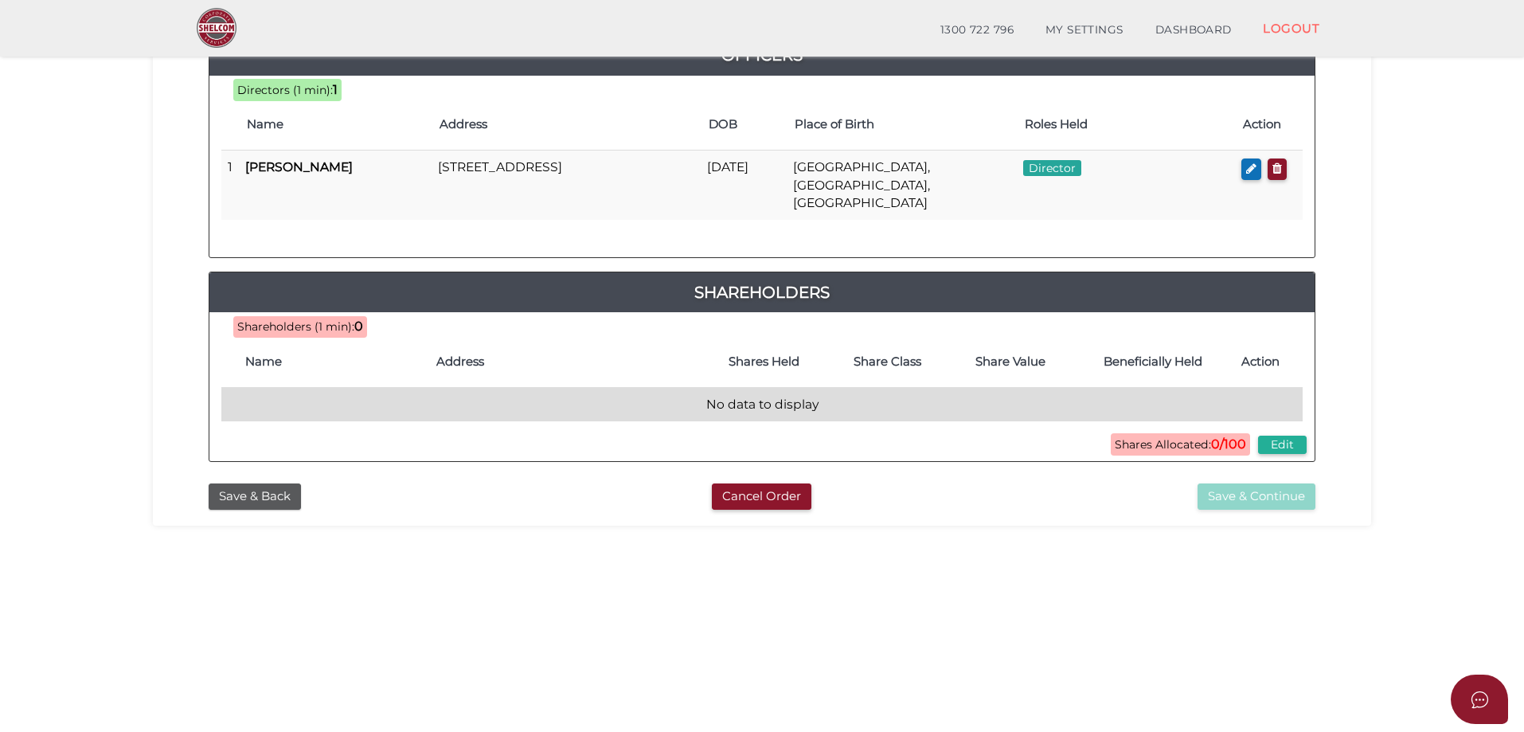
click at [334, 393] on td "No data to display" at bounding box center [761, 404] width 1081 height 34
click at [769, 387] on td "No data to display" at bounding box center [761, 404] width 1081 height 34
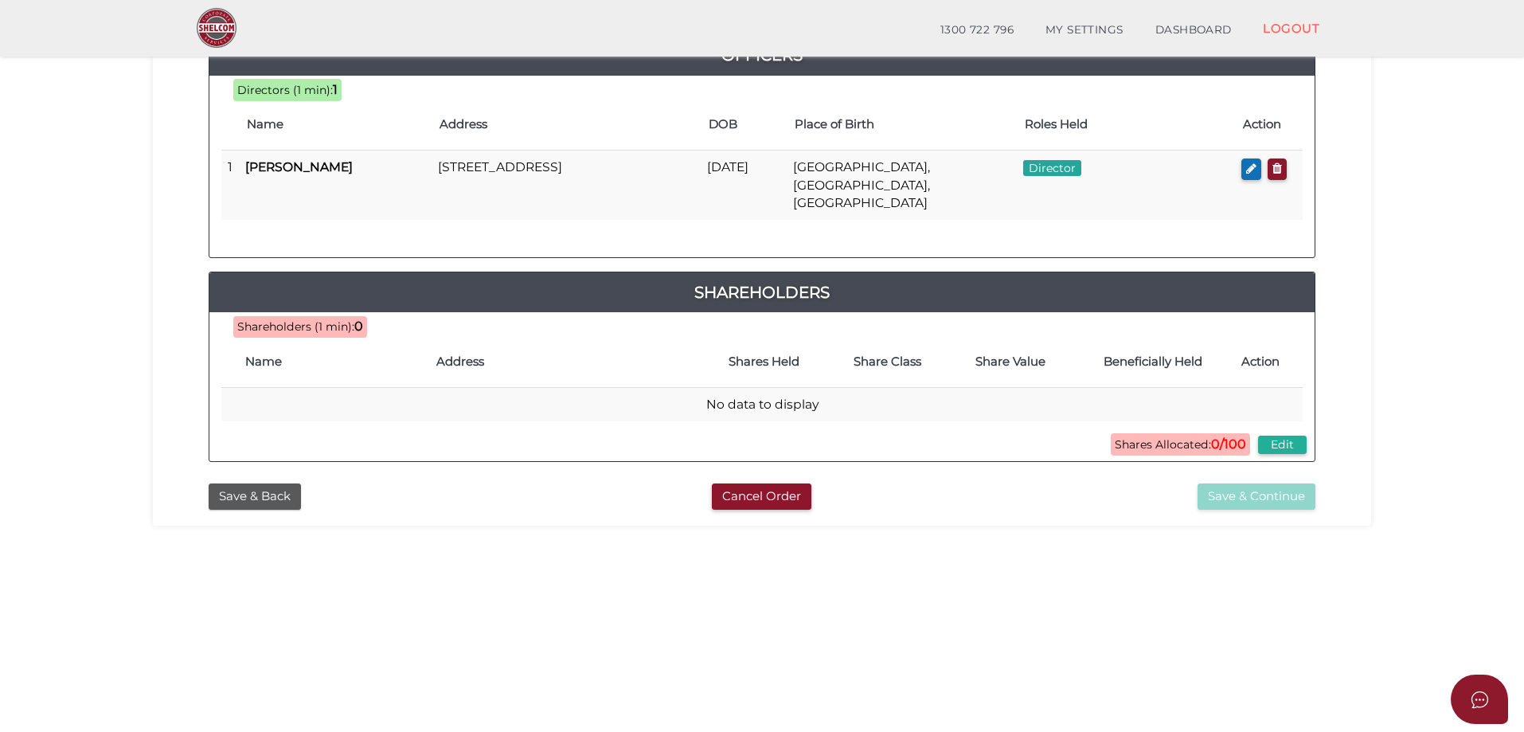
click at [1128, 433] on span "Shares Allocated: 0/100" at bounding box center [1180, 444] width 139 height 22
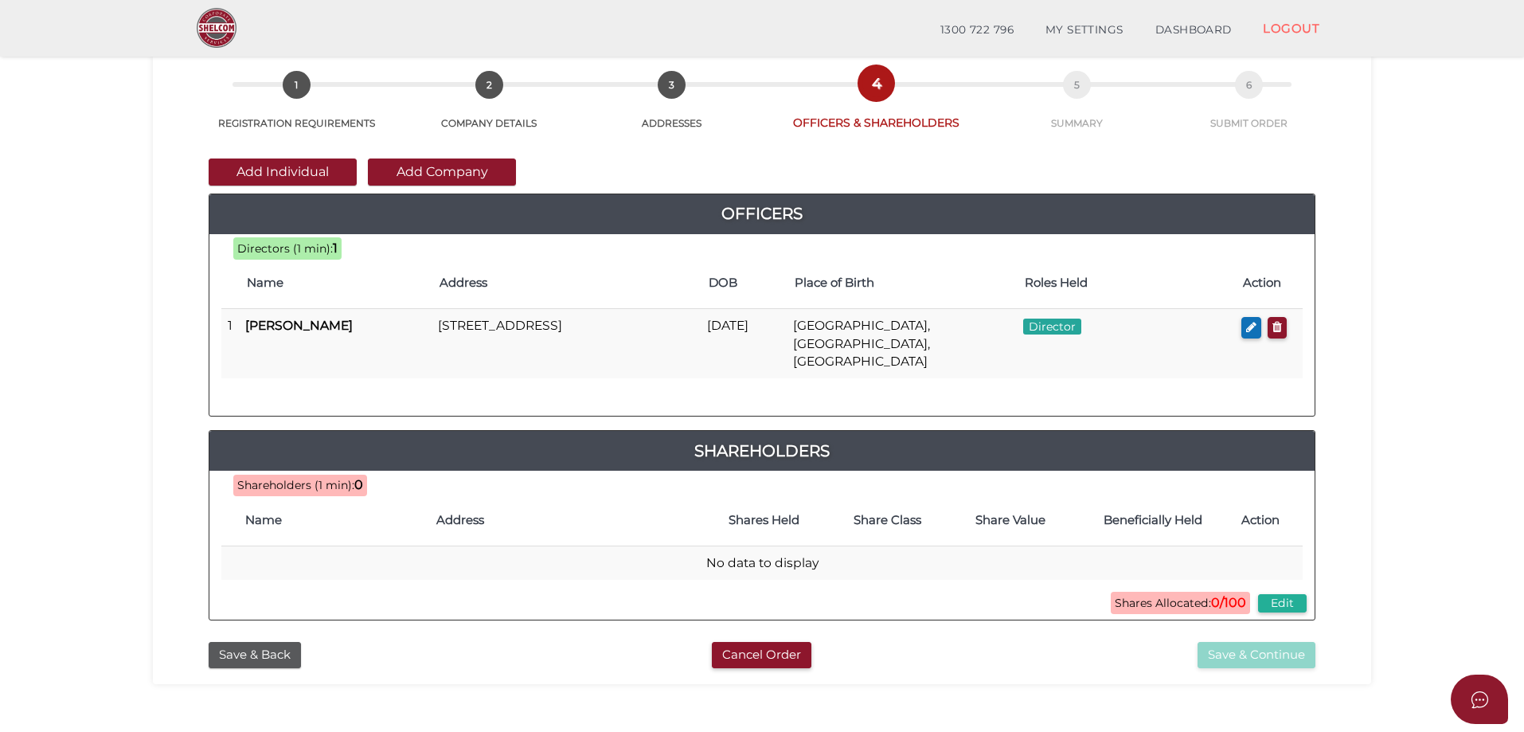
scroll to position [80, 0]
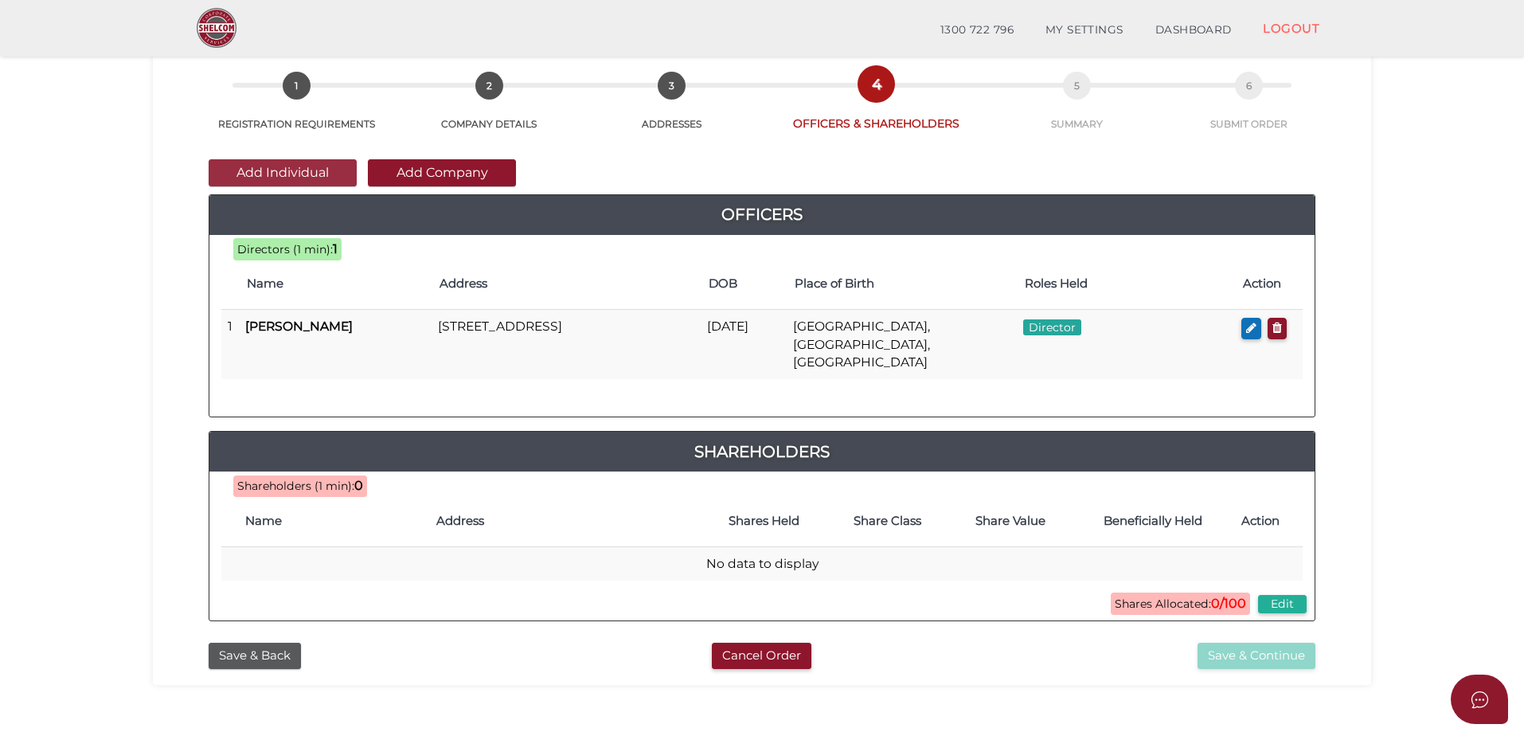
click at [297, 177] on button "Add Individual" at bounding box center [283, 172] width 148 height 27
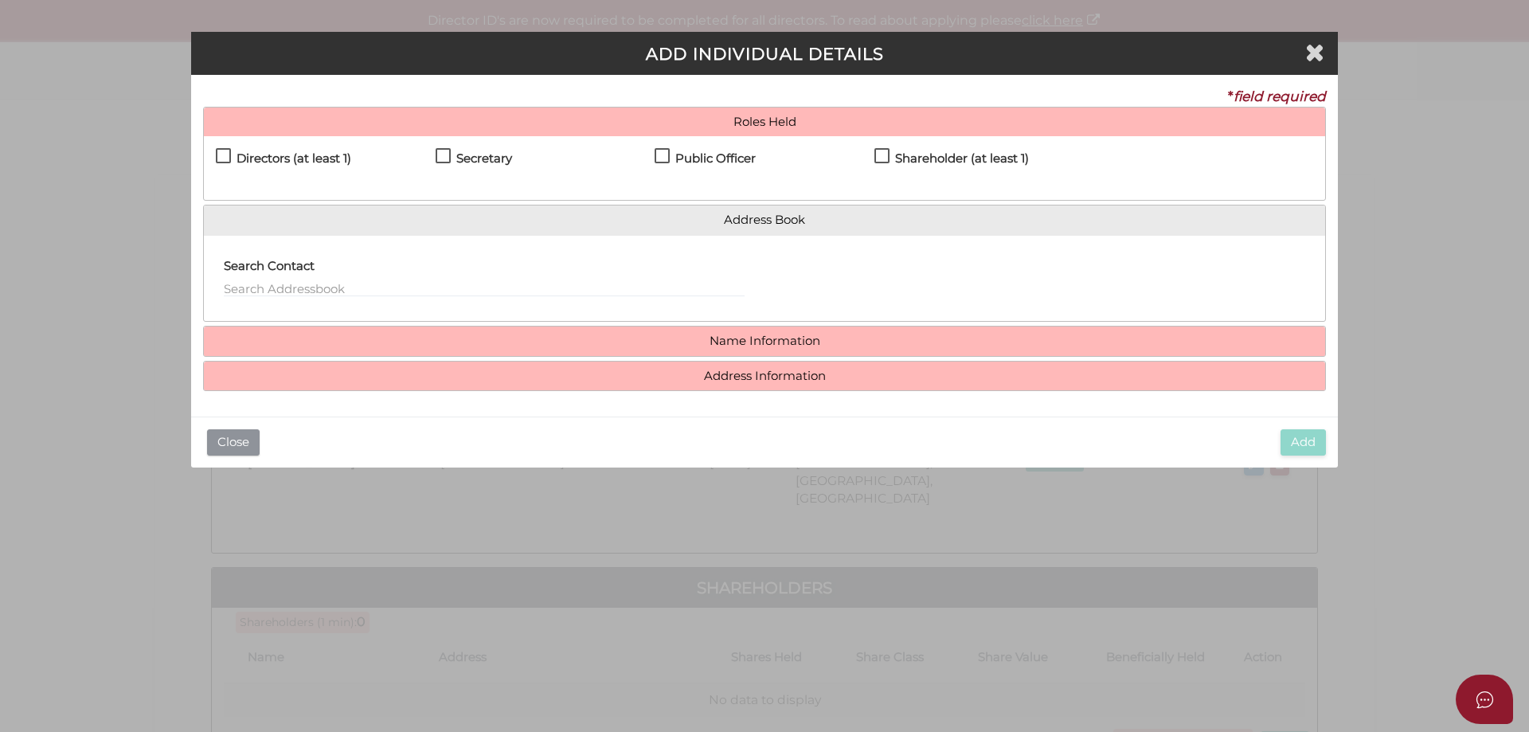
click at [245, 434] on button "Close" at bounding box center [233, 442] width 53 height 26
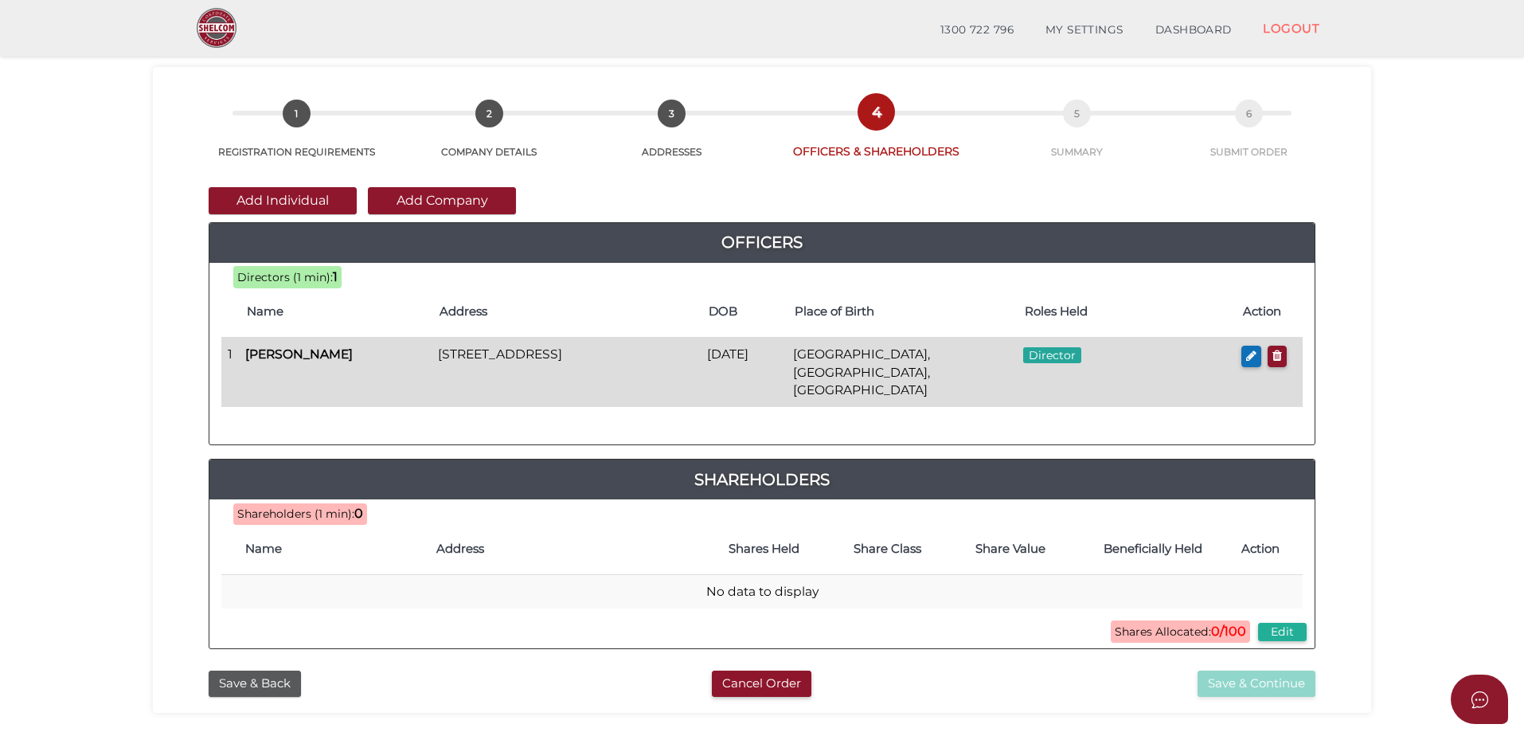
scroll to position [80, 0]
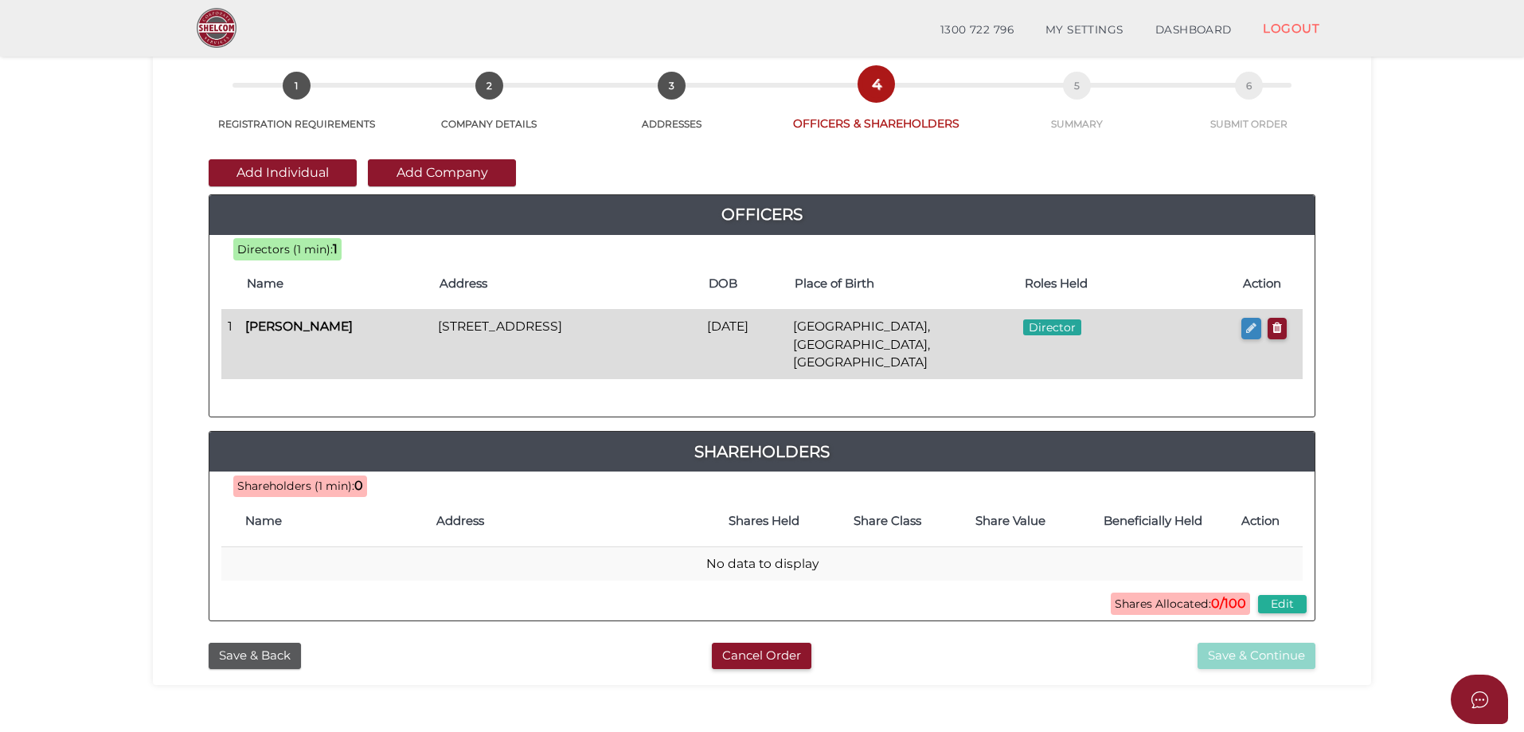
click at [1247, 325] on icon "button" at bounding box center [1251, 328] width 10 height 12
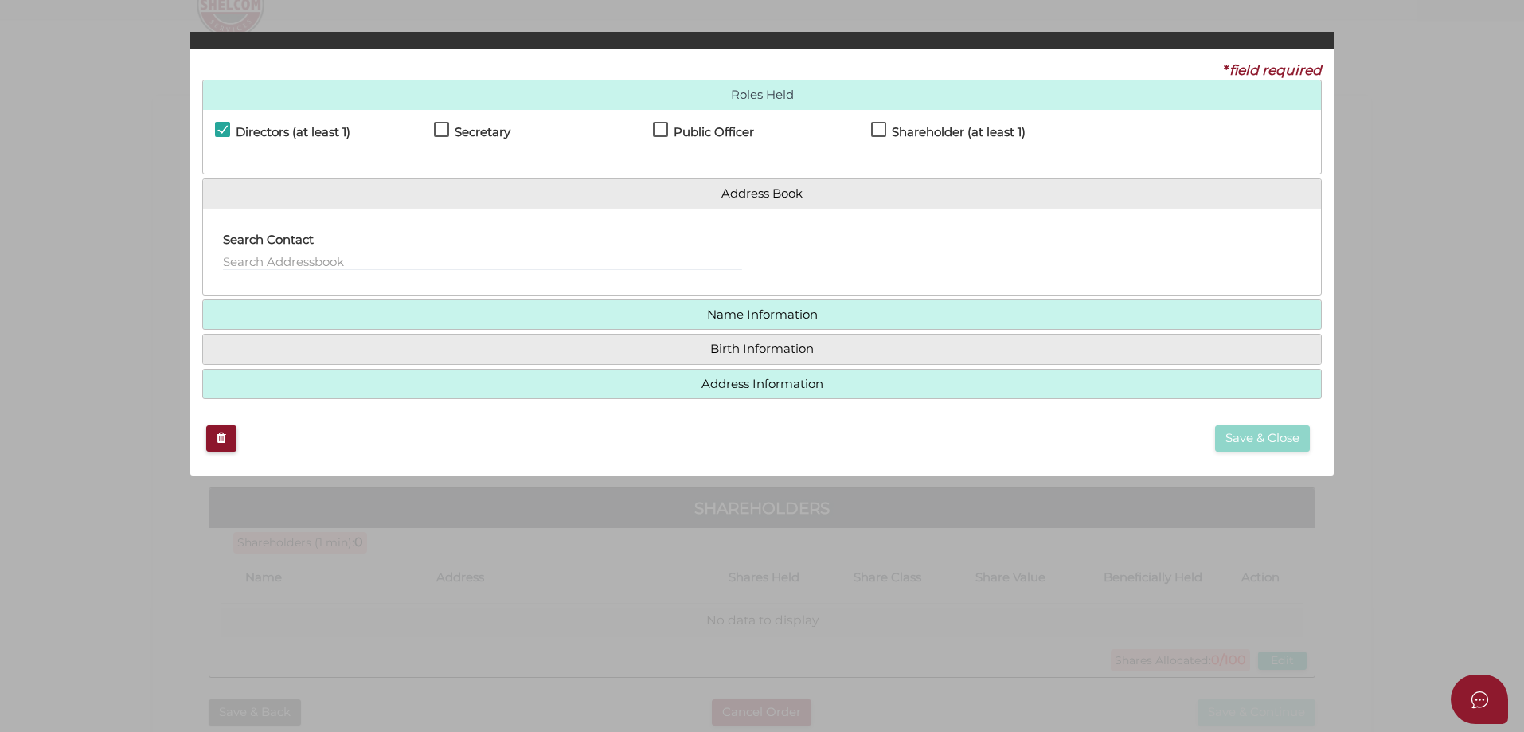
checkbox input "true"
type input "36168261924010"
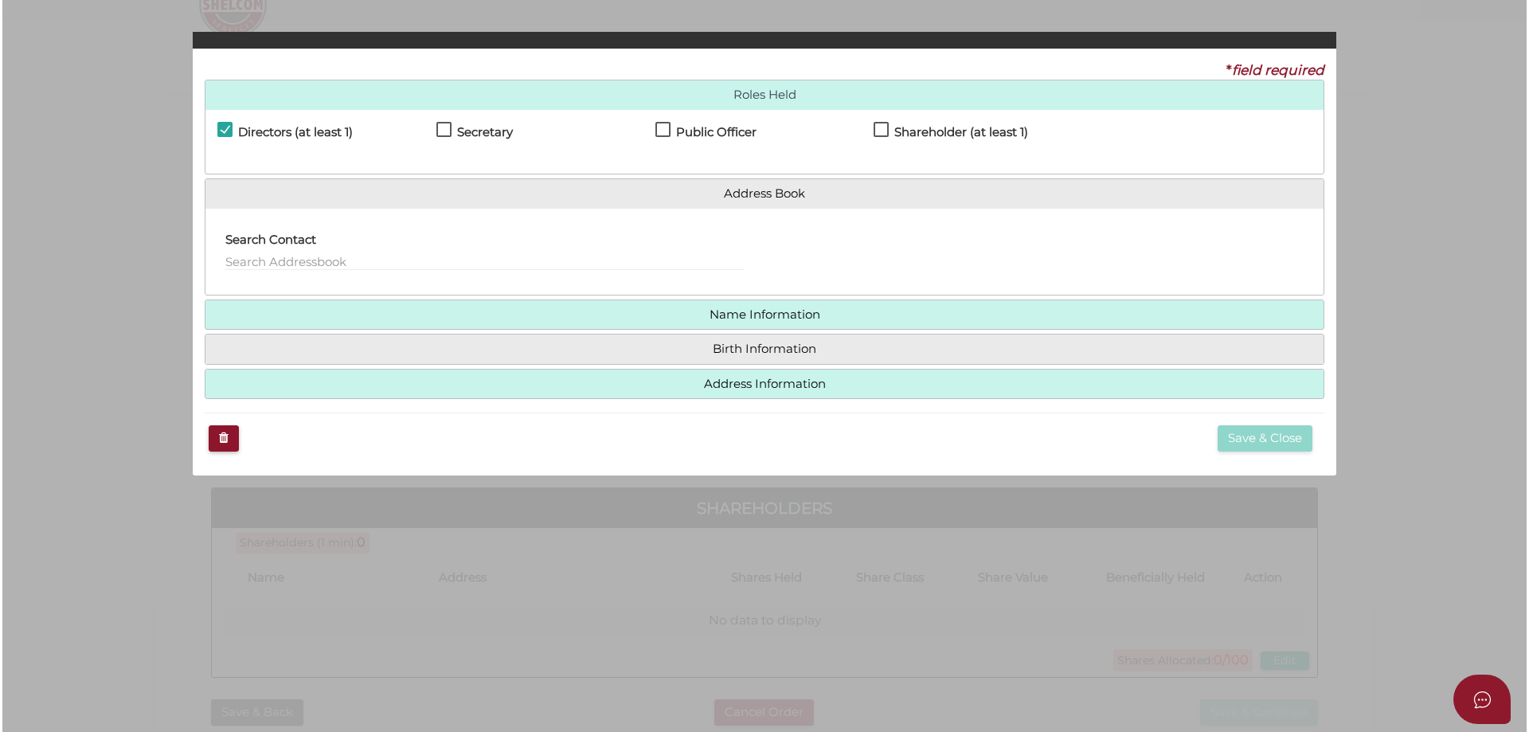
scroll to position [0, 0]
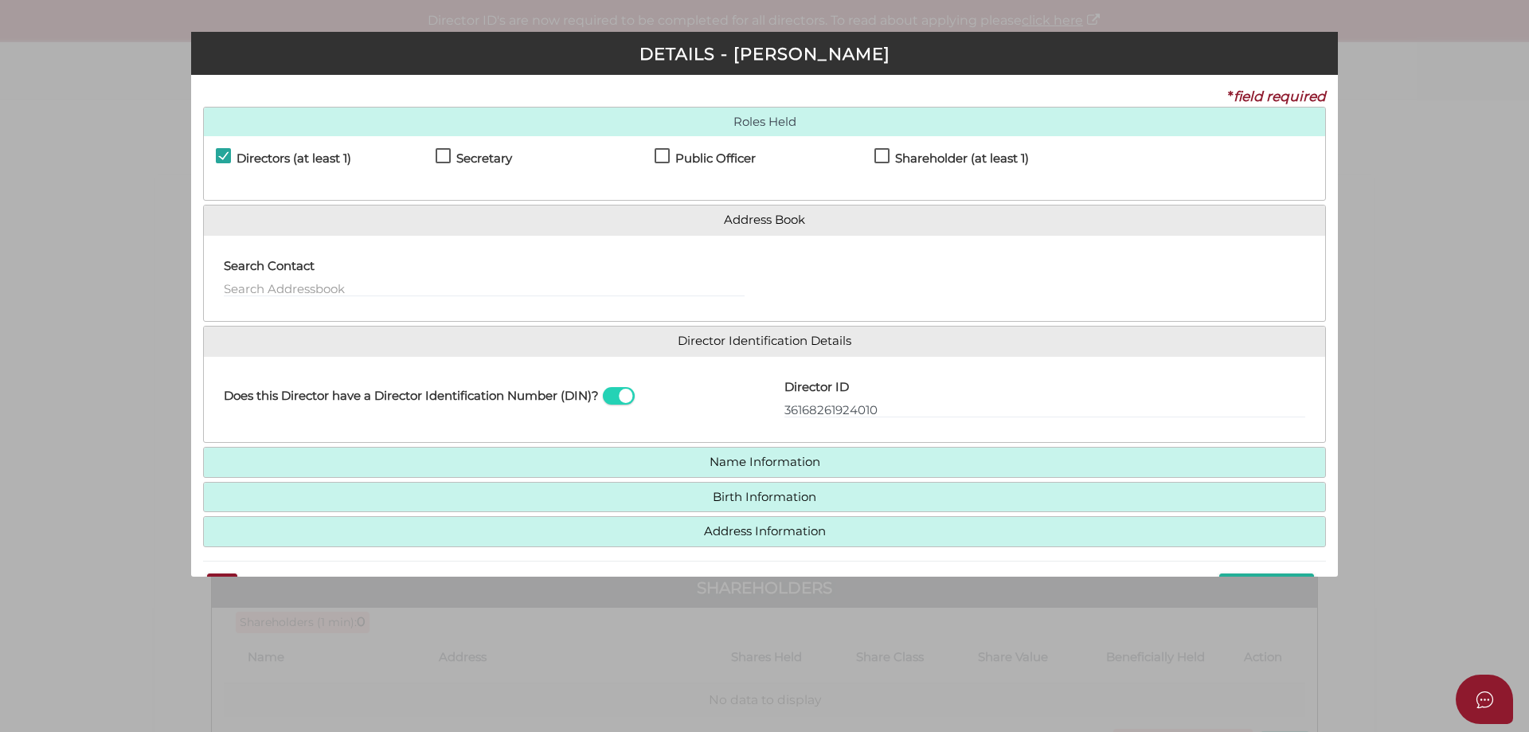
click at [880, 159] on label "Shareholder (at least 1)" at bounding box center [951, 162] width 154 height 20
checkbox input "true"
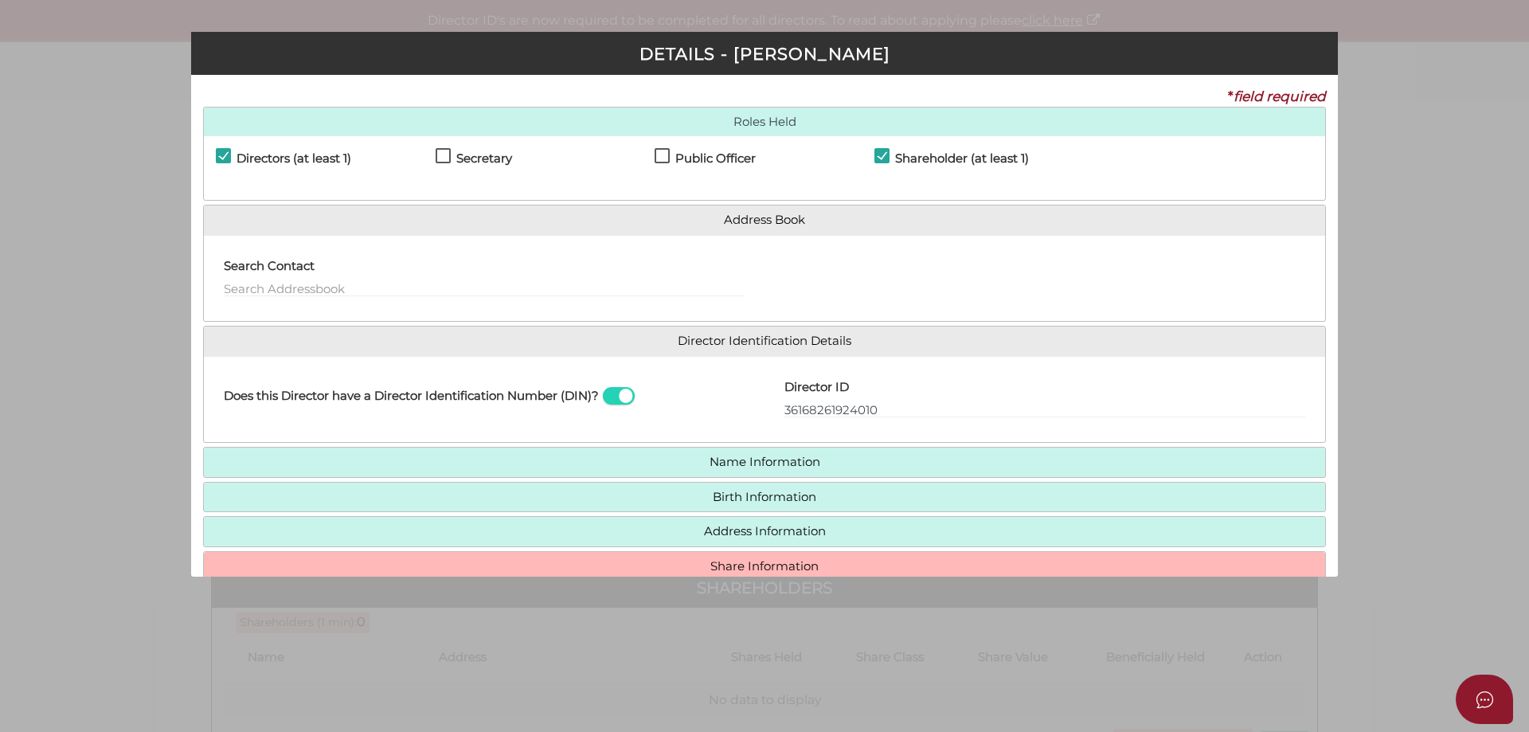
scroll to position [81, 0]
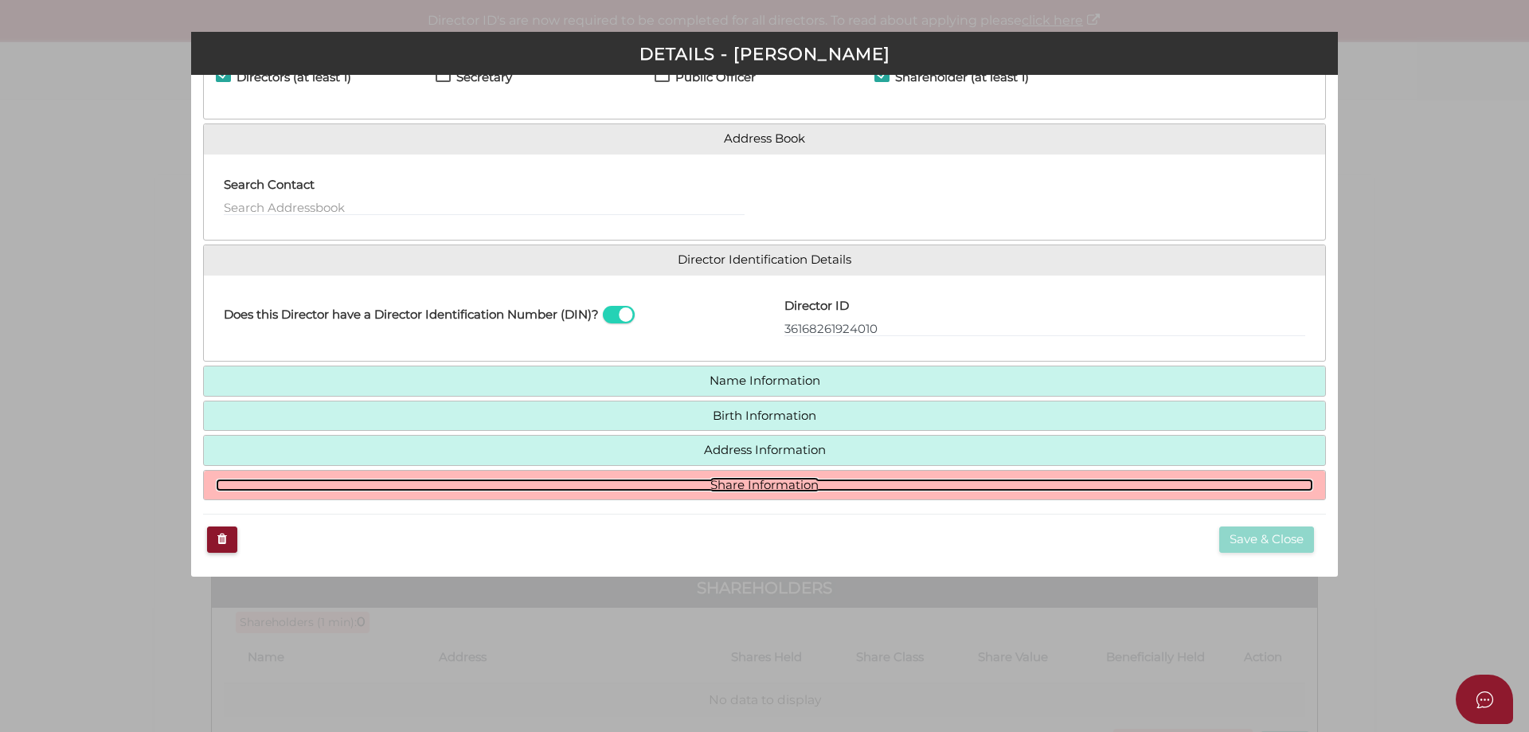
click at [792, 482] on link "Share Information" at bounding box center [764, 486] width 1097 height 14
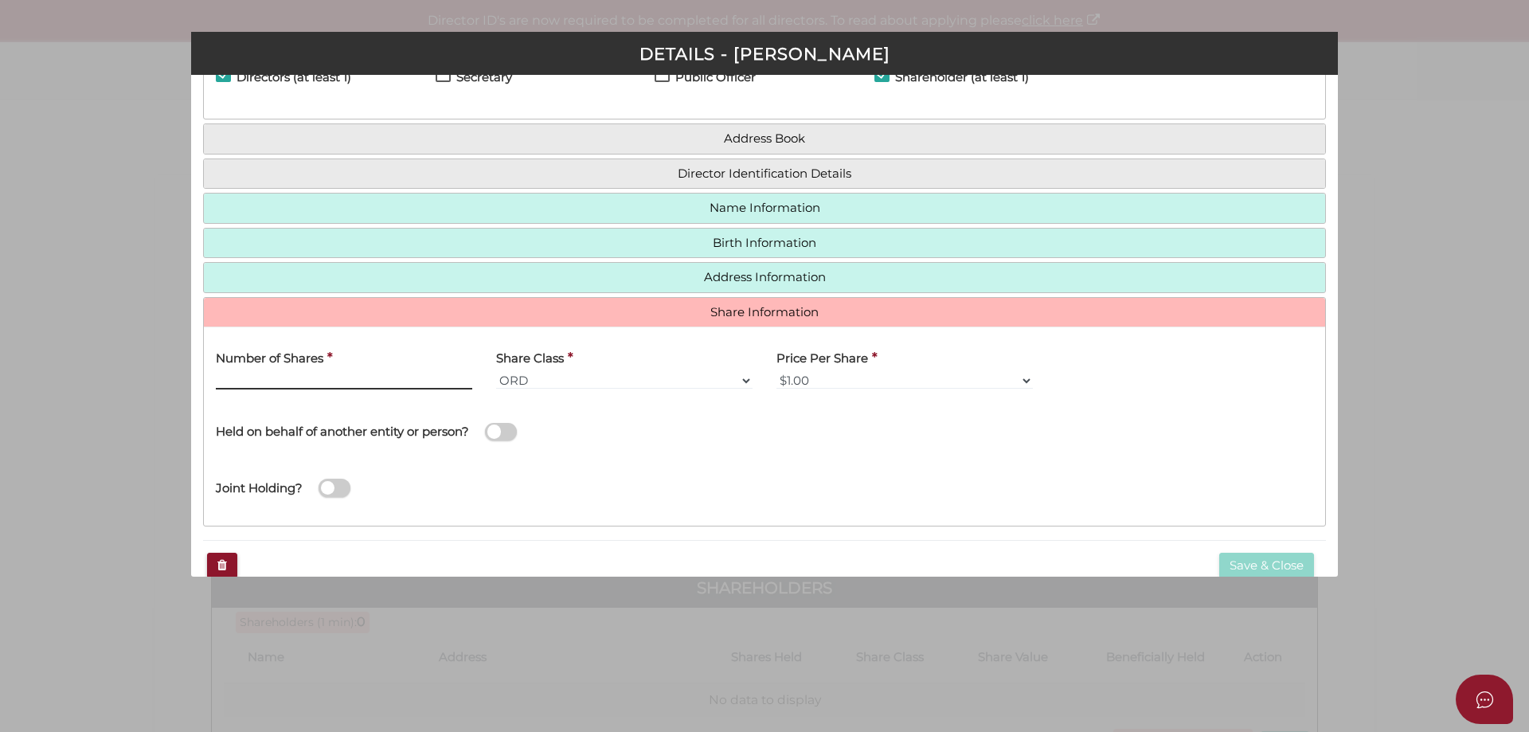
click at [345, 384] on input "Number of Shares" at bounding box center [344, 381] width 256 height 18
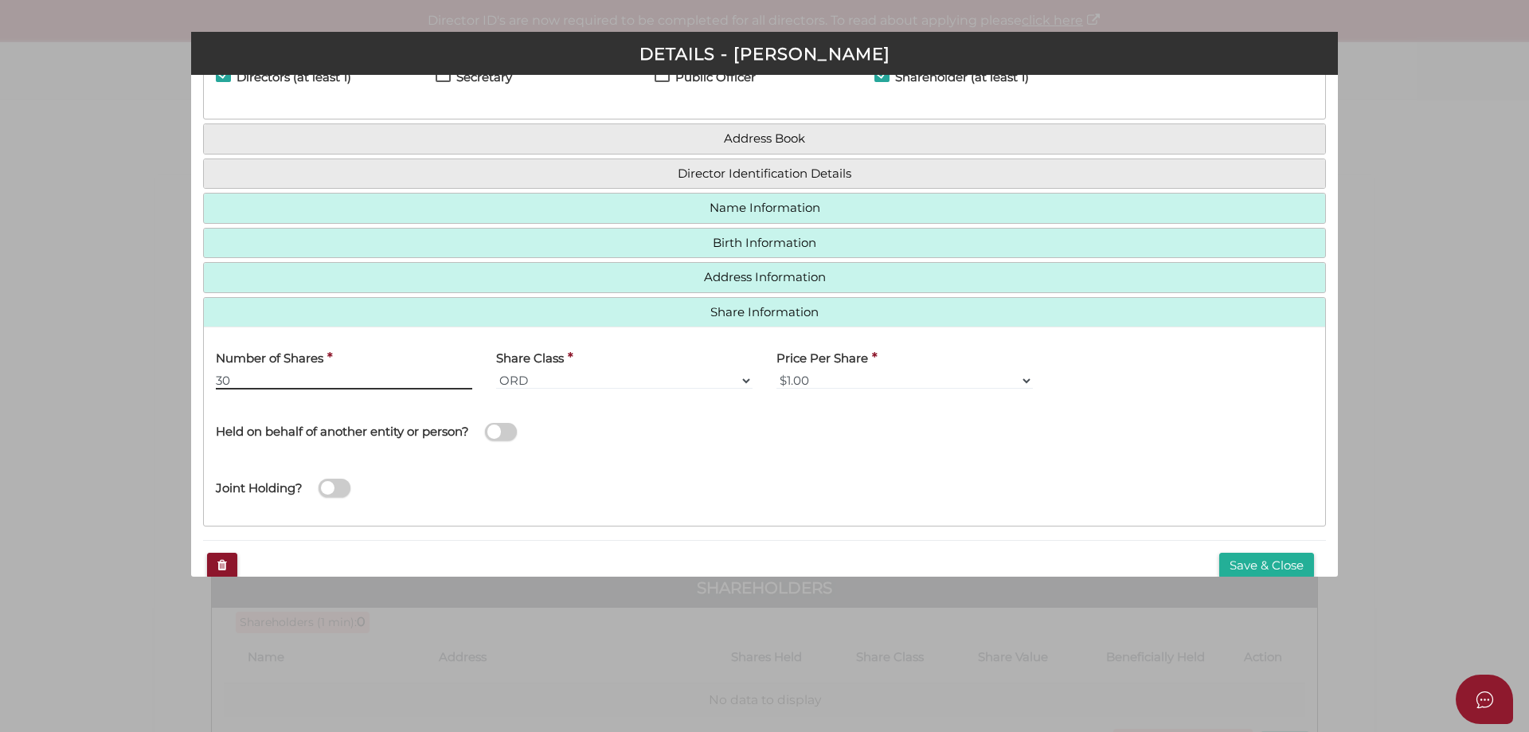
type input "30"
click at [510, 431] on span at bounding box center [501, 432] width 32 height 18
click at [0, 0] on input "checkbox" at bounding box center [0, 0] width 0 height 0
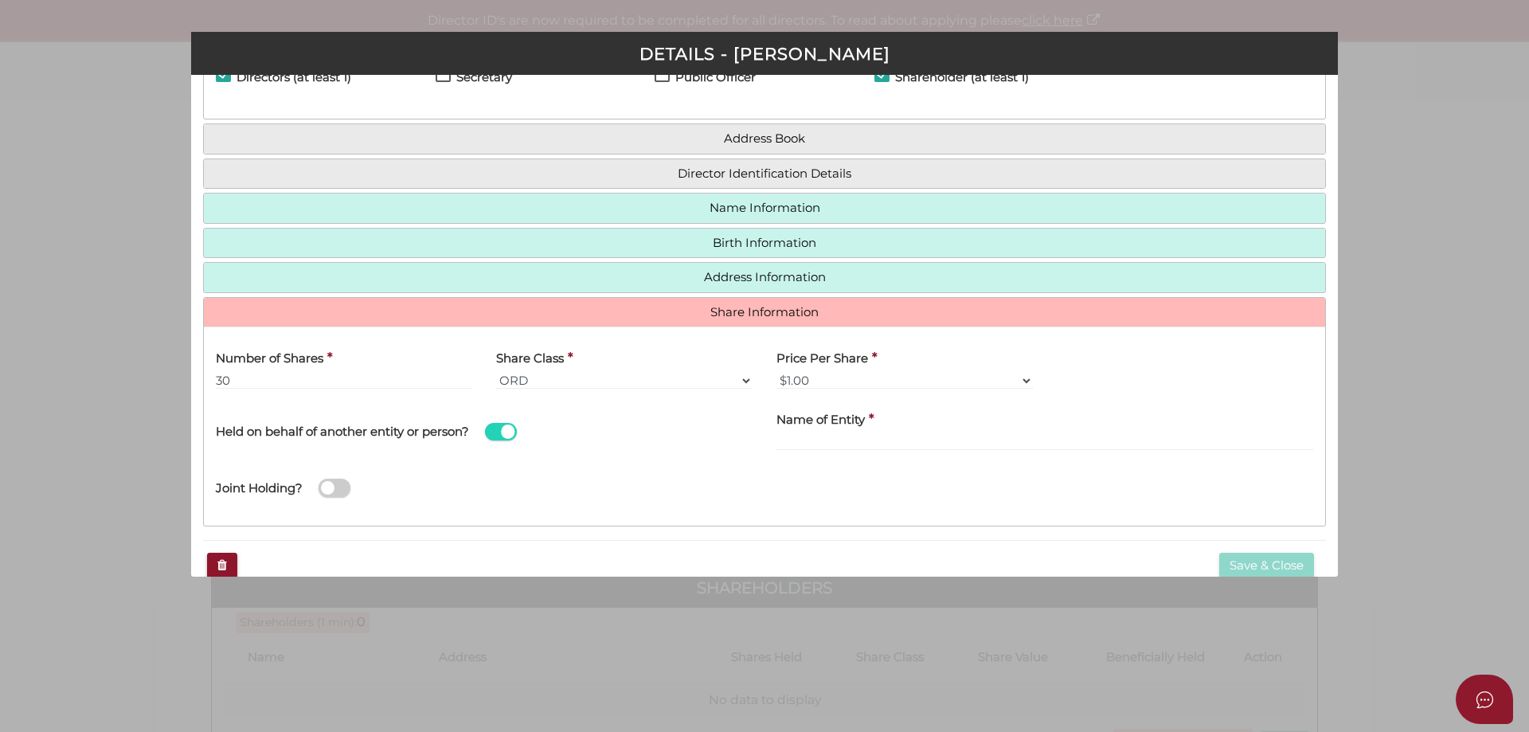
click at [793, 432] on label "Name of Entity" at bounding box center [820, 417] width 88 height 33
click at [0, 0] on input "Name of Entity" at bounding box center [0, 0] width 0 height 0
click at [796, 438] on input "text" at bounding box center [1044, 442] width 537 height 18
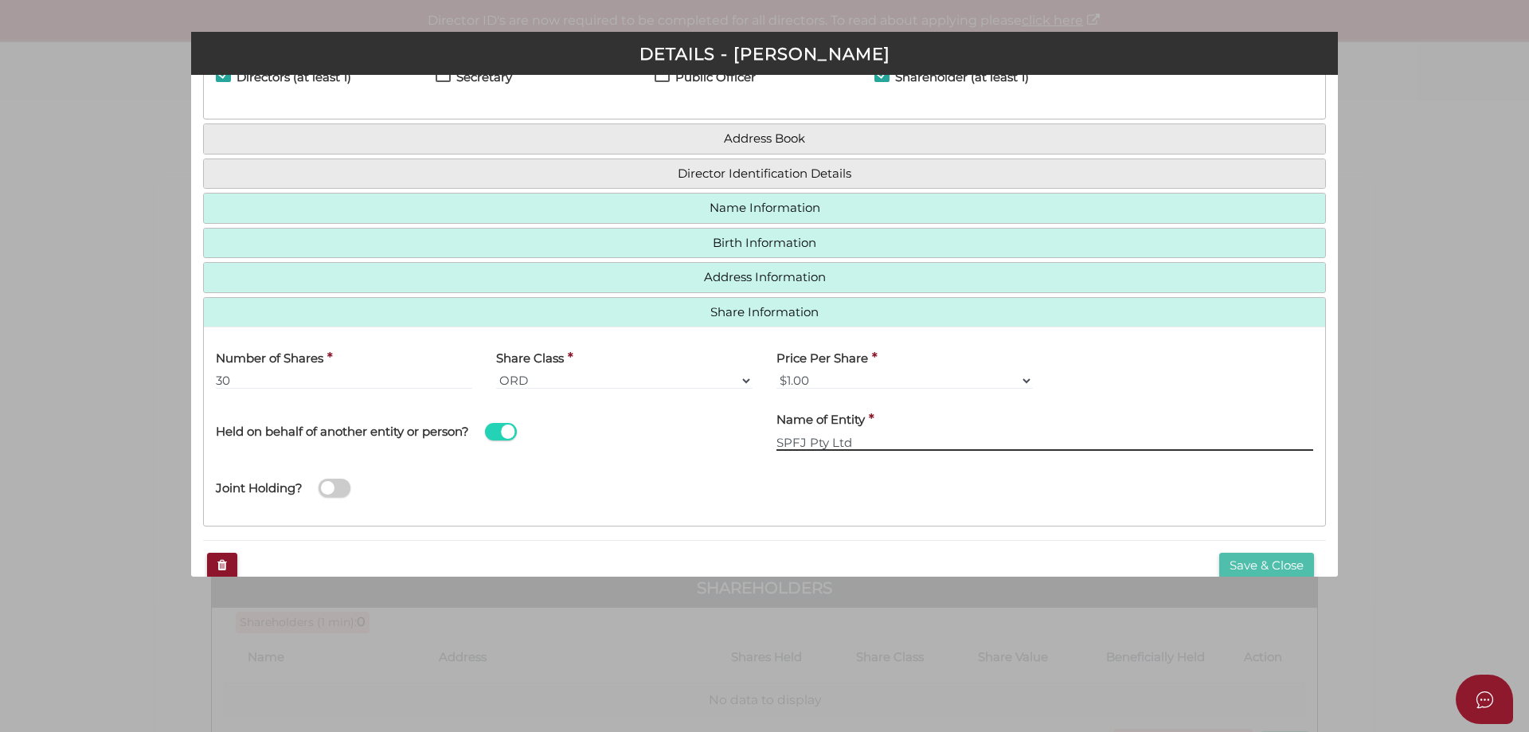
type input "SPFJ Pty Ltd"
click at [1230, 565] on button "Save & Close" at bounding box center [1266, 566] width 95 height 26
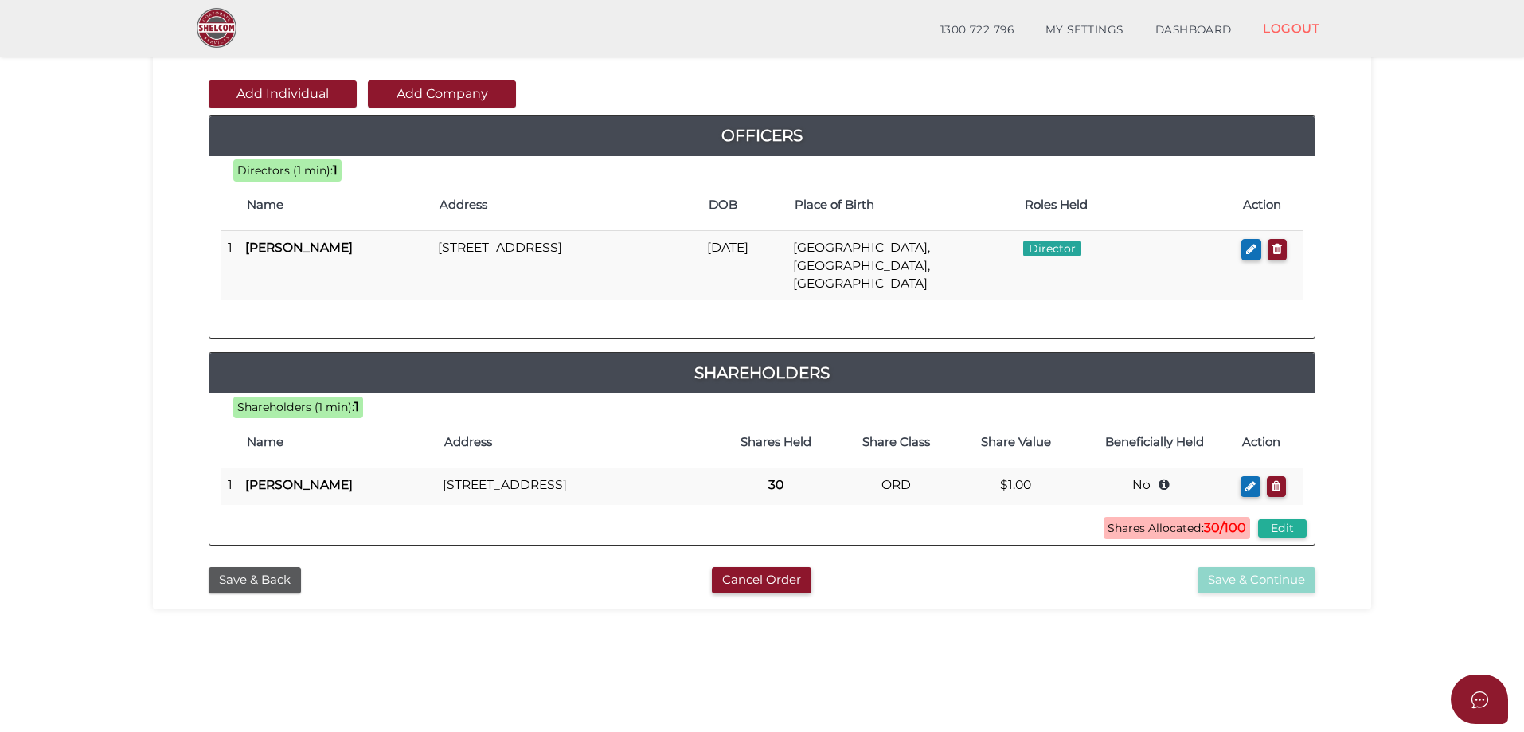
scroll to position [159, 0]
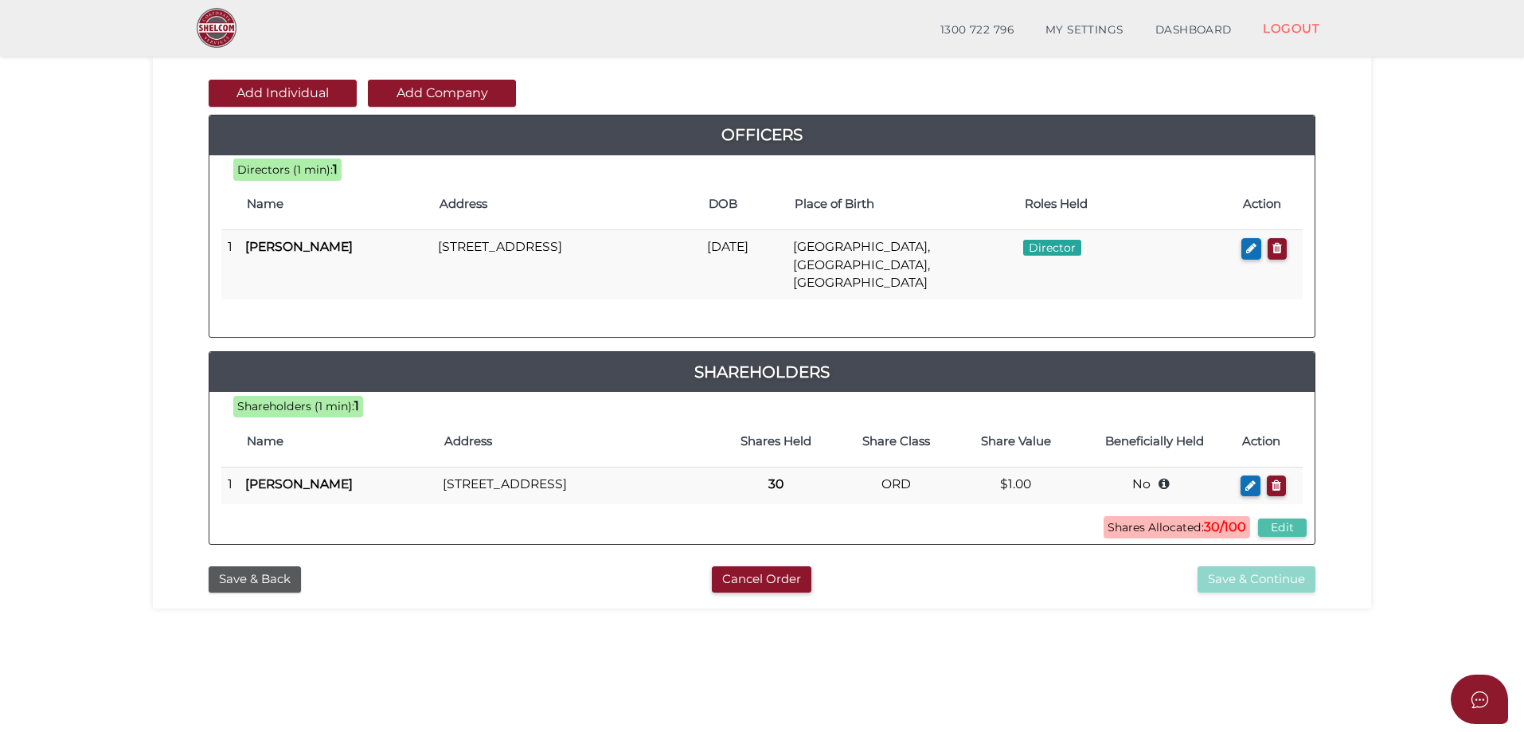
click at [1278, 522] on button "Edit" at bounding box center [1282, 527] width 49 height 18
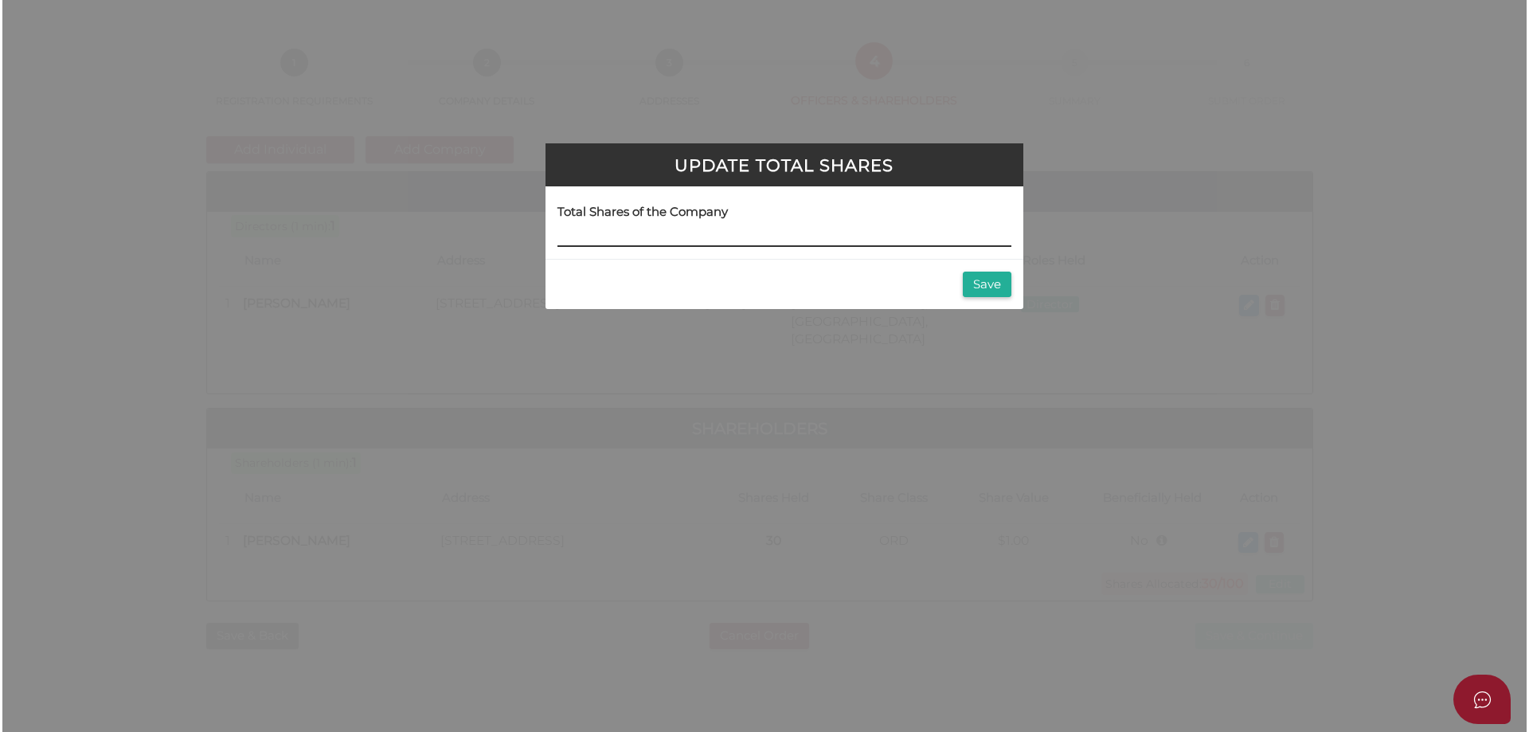
scroll to position [0, 0]
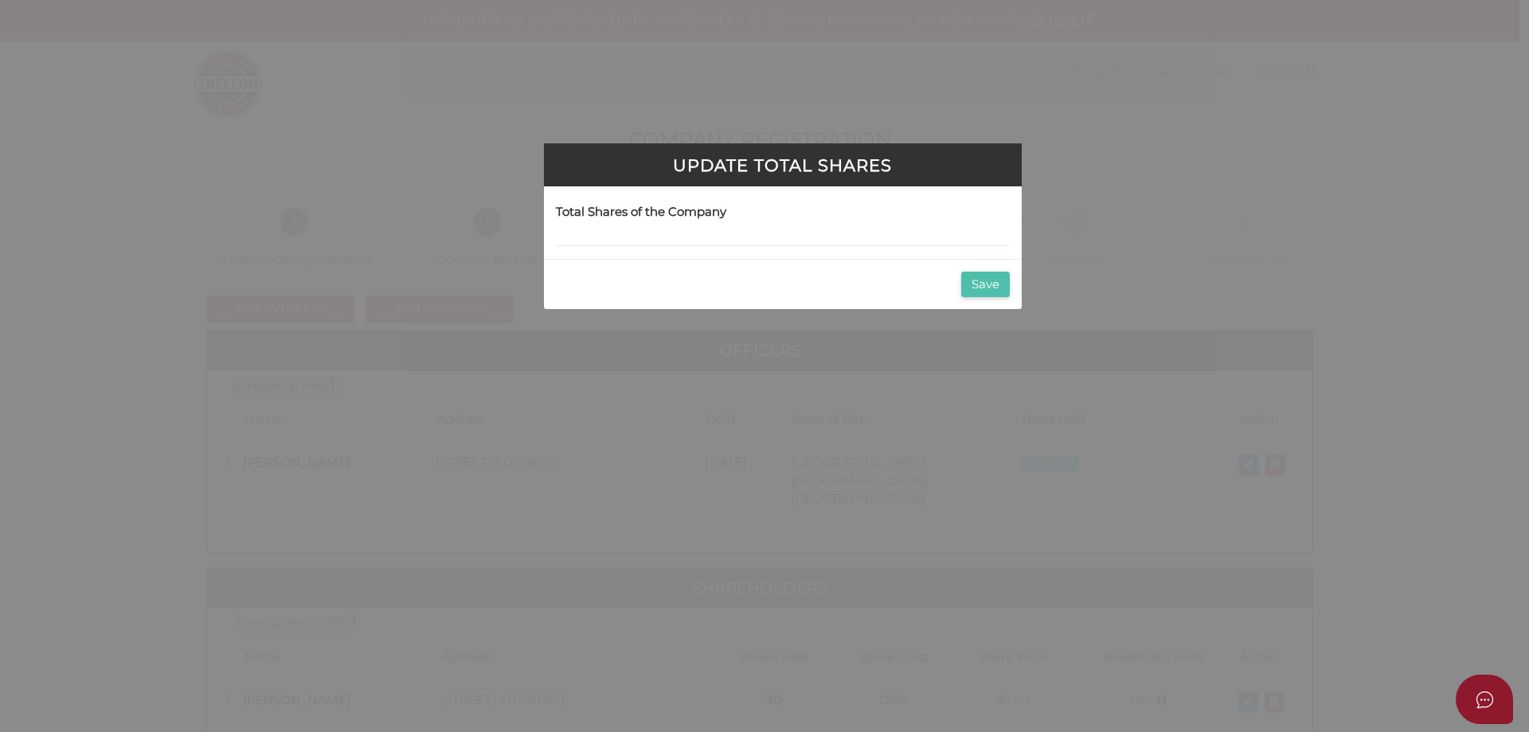
click at [984, 284] on button "Save" at bounding box center [985, 285] width 49 height 26
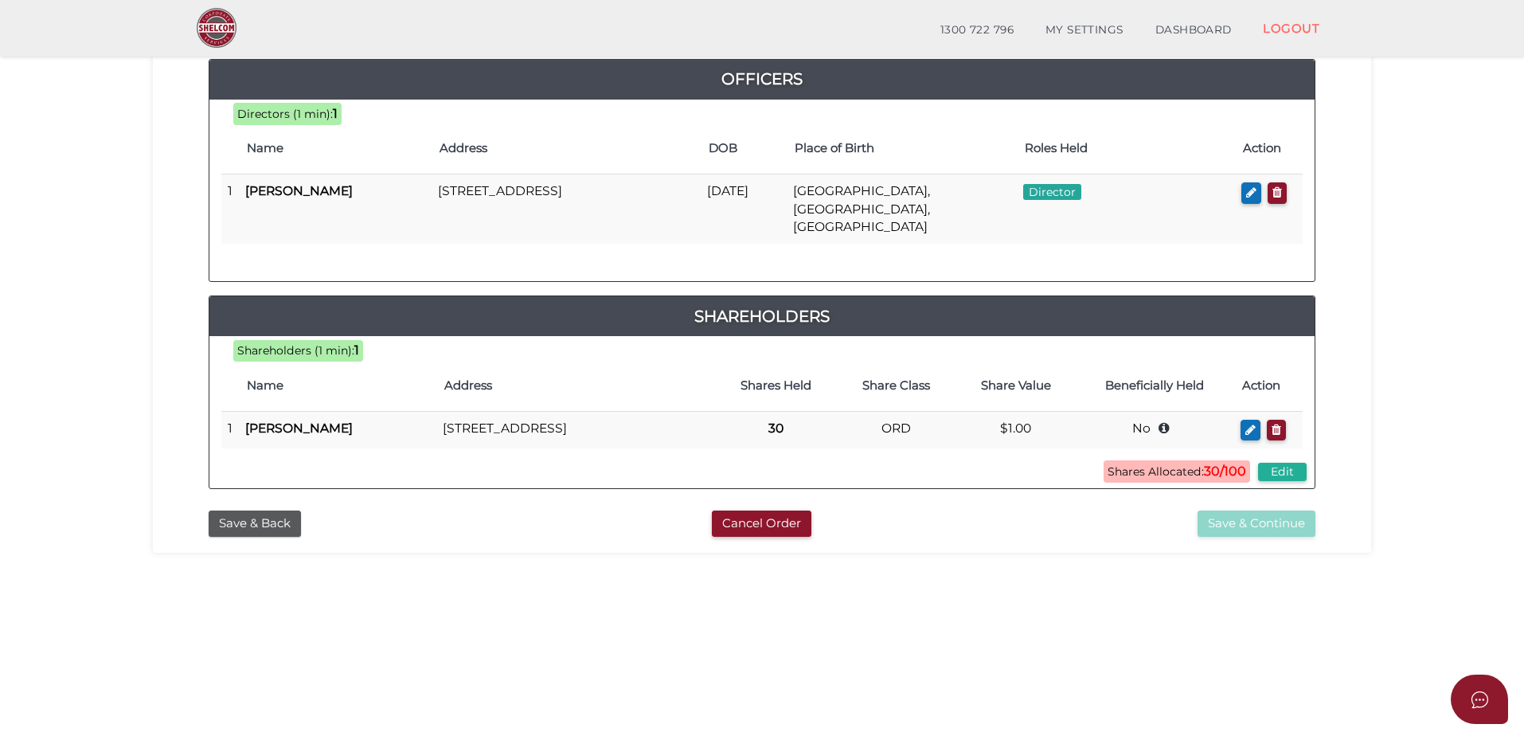
scroll to position [239, 0]
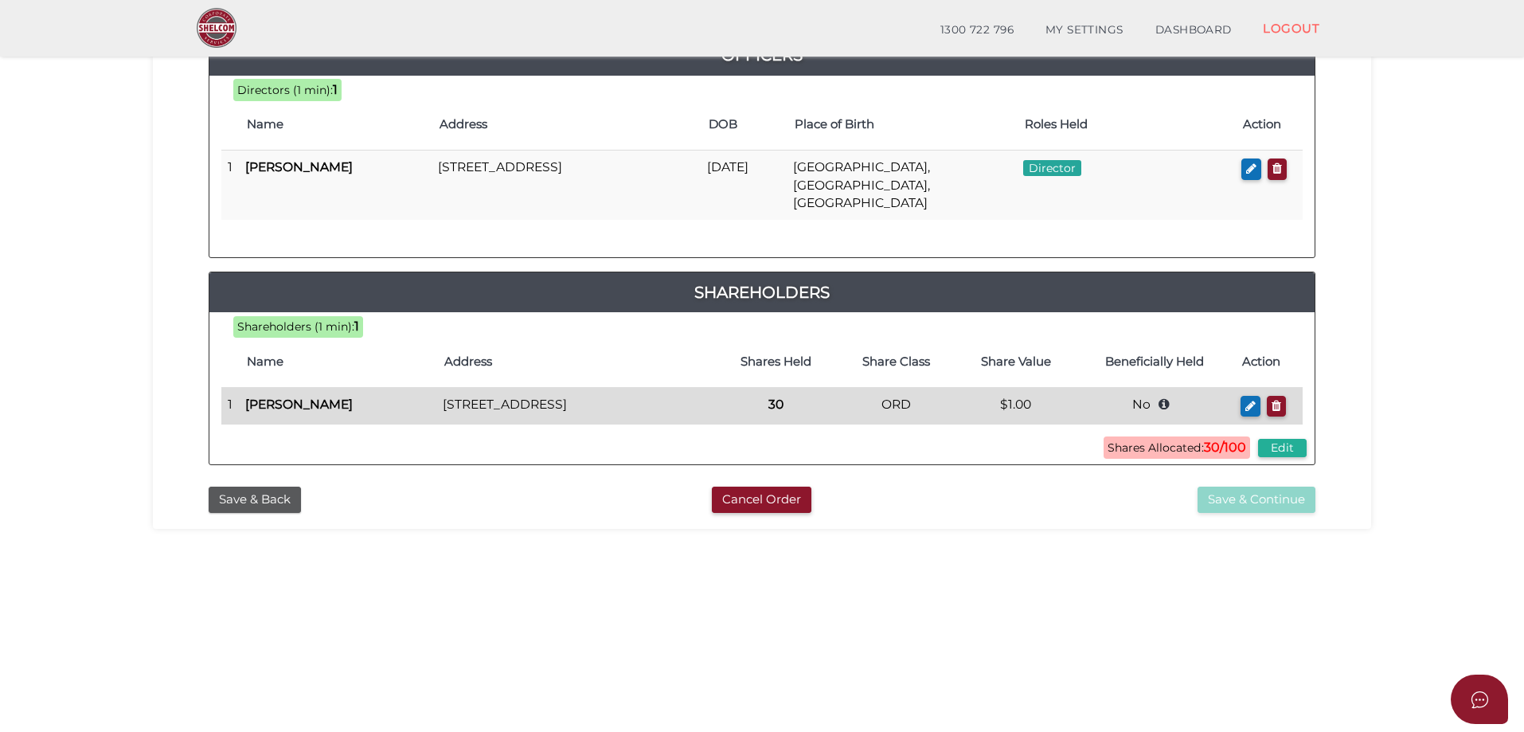
click at [303, 397] on b "[PERSON_NAME]" at bounding box center [299, 404] width 108 height 15
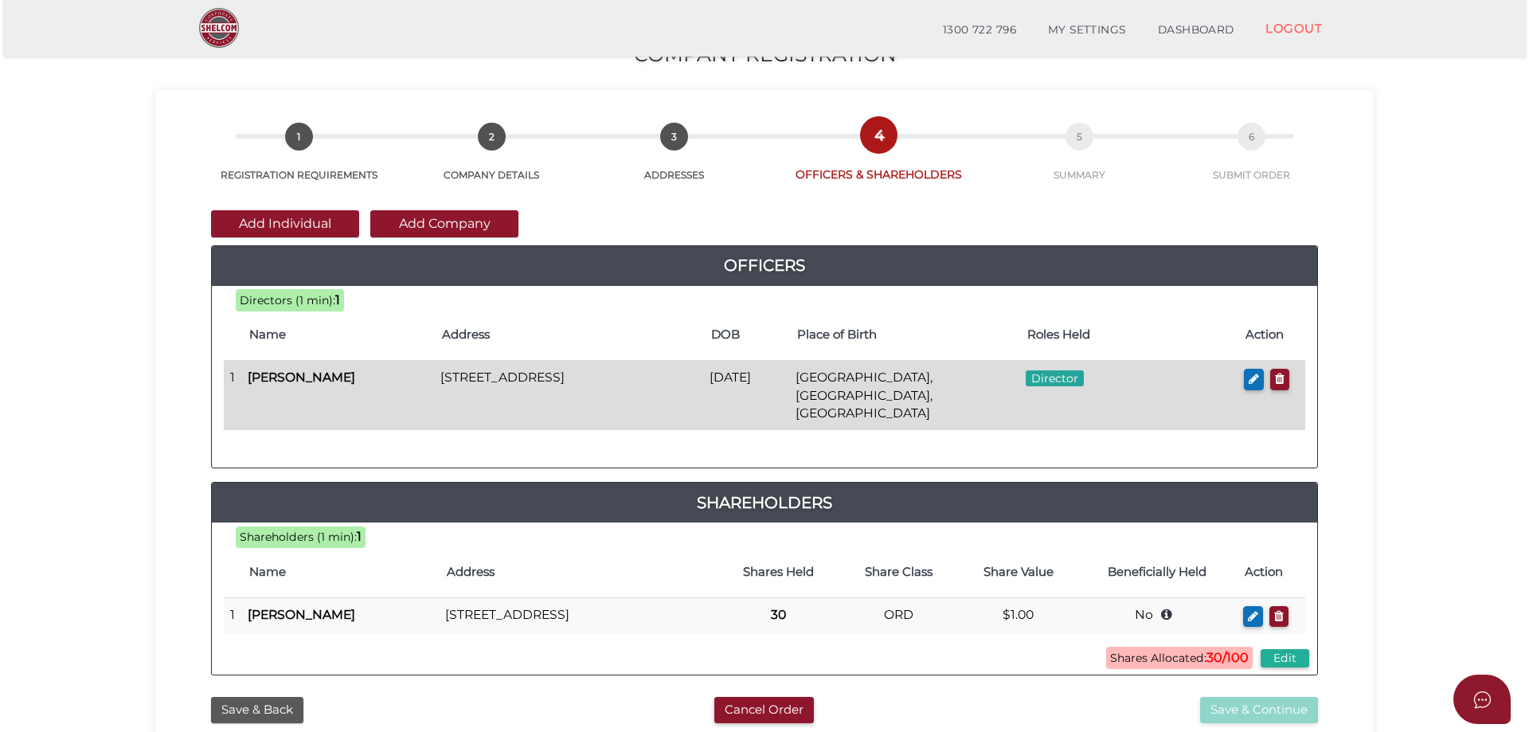
scroll to position [0, 0]
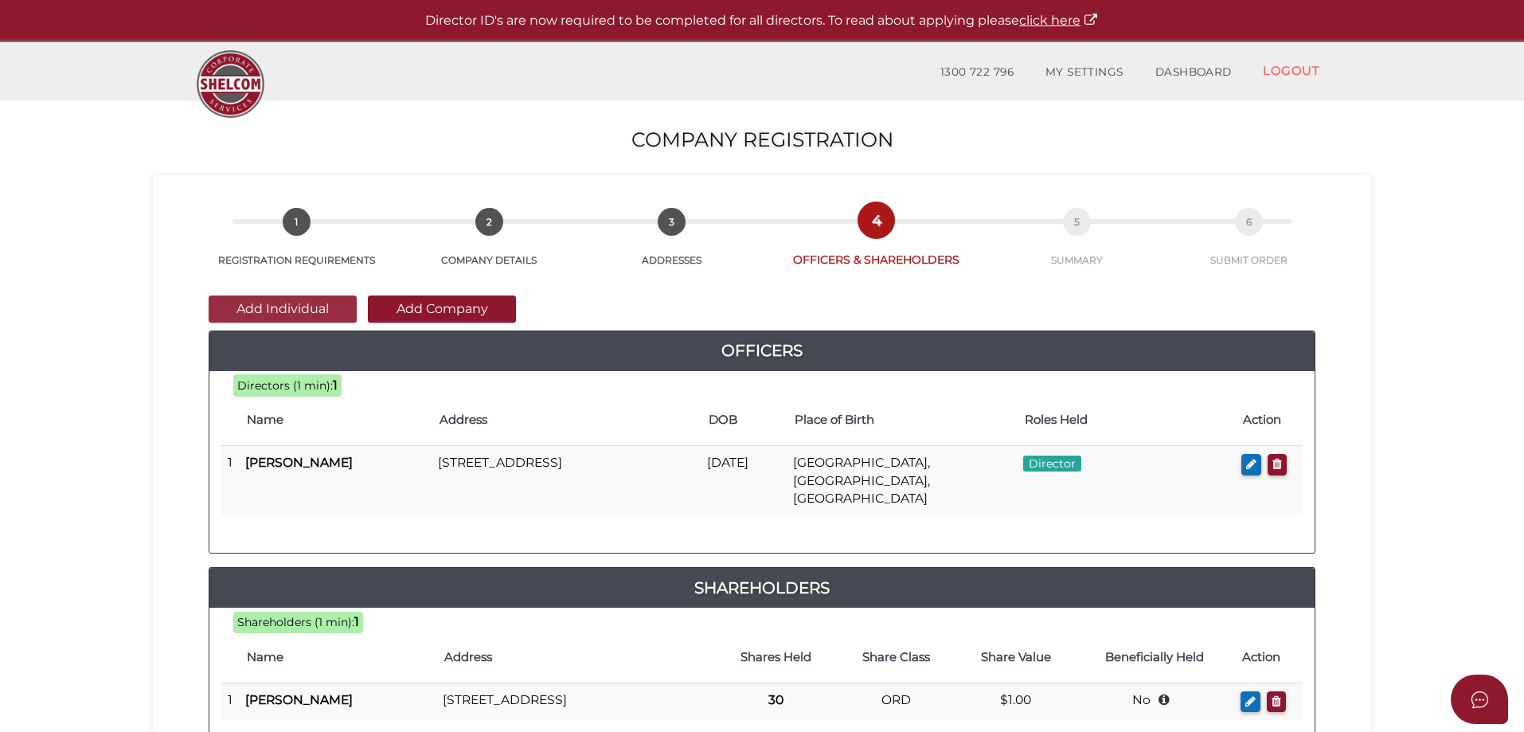
click at [303, 300] on button "Add Individual" at bounding box center [283, 308] width 148 height 27
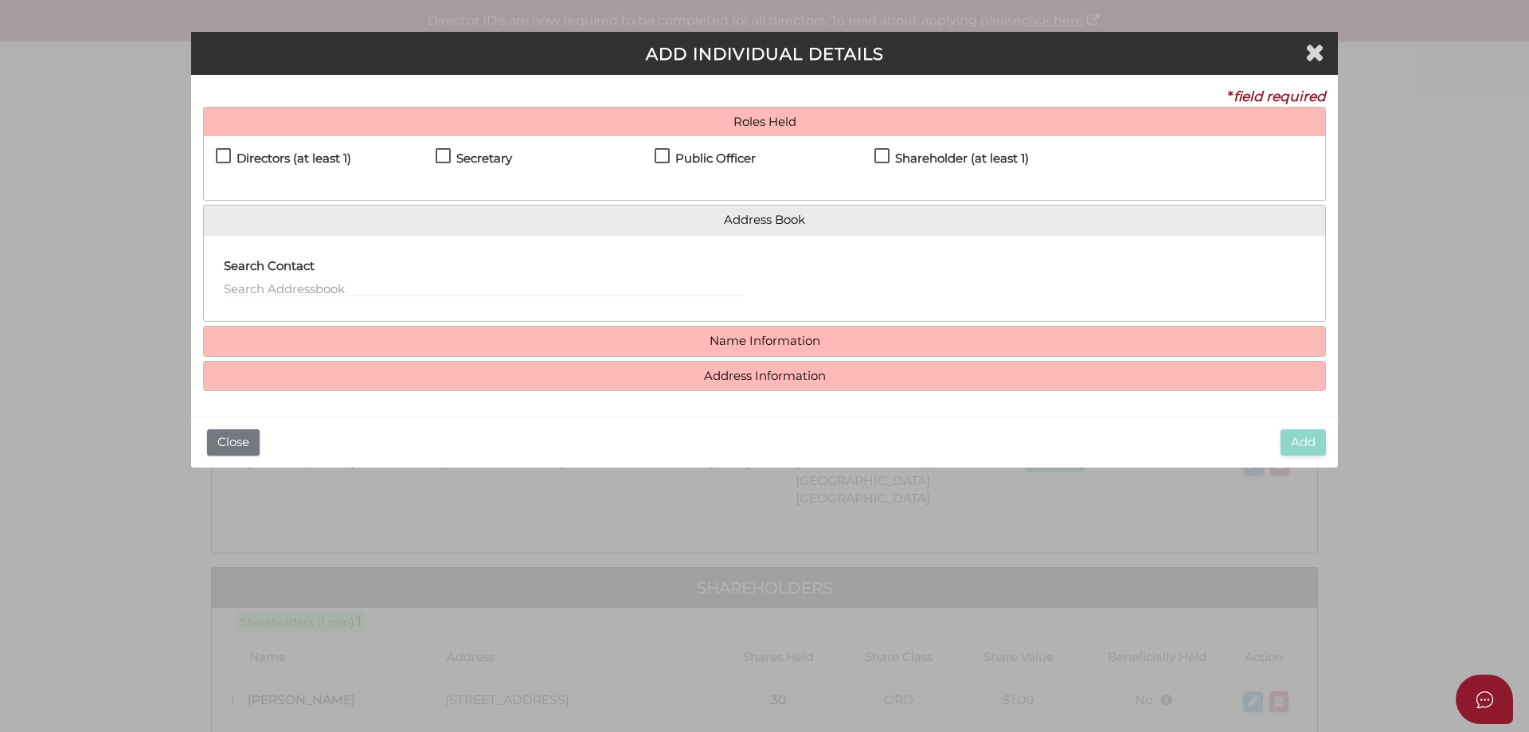
click at [883, 156] on label "Shareholder (at least 1)" at bounding box center [951, 162] width 154 height 20
checkbox input "true"
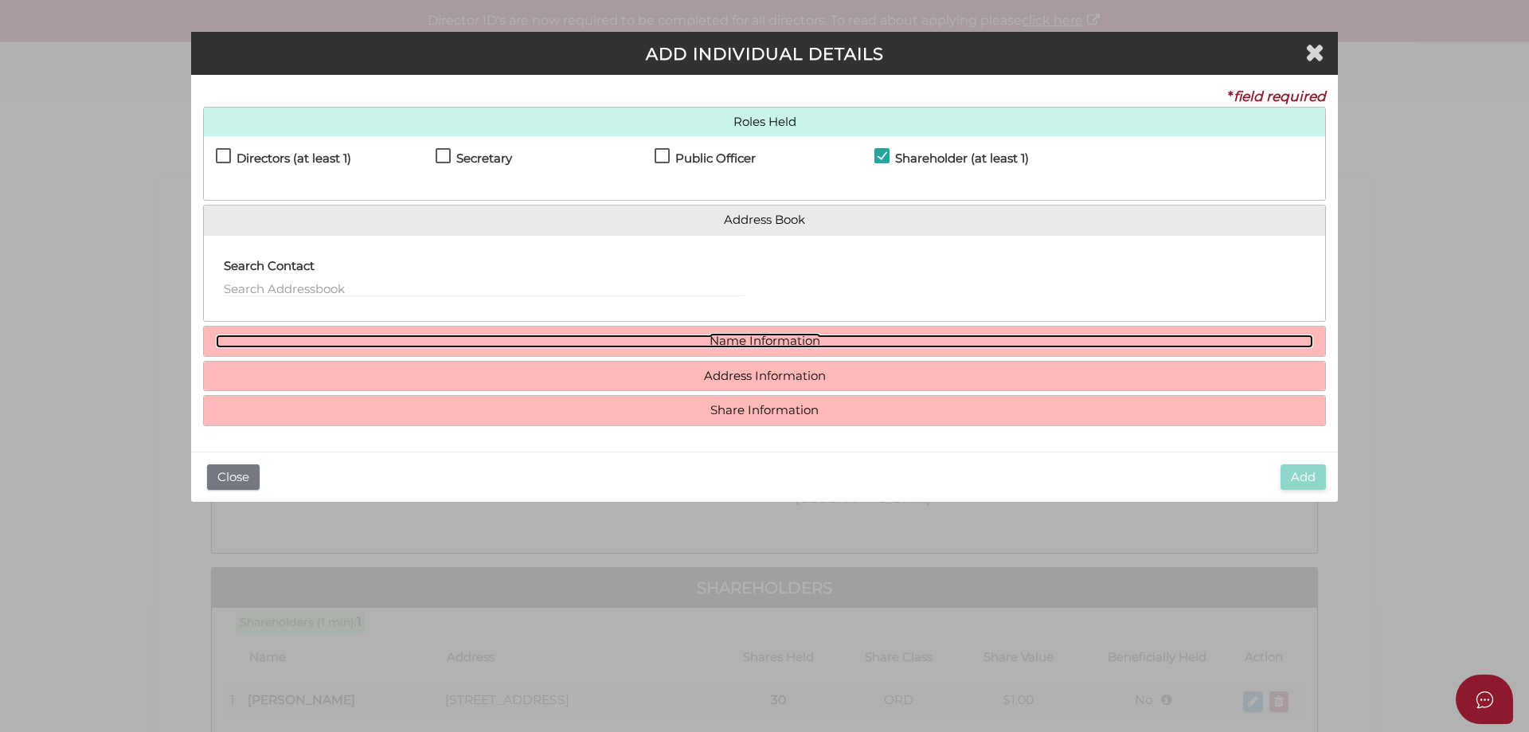
click at [786, 340] on link "Name Information" at bounding box center [764, 341] width 1097 height 14
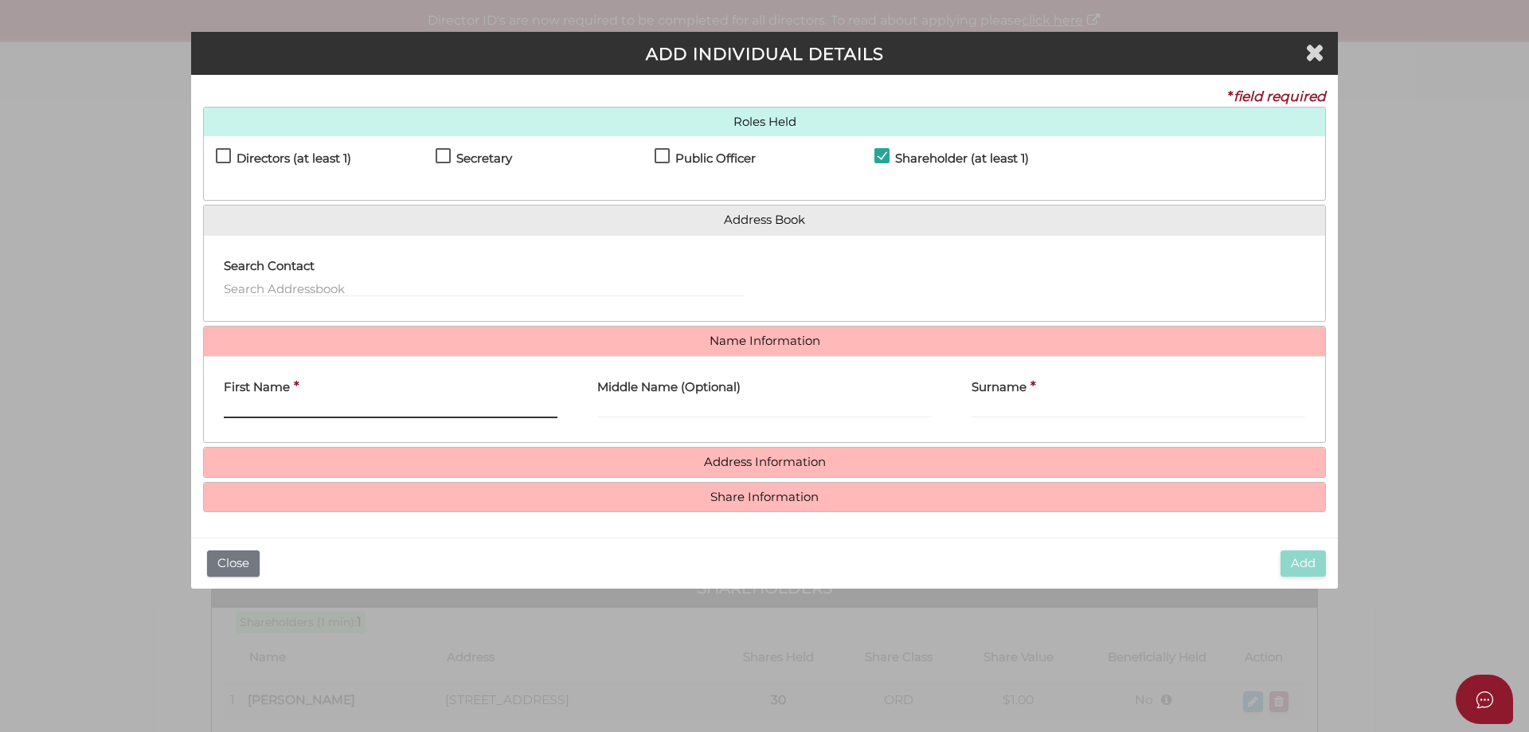
click at [284, 417] on input "First Name" at bounding box center [391, 410] width 334 height 18
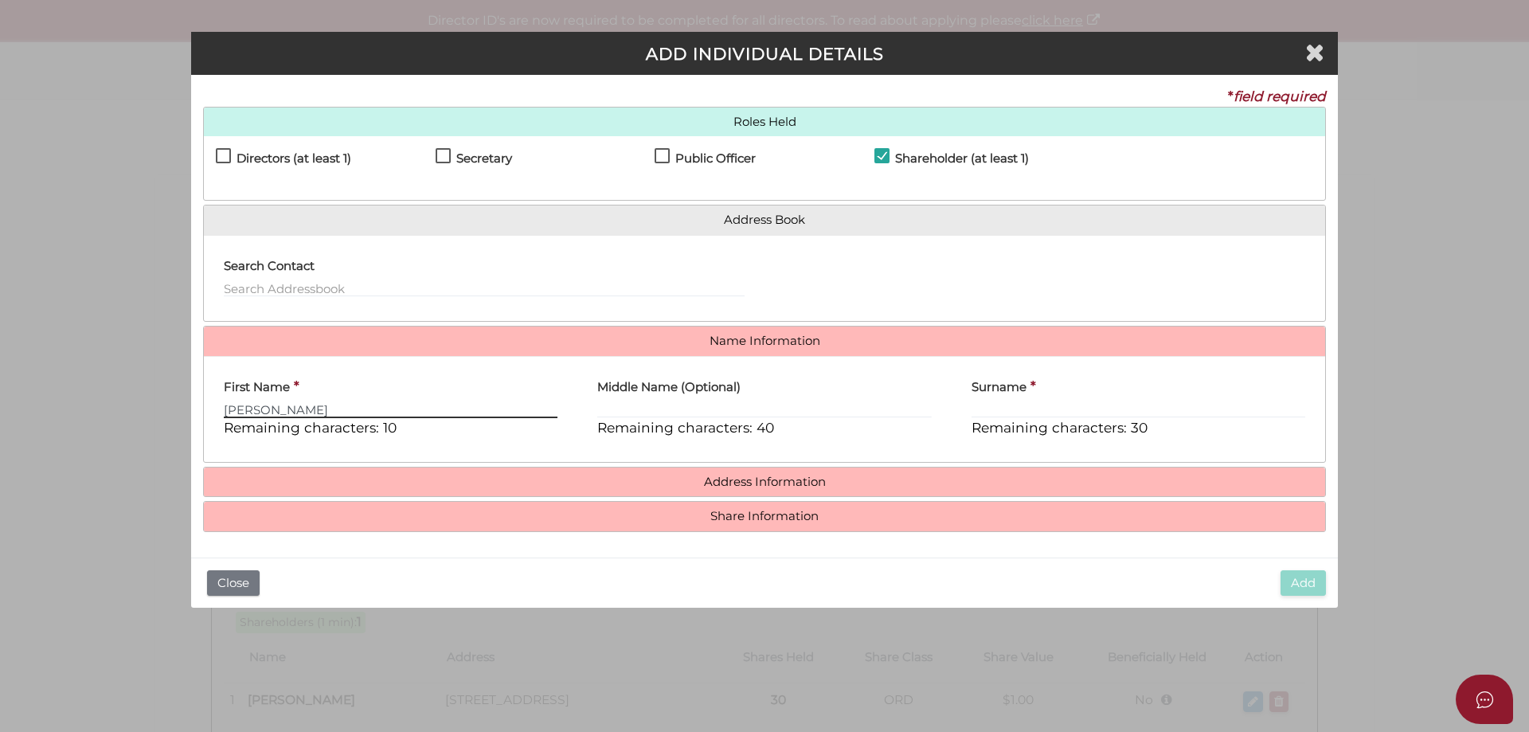
click at [318, 411] on input "Josh Jones" at bounding box center [391, 410] width 334 height 18
type input "Josh"
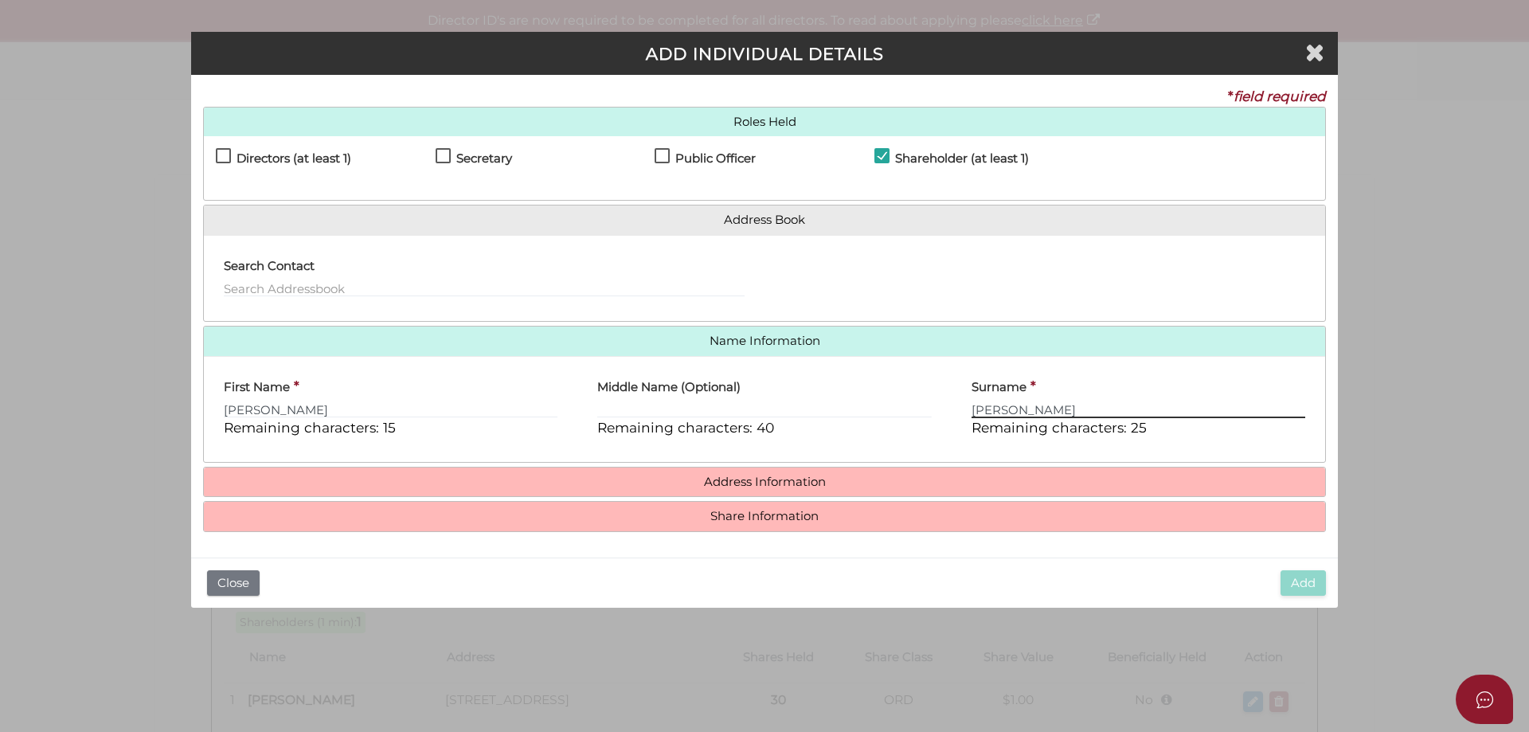
type input "Jones"
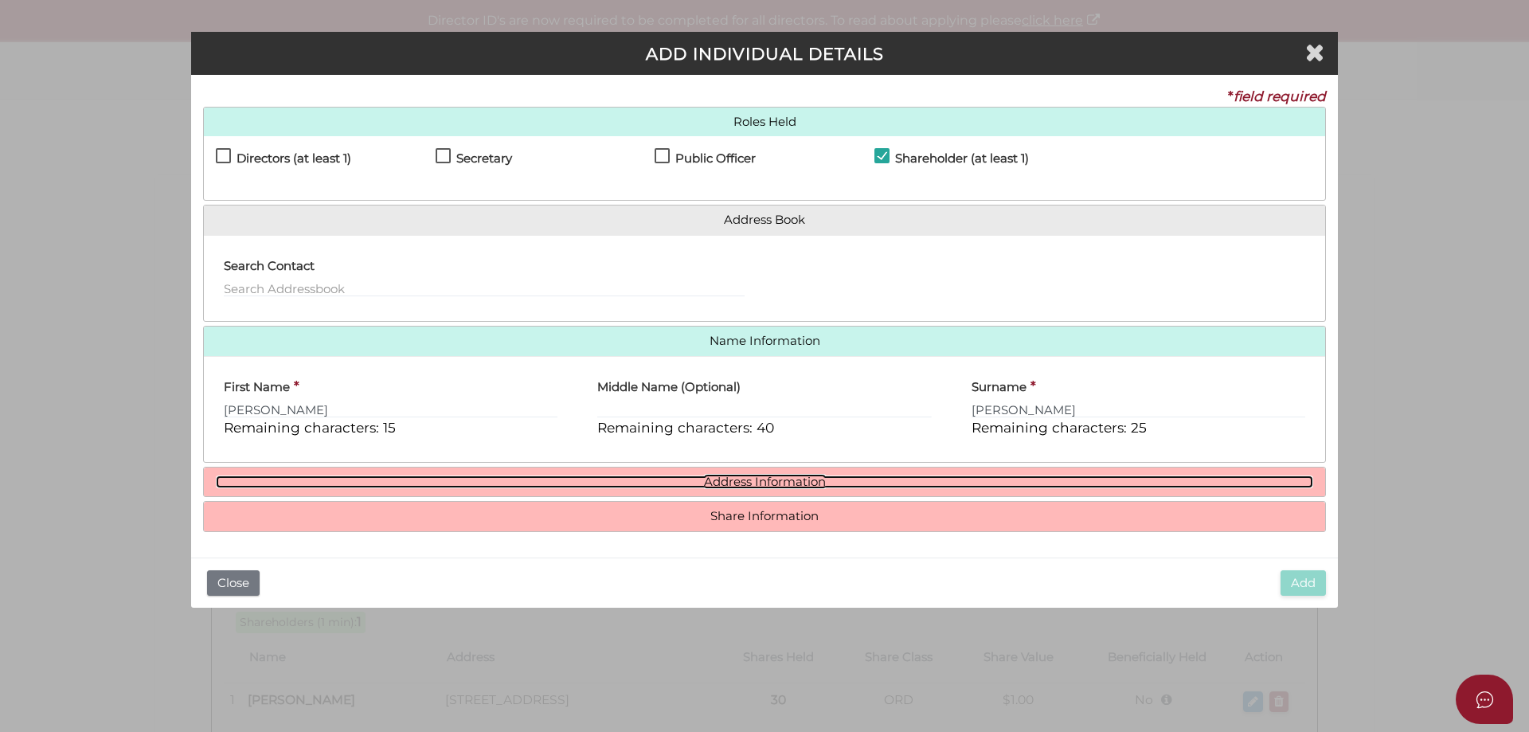
click at [801, 485] on link "Address Information" at bounding box center [764, 482] width 1097 height 14
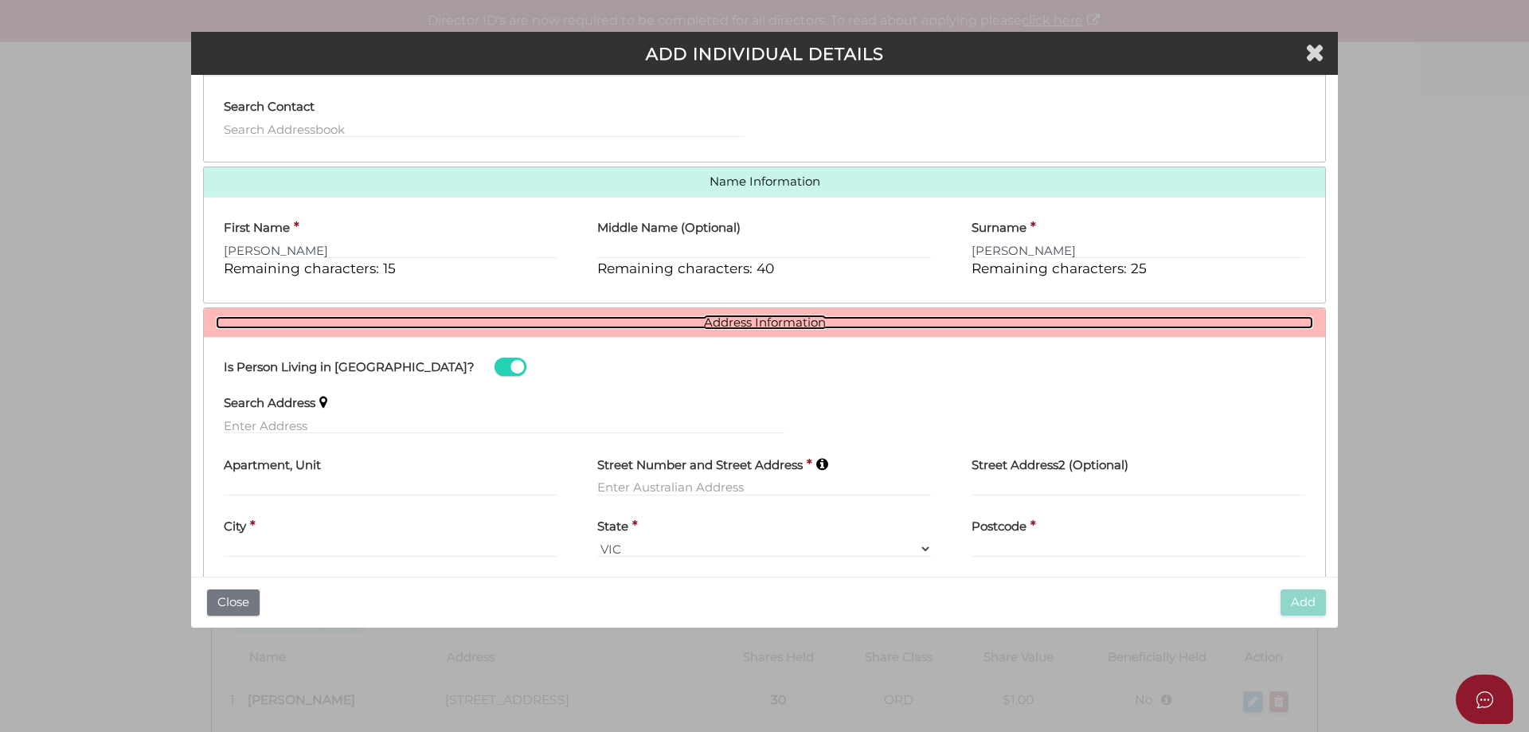
scroll to position [225, 0]
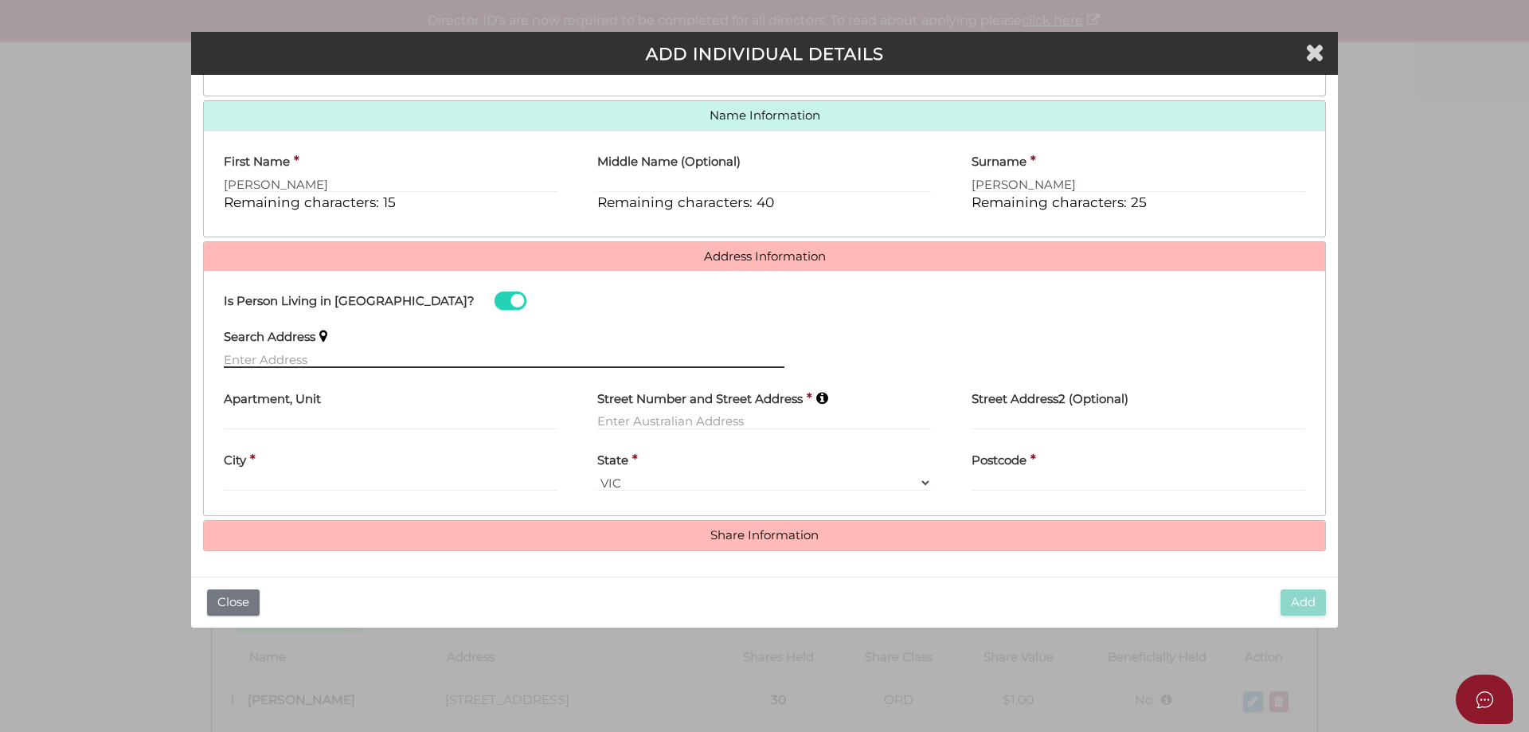
click at [315, 358] on input "text" at bounding box center [504, 359] width 561 height 18
type input "4/110 Carpenter Street, Brighton VIC, Australia"
type input "4"
type input "110 Carpenter Street"
type input "Brighton"
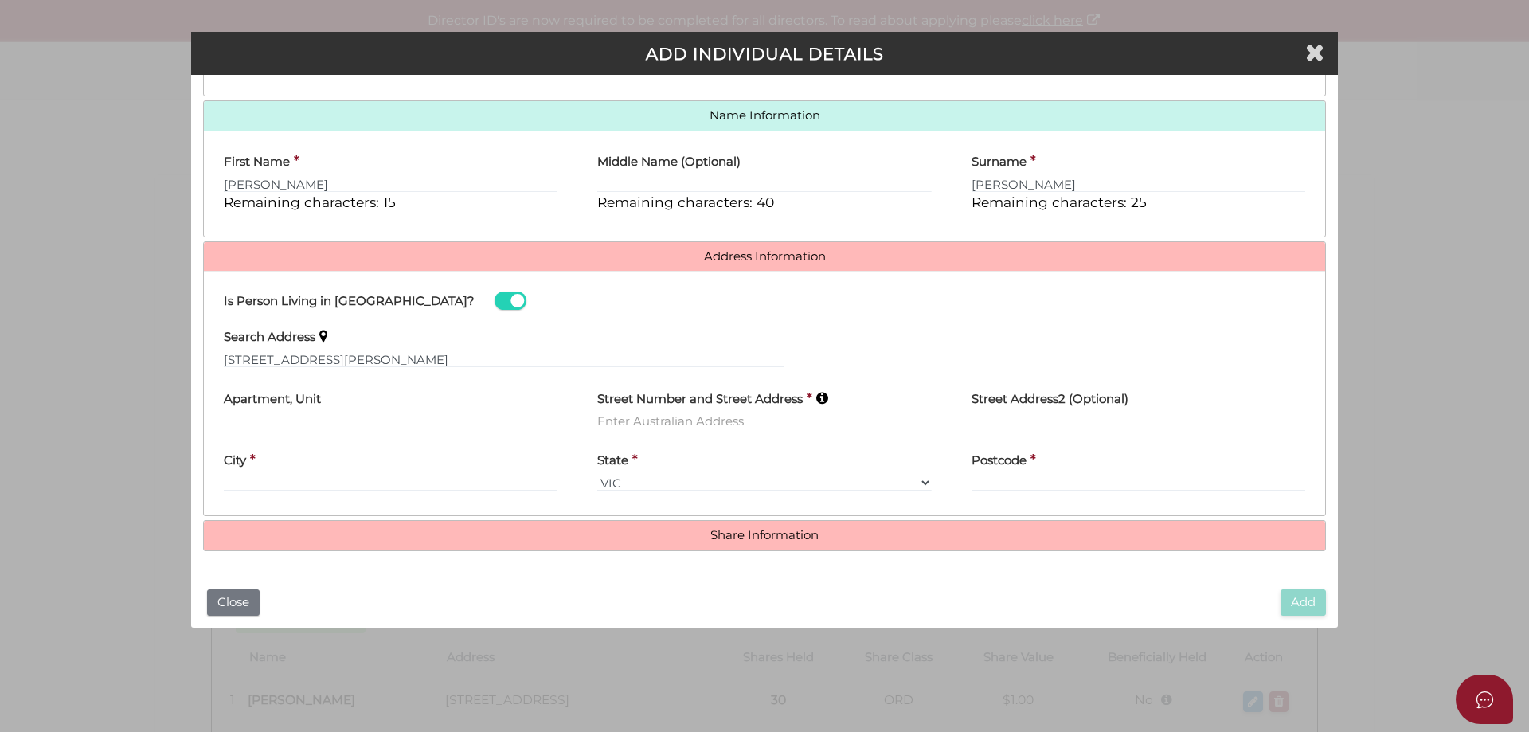
select select "VIC"
type input "3186"
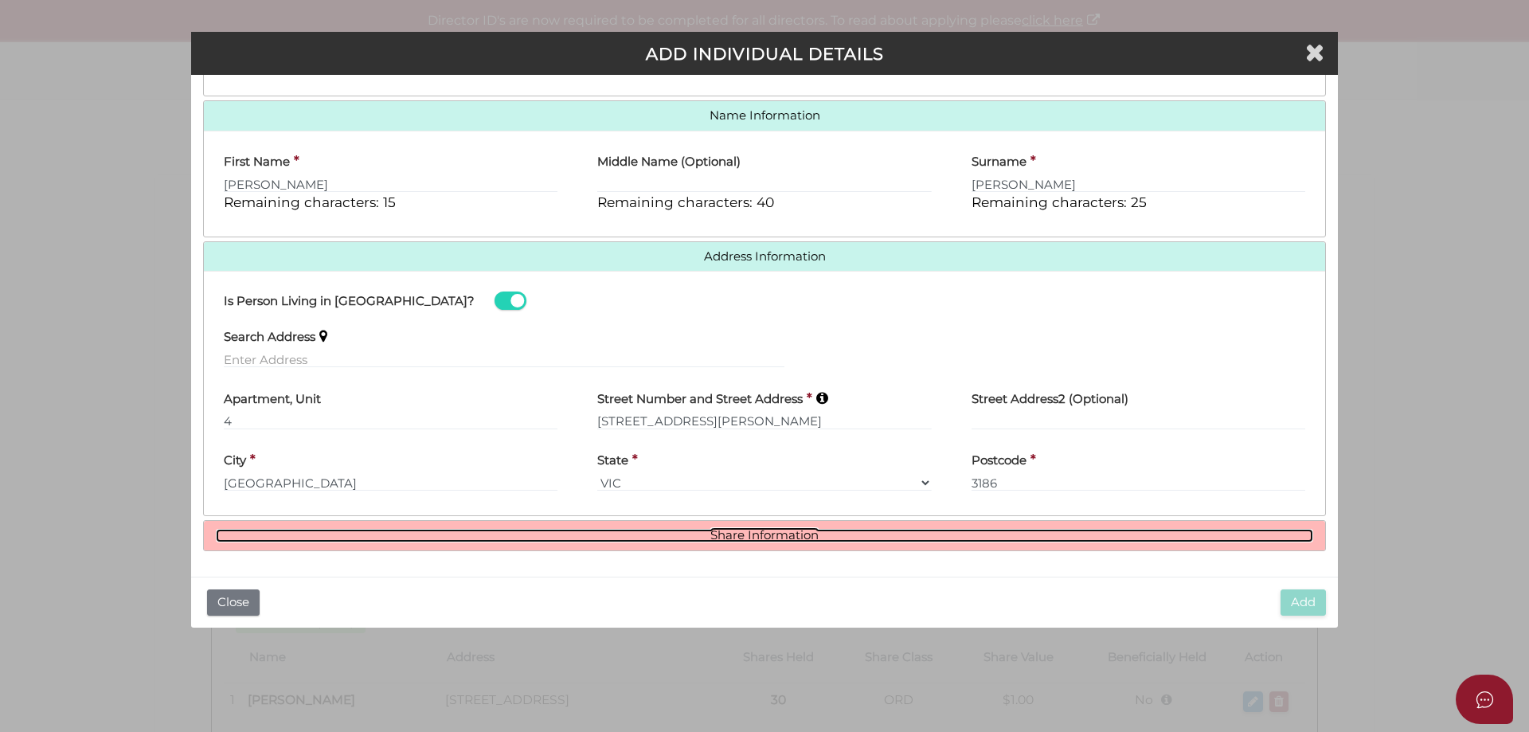
click at [757, 541] on link "Share Information" at bounding box center [764, 536] width 1097 height 14
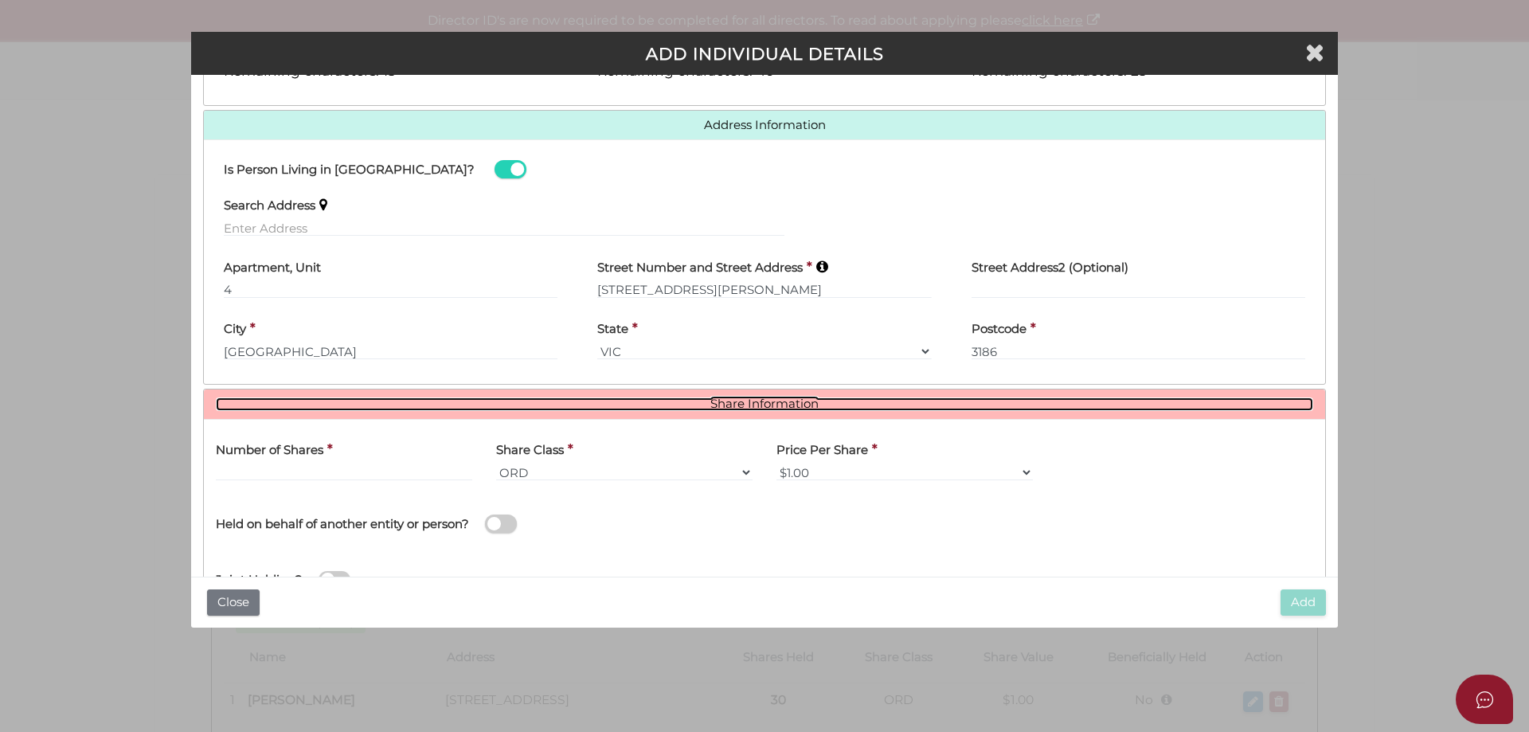
scroll to position [385, 0]
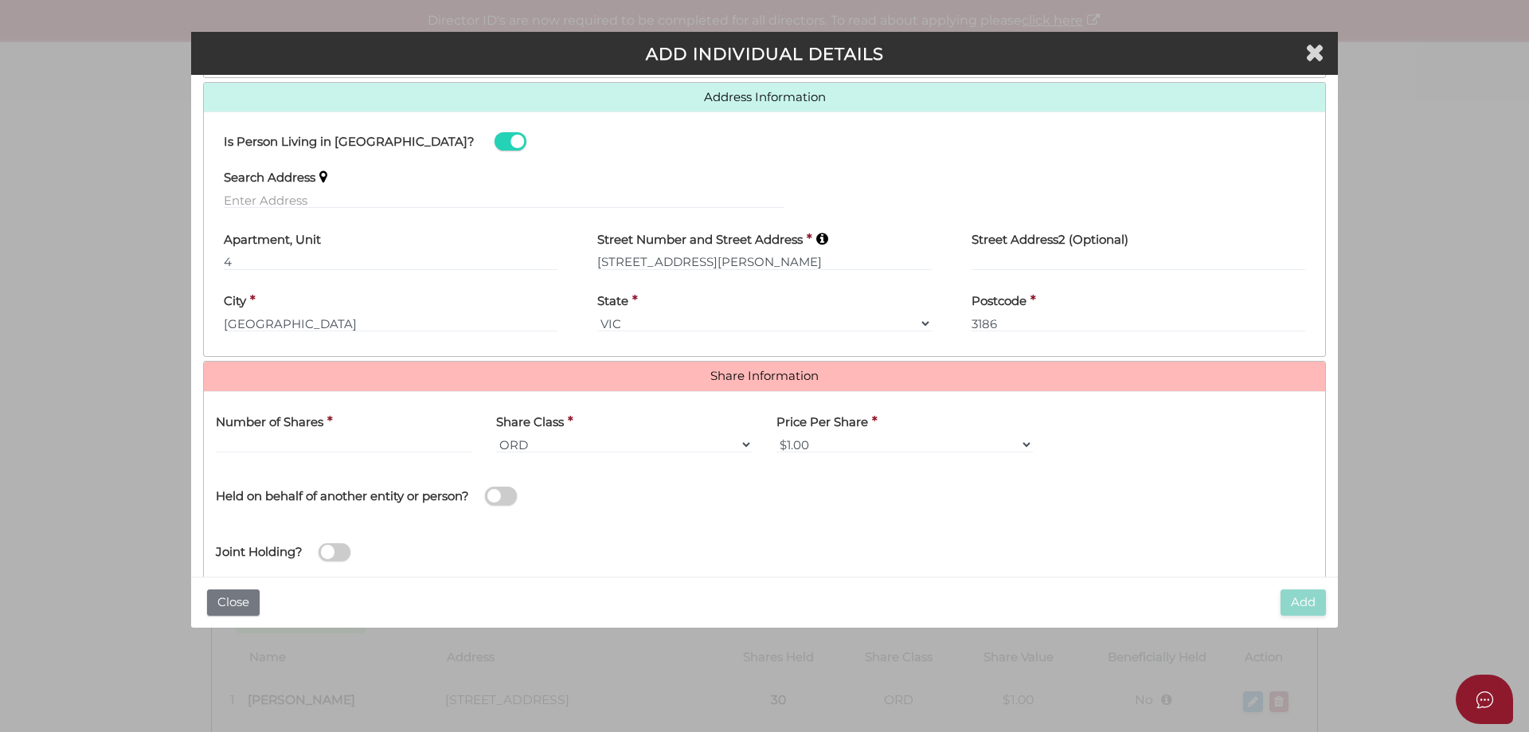
click at [277, 432] on label "Number of Shares" at bounding box center [270, 420] width 108 height 33
click at [282, 439] on input "text" at bounding box center [344, 445] width 256 height 18
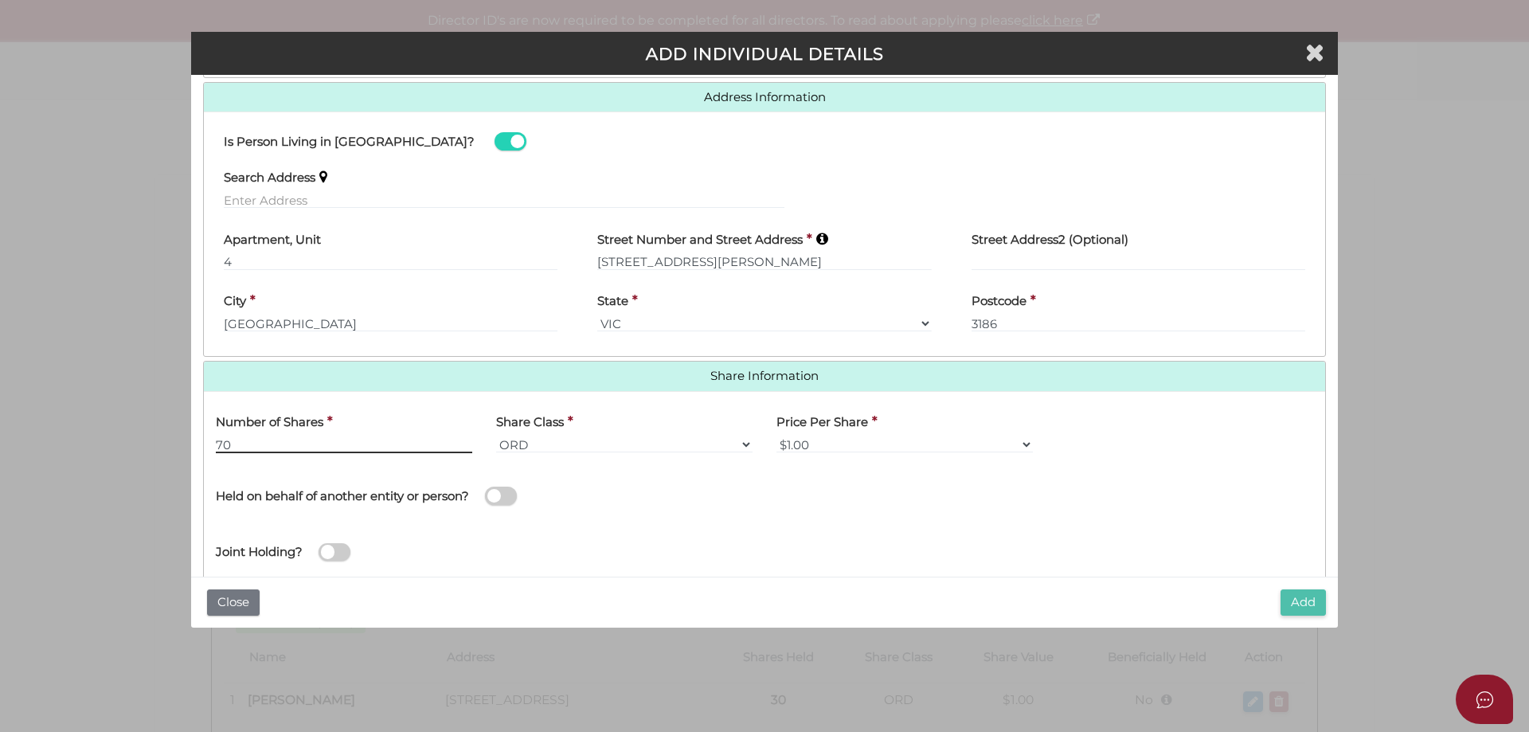
type input "70"
click at [1293, 608] on button "Add" at bounding box center [1303, 602] width 45 height 26
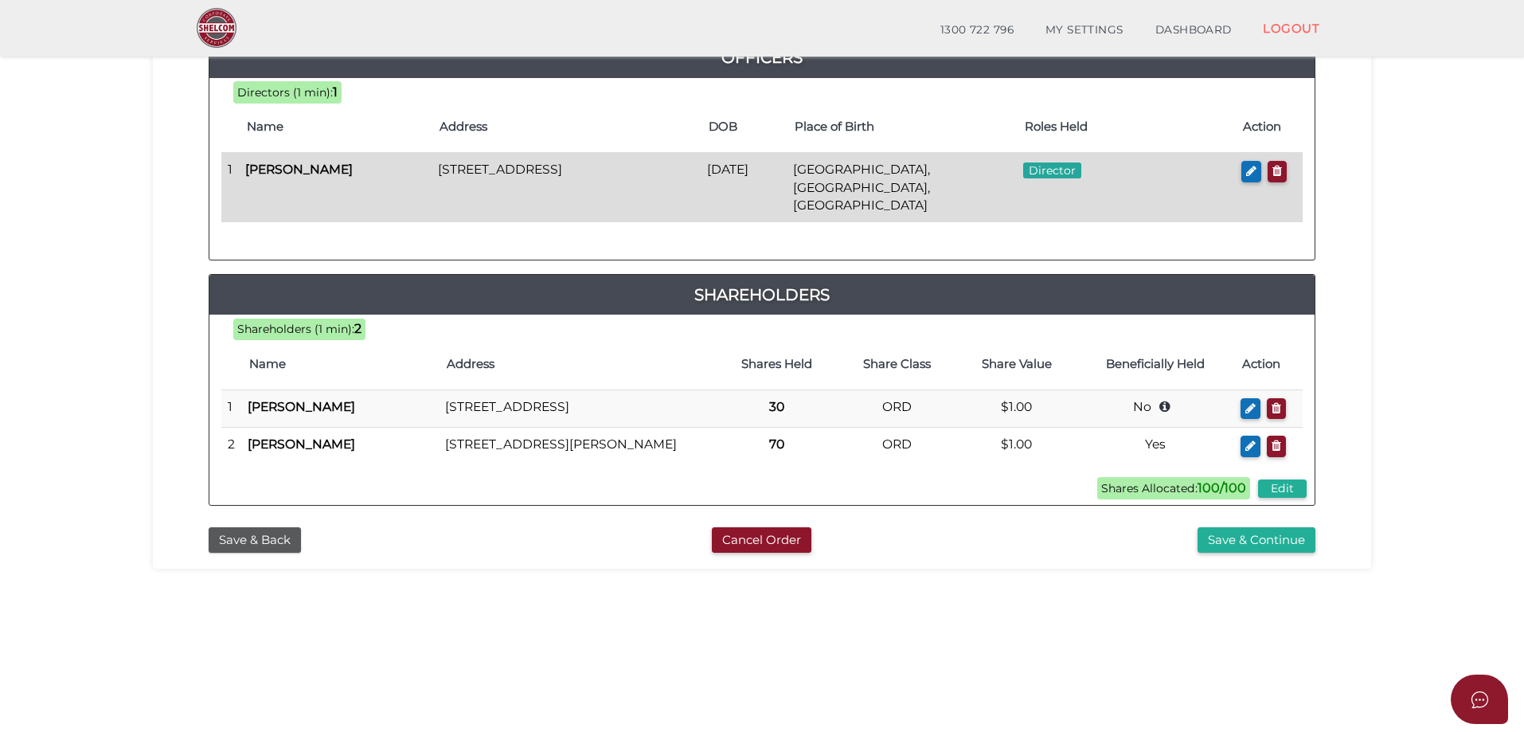
scroll to position [239, 0]
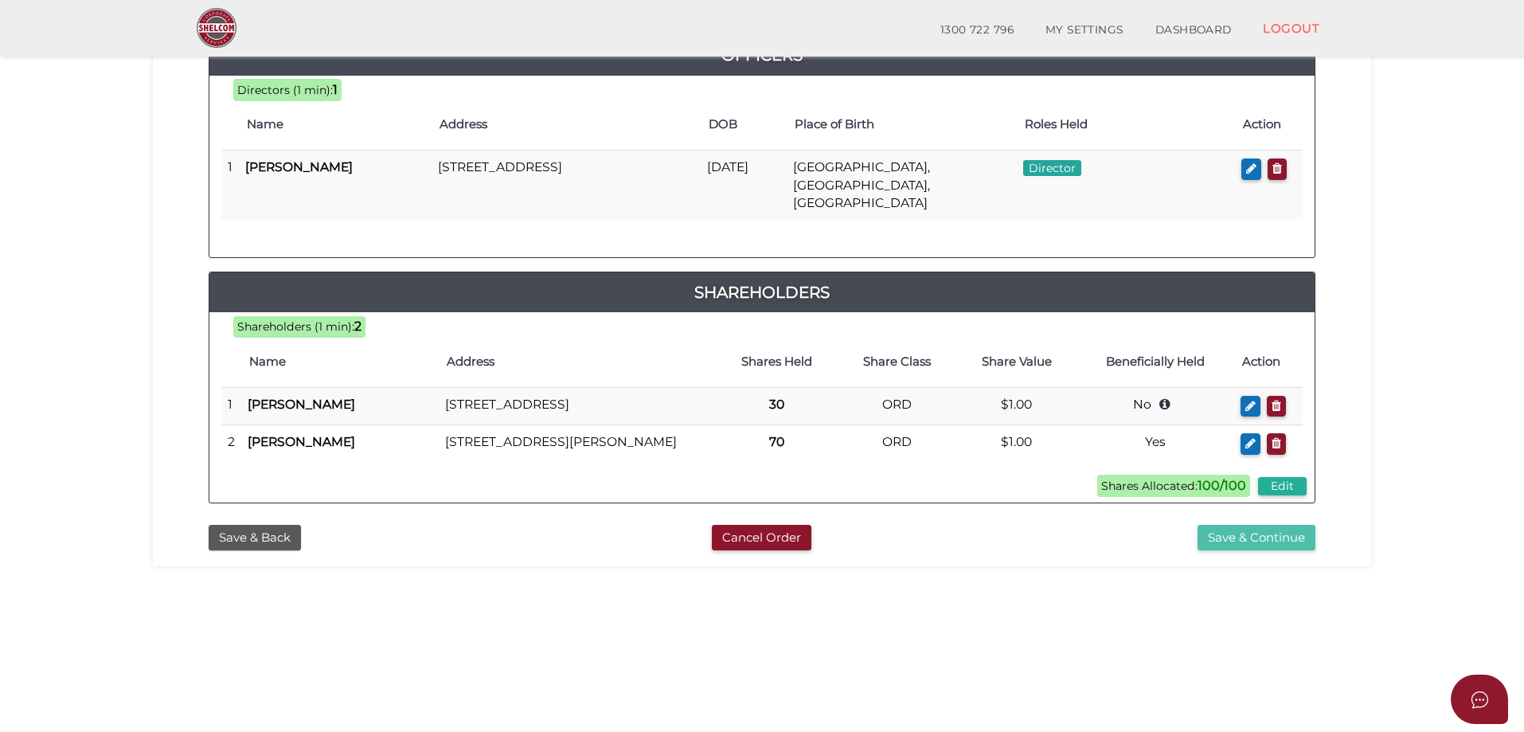
click at [1222, 551] on button "Save & Continue" at bounding box center [1257, 538] width 118 height 26
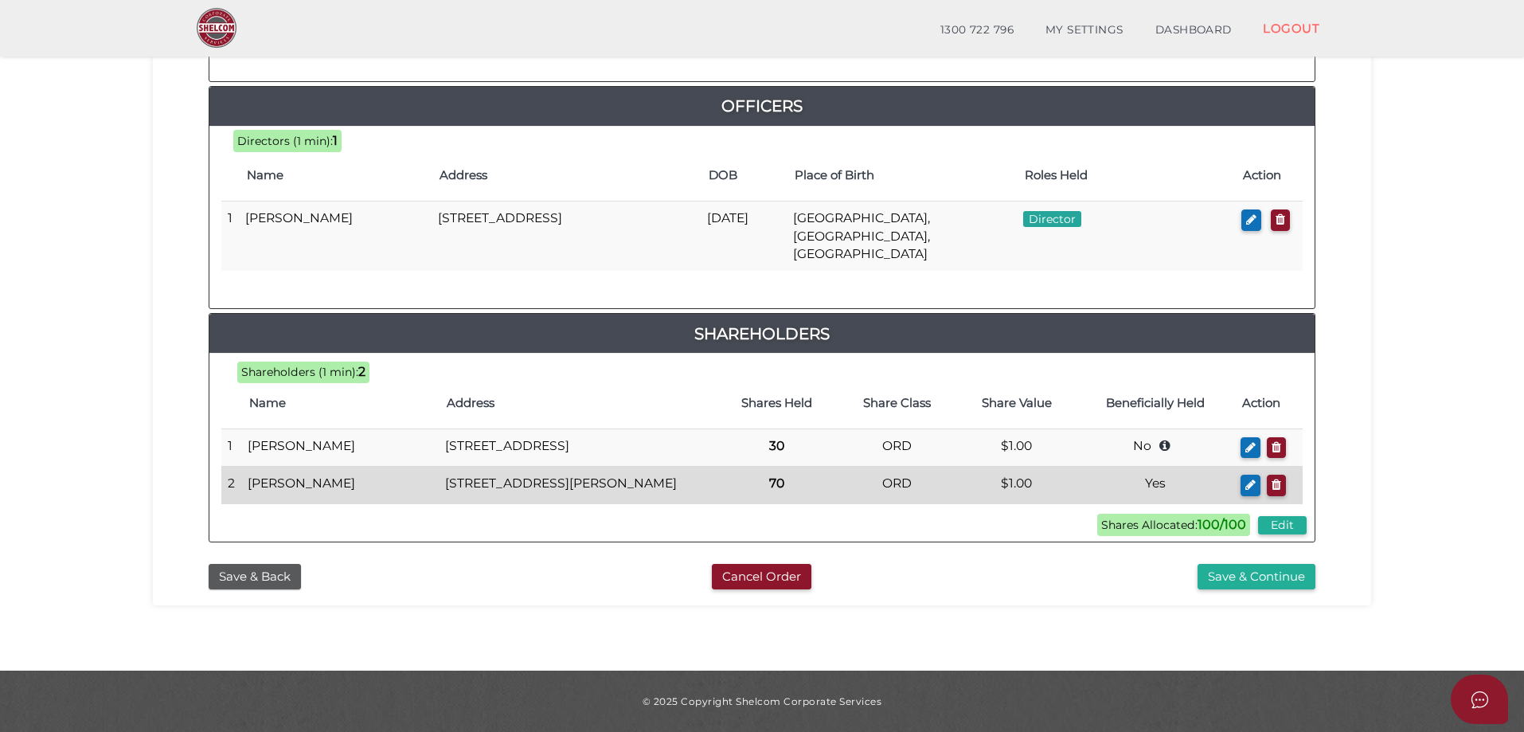
scroll to position [730, 0]
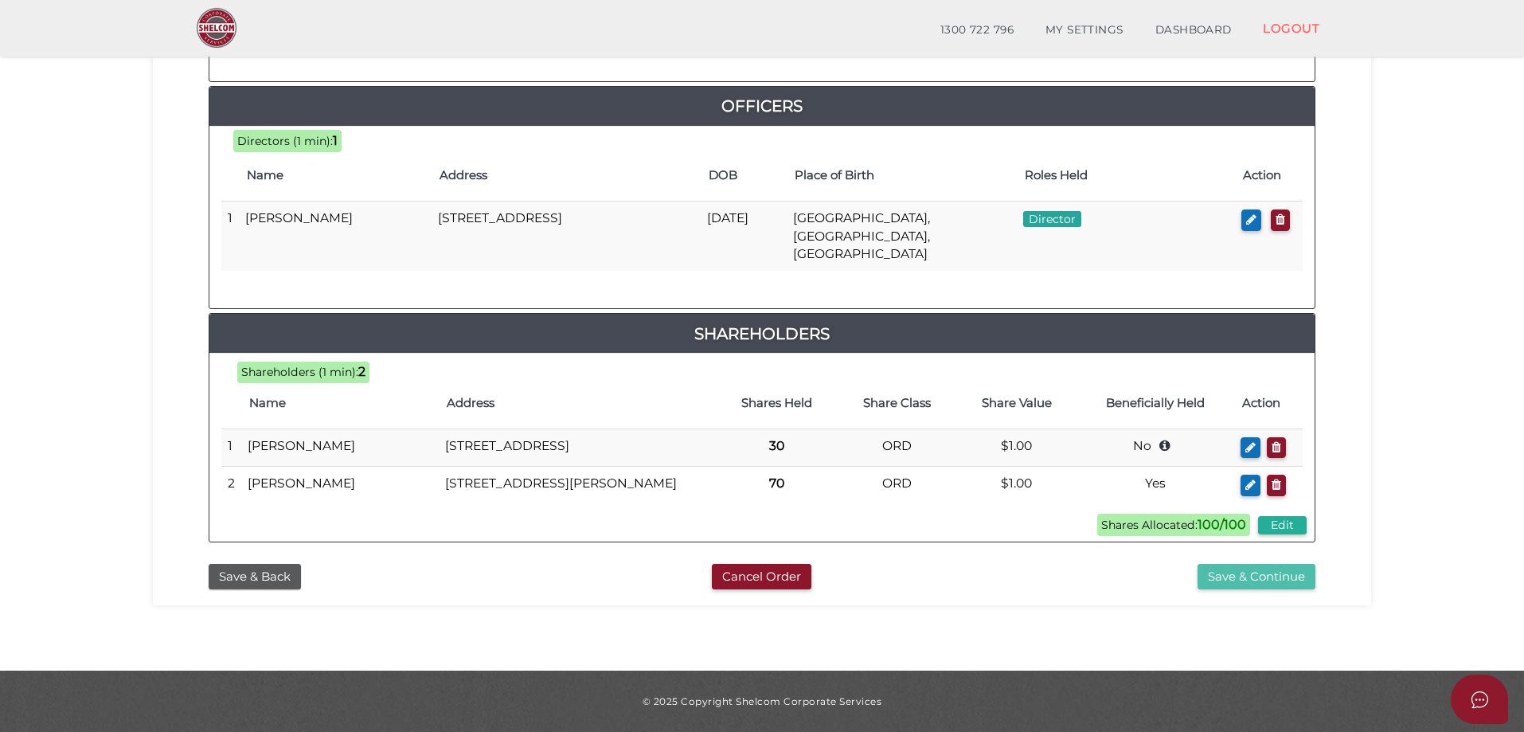
click at [1238, 581] on button "Save & Continue" at bounding box center [1257, 577] width 118 height 26
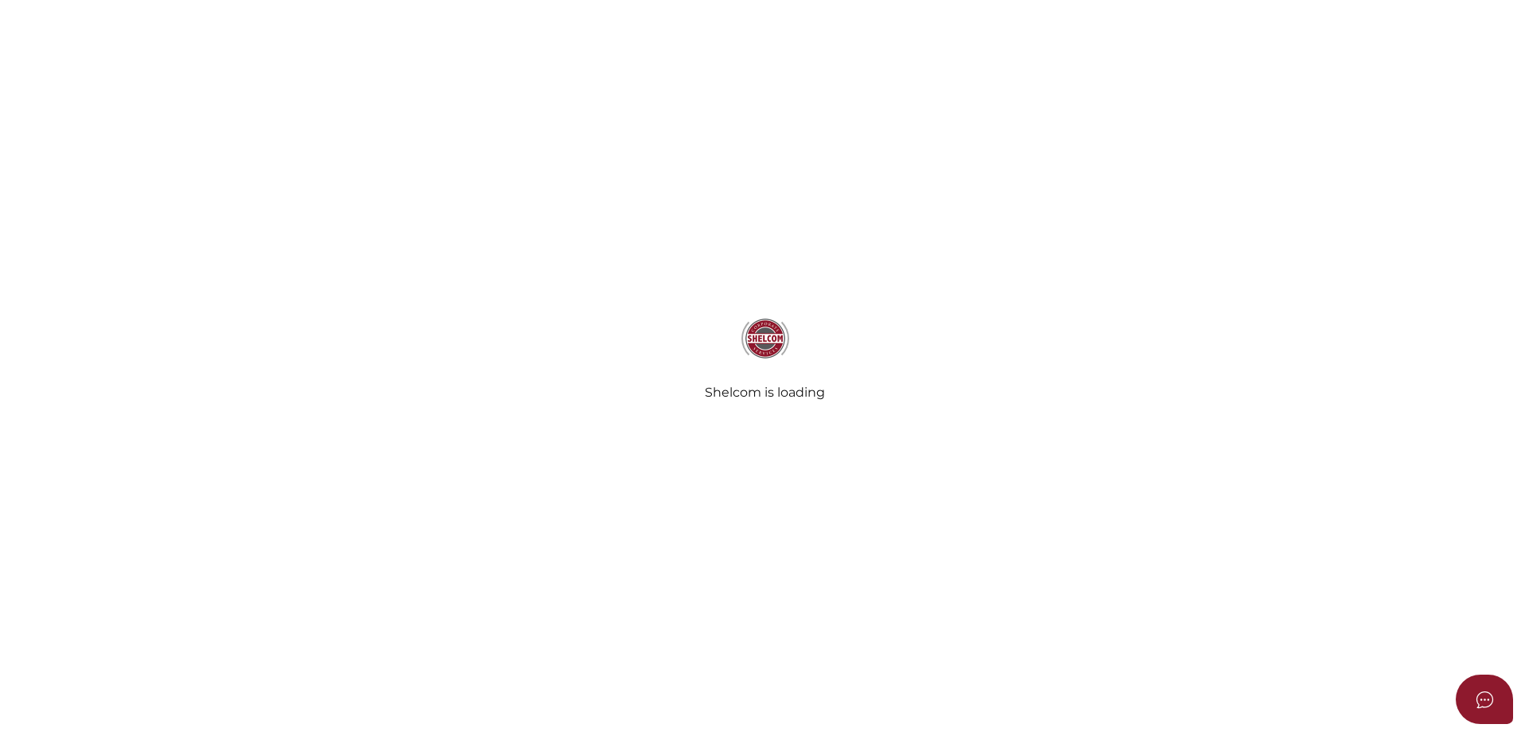
radio input "true"
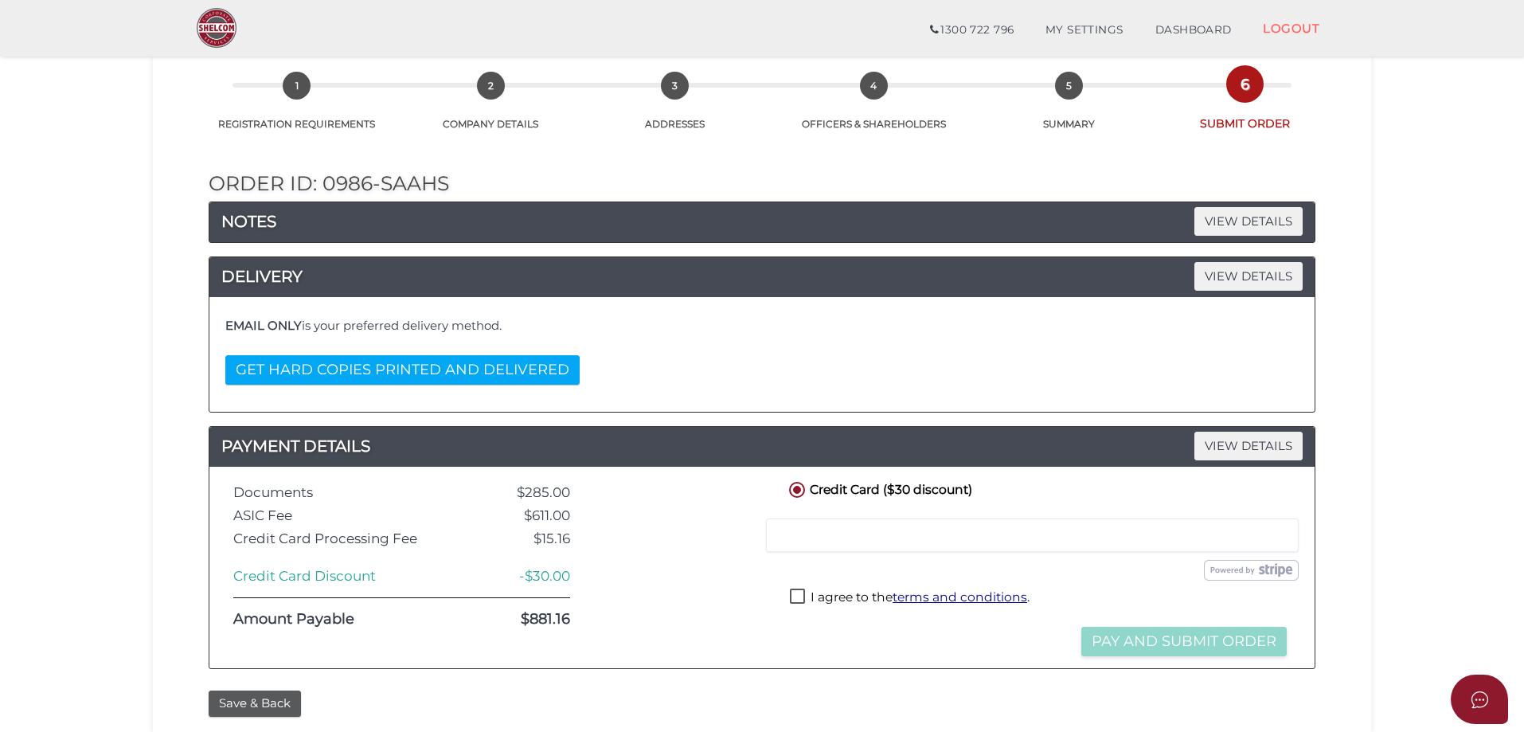
scroll to position [239, 0]
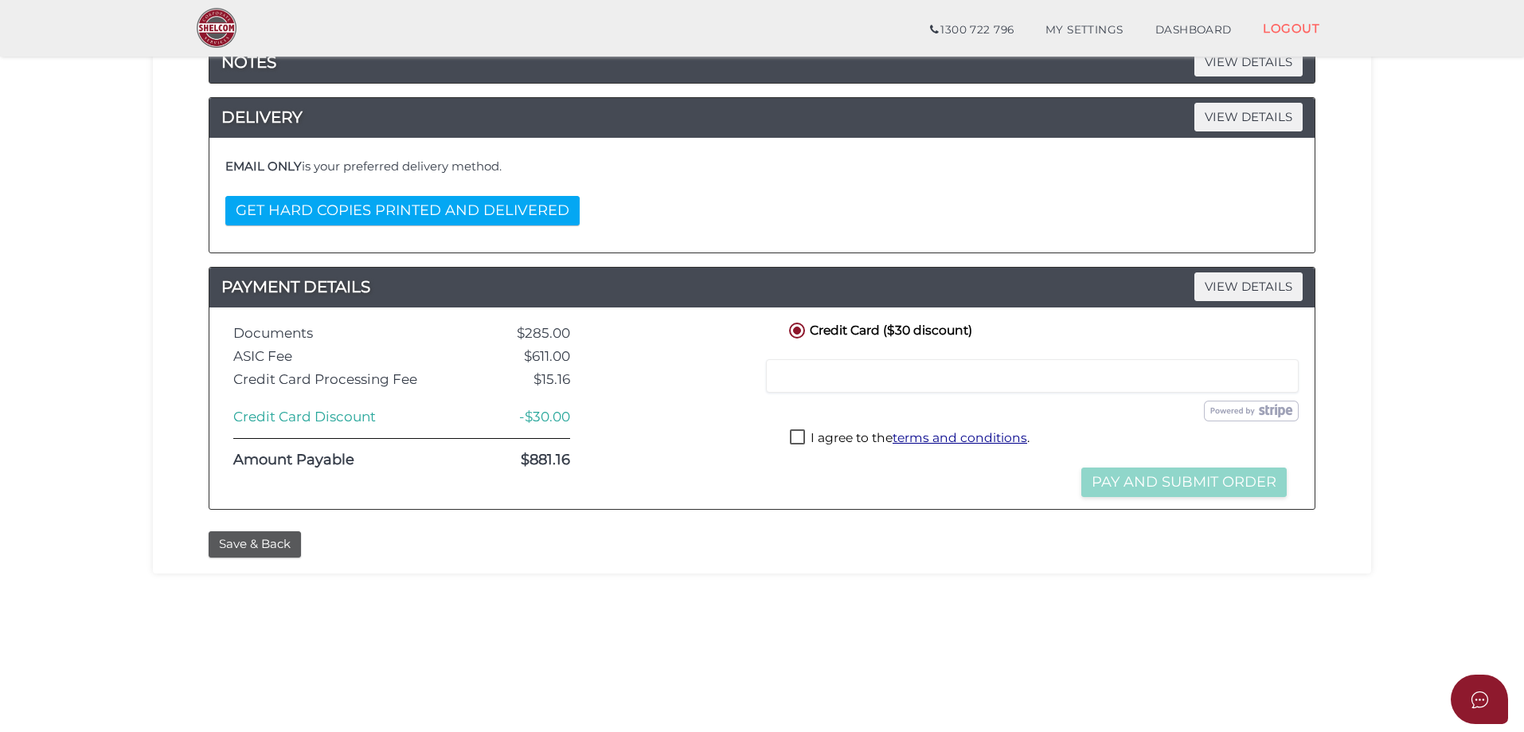
click at [797, 433] on label "I agree to the terms and conditions ." at bounding box center [910, 439] width 240 height 20
checkbox input "true"
click at [1158, 483] on button "Pay and Submit Order" at bounding box center [1183, 481] width 205 height 29
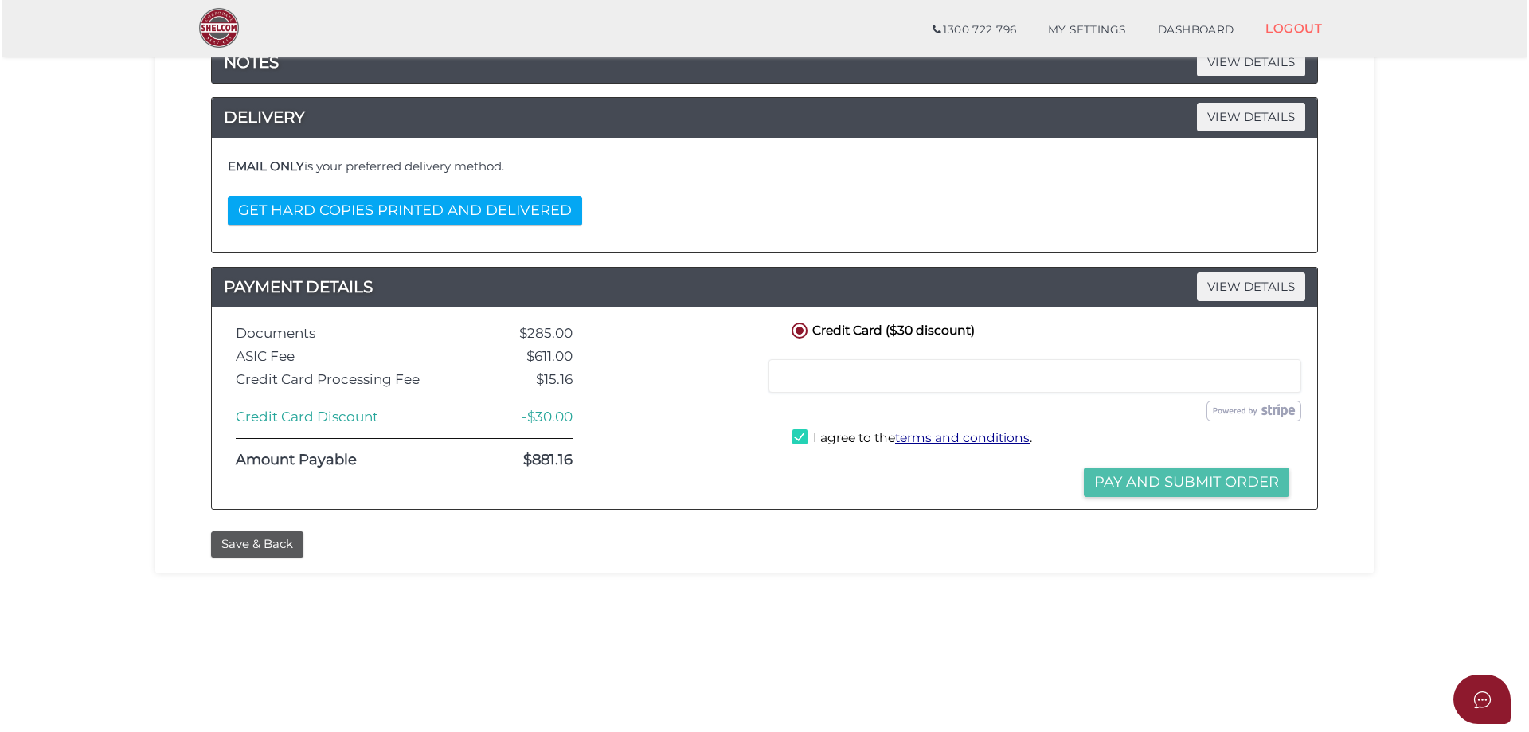
scroll to position [0, 0]
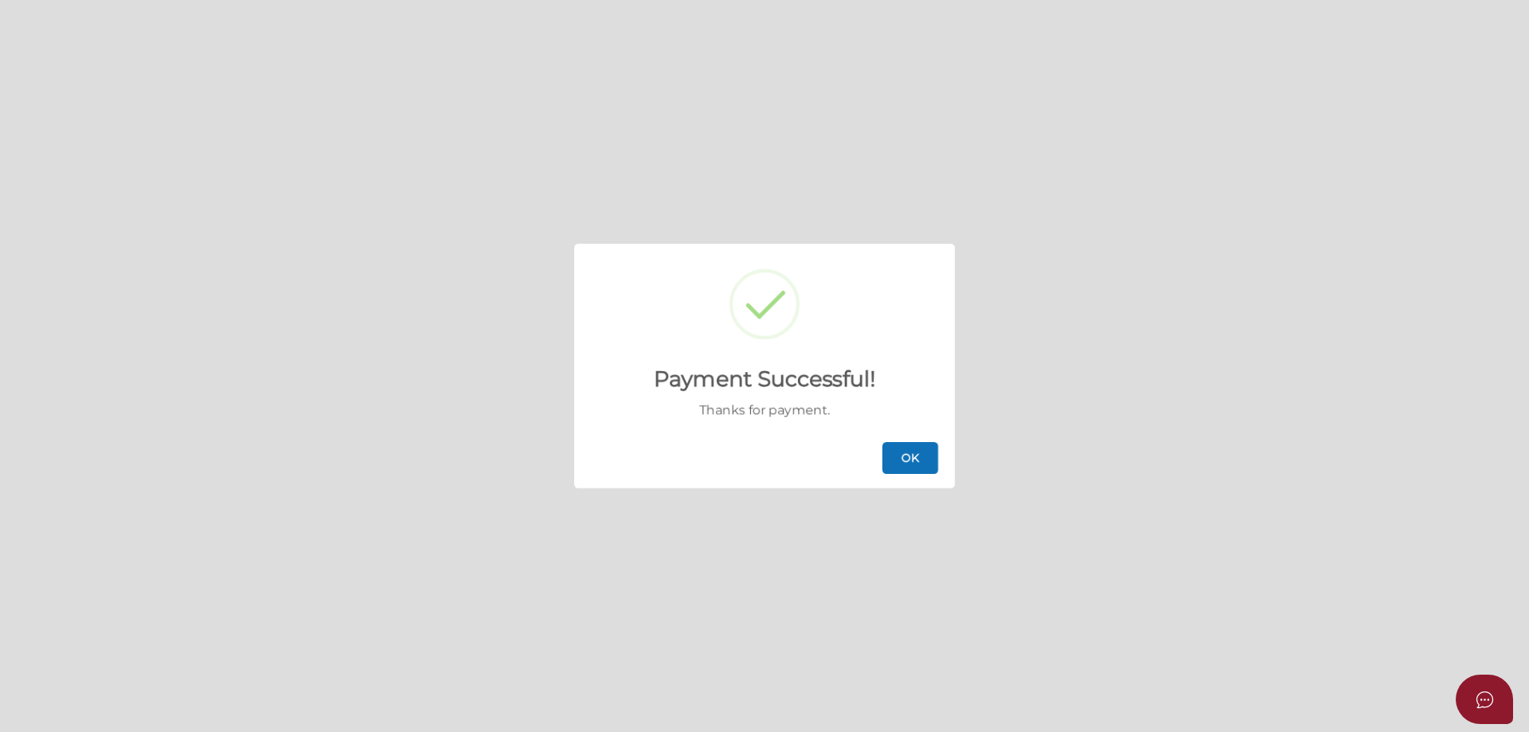
click at [898, 454] on button "OK" at bounding box center [910, 458] width 56 height 32
